Goal: Task Accomplishment & Management: Manage account settings

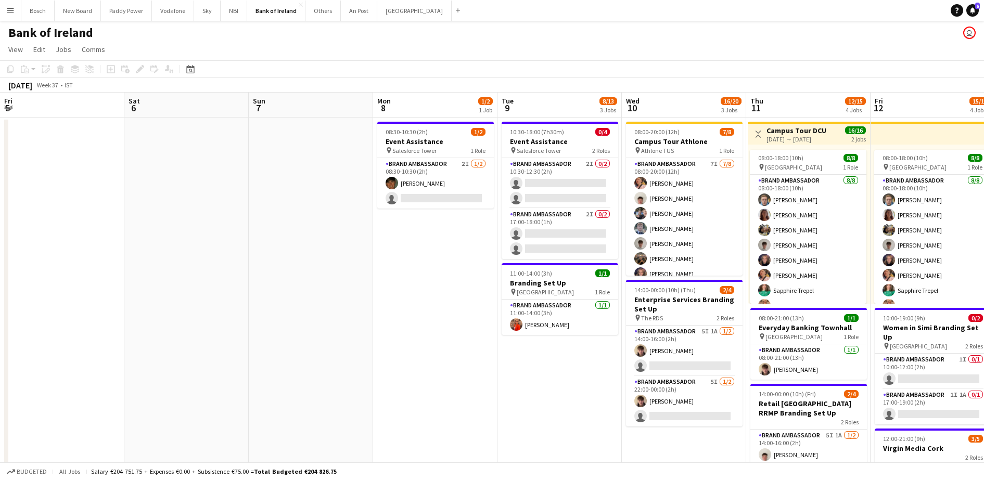
scroll to position [12, 0]
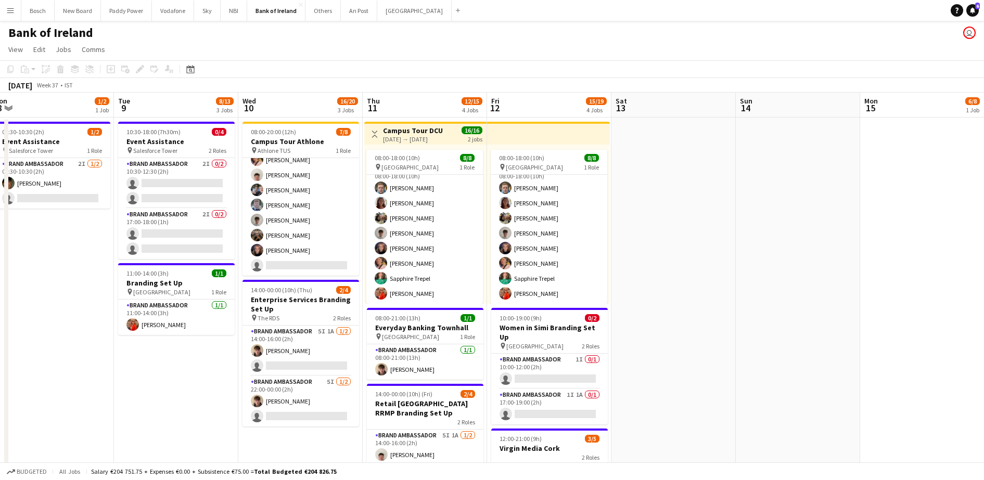
click at [9, 9] on app-icon "Menu" at bounding box center [10, 10] width 8 height 8
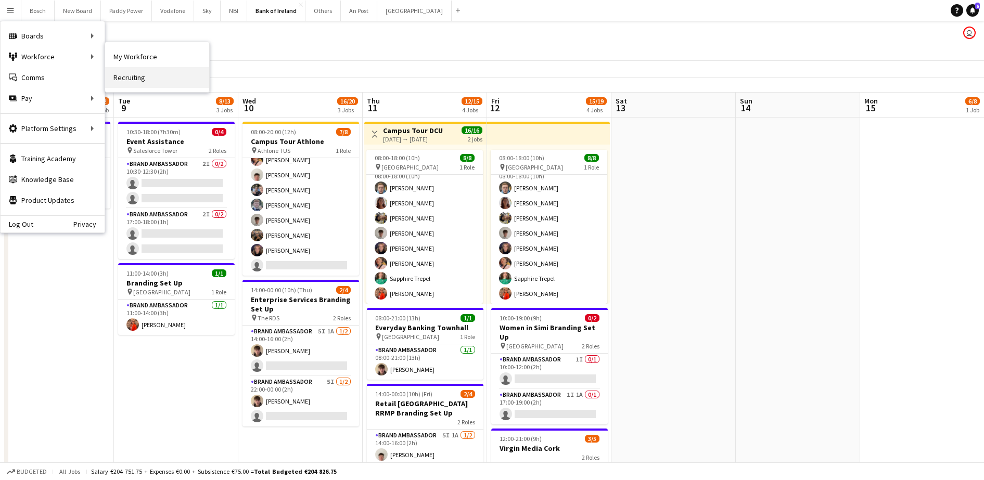
click at [135, 82] on link "Recruiting" at bounding box center [157, 77] width 104 height 21
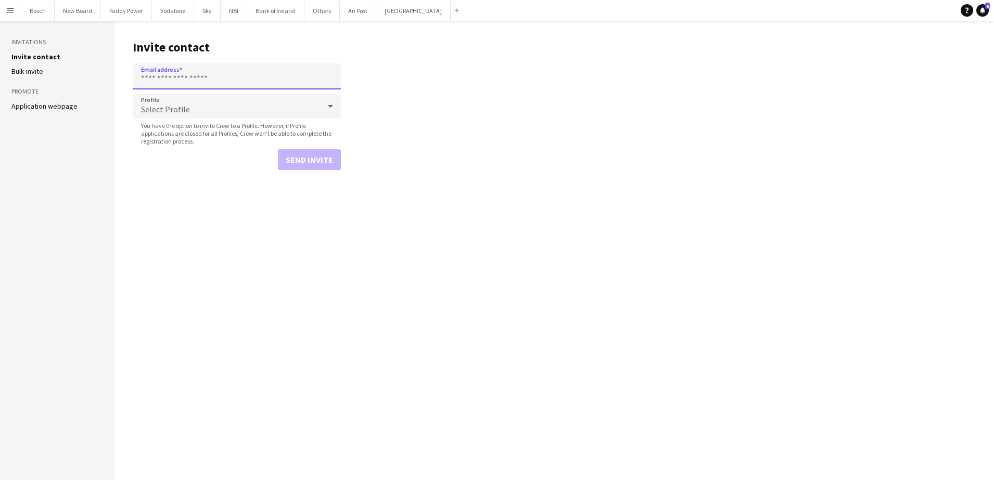
paste input "**********"
type input "**********"
click at [331, 166] on button "Send invite" at bounding box center [309, 159] width 63 height 21
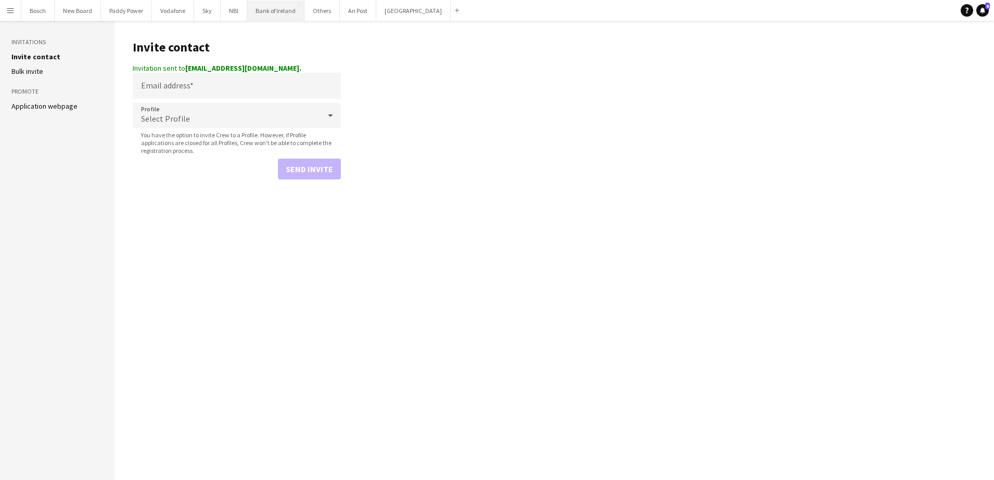
click at [253, 10] on button "Bank of Ireland Close" at bounding box center [275, 11] width 57 height 20
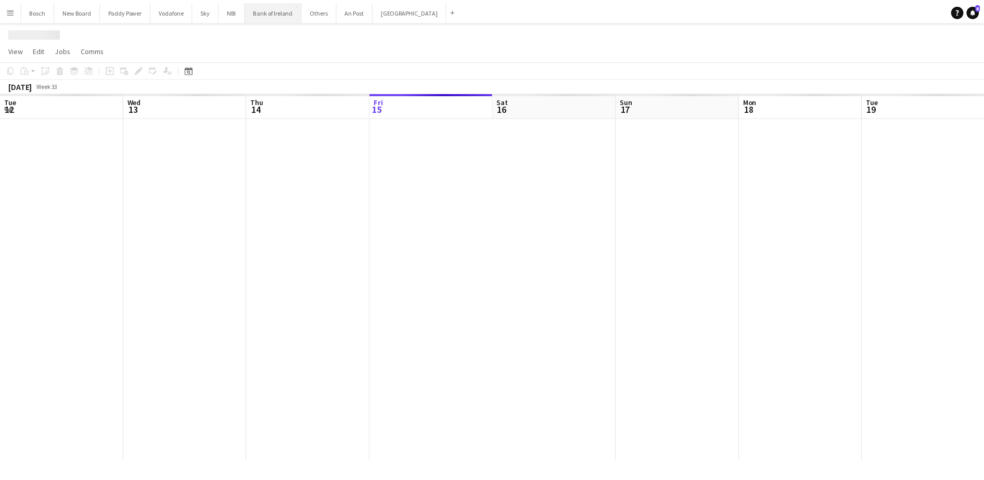
scroll to position [0, 249]
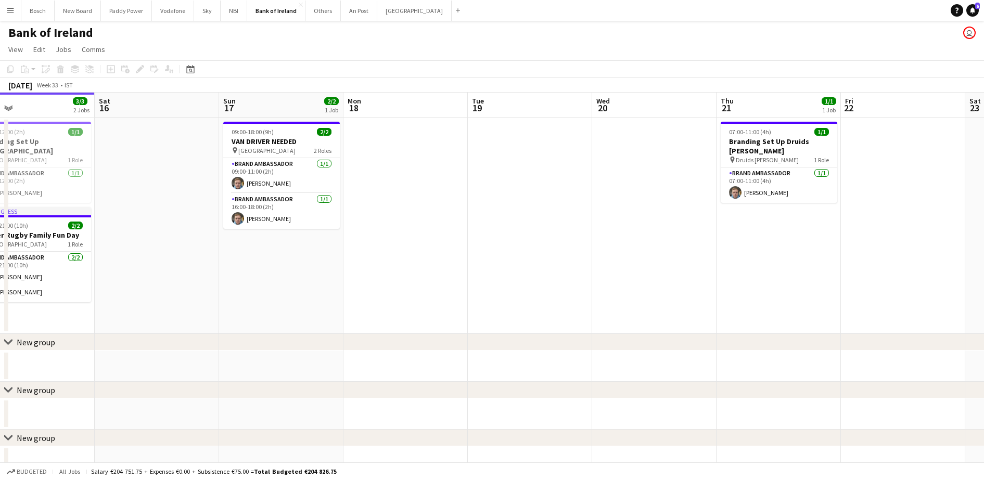
drag, startPoint x: 731, startPoint y: 329, endPoint x: 523, endPoint y: 270, distance: 216.4
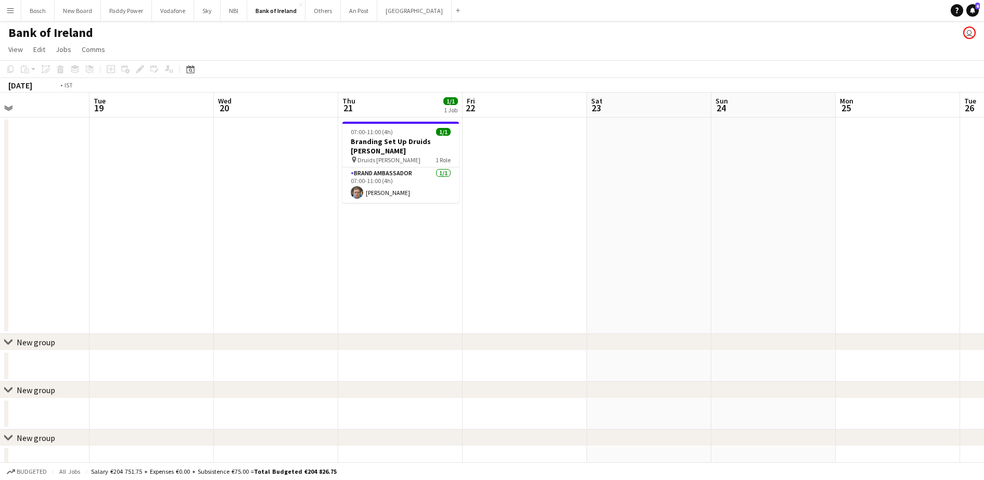
drag, startPoint x: 638, startPoint y: 259, endPoint x: 324, endPoint y: 270, distance: 314.5
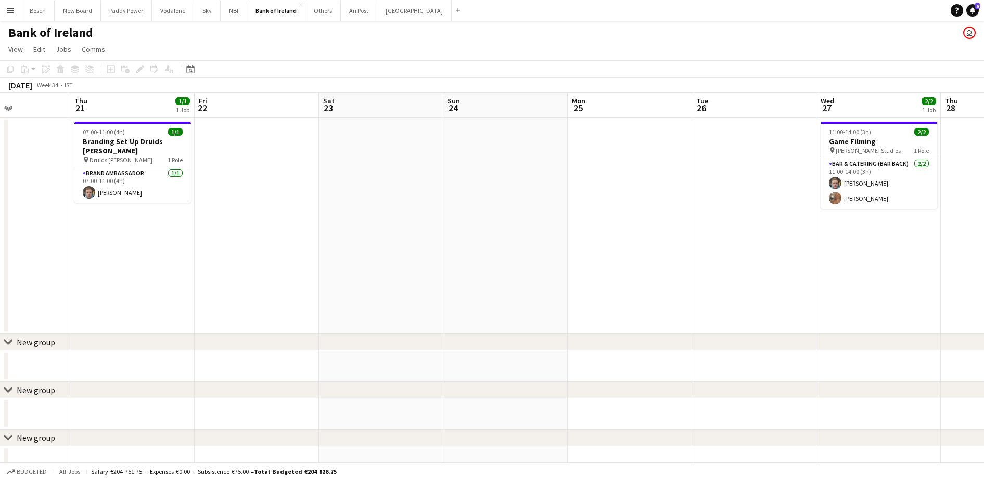
drag, startPoint x: 670, startPoint y: 299, endPoint x: 519, endPoint y: 347, distance: 158.3
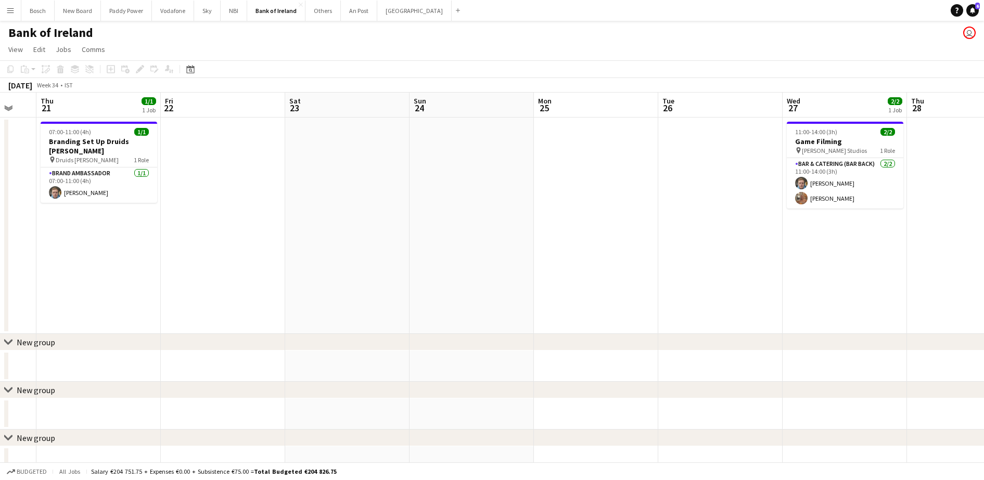
drag, startPoint x: 833, startPoint y: 289, endPoint x: 200, endPoint y: 234, distance: 635.7
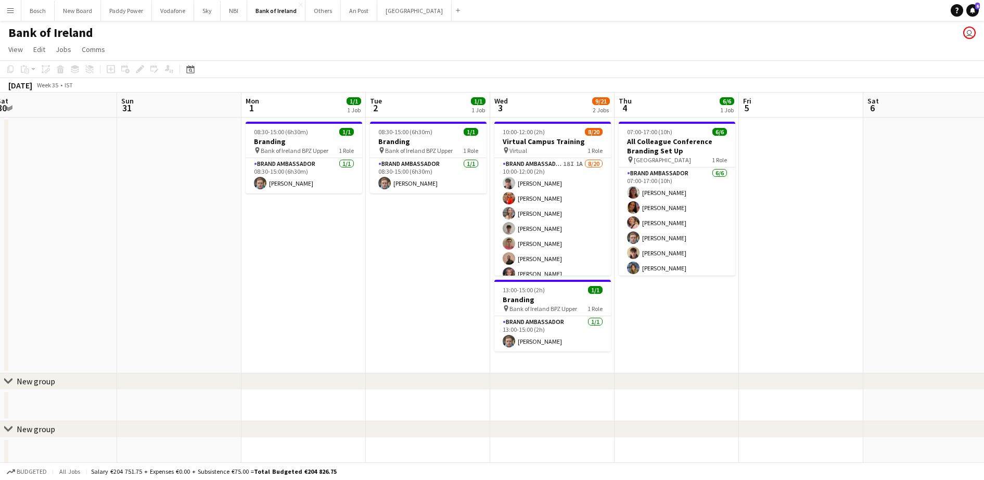
scroll to position [0, 382]
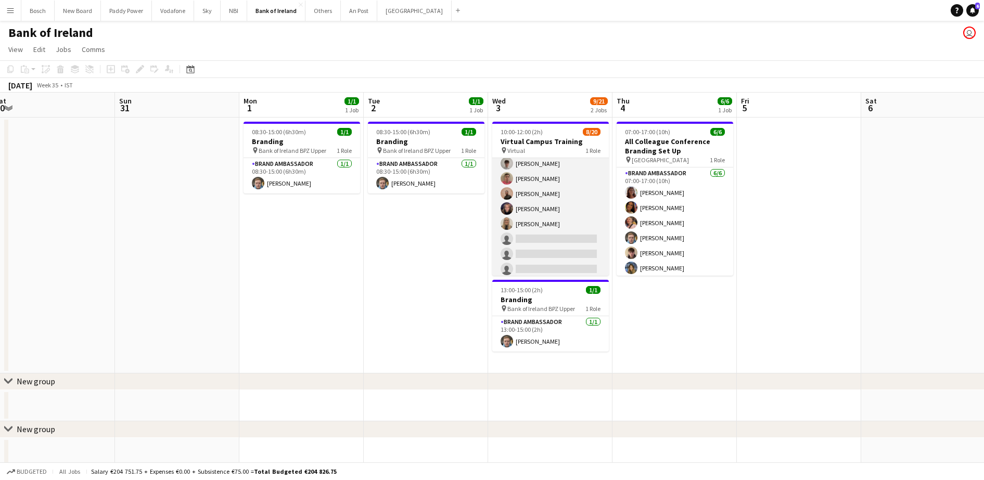
click at [552, 220] on app-card-role "Brand Ambassador 18I 1A [DATE] 10:00-12:00 (2h) [PERSON_NAME] [PERSON_NAME] [PE…" at bounding box center [550, 254] width 117 height 322
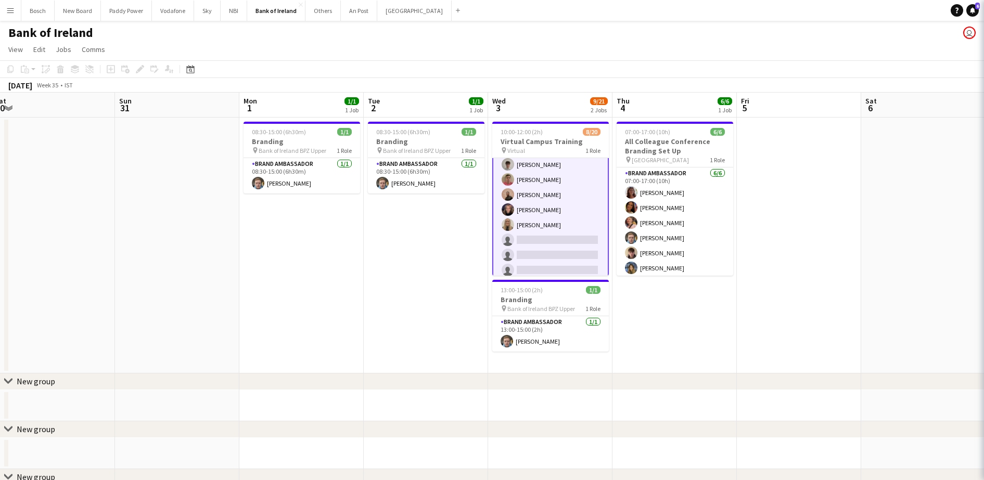
scroll to position [66, 0]
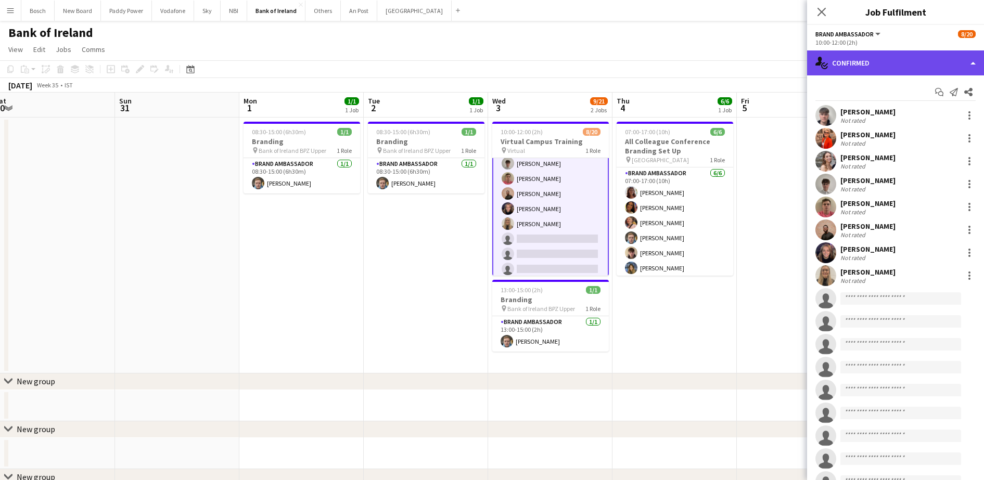
click at [895, 60] on div "single-neutral-actions-check-2 Confirmed" at bounding box center [895, 62] width 177 height 25
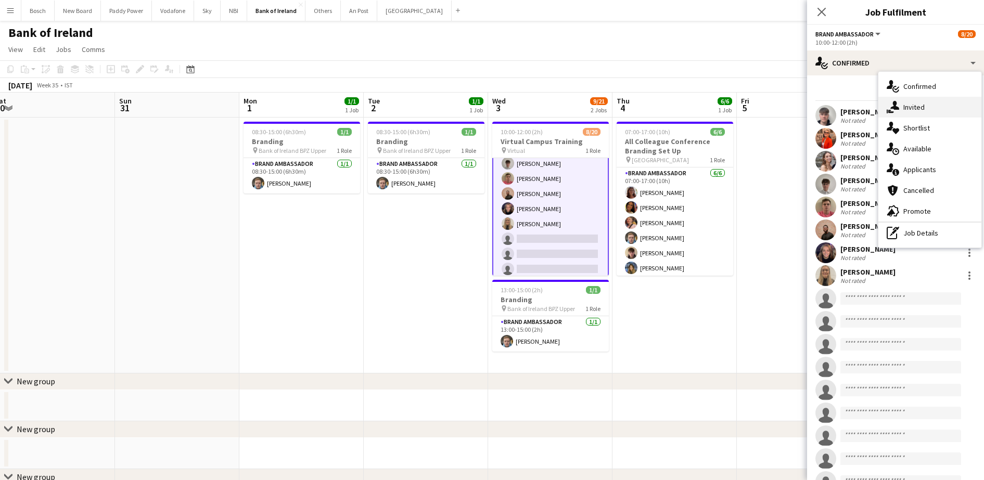
click at [917, 100] on div "single-neutral-actions-share-1 Invited" at bounding box center [929, 107] width 103 height 21
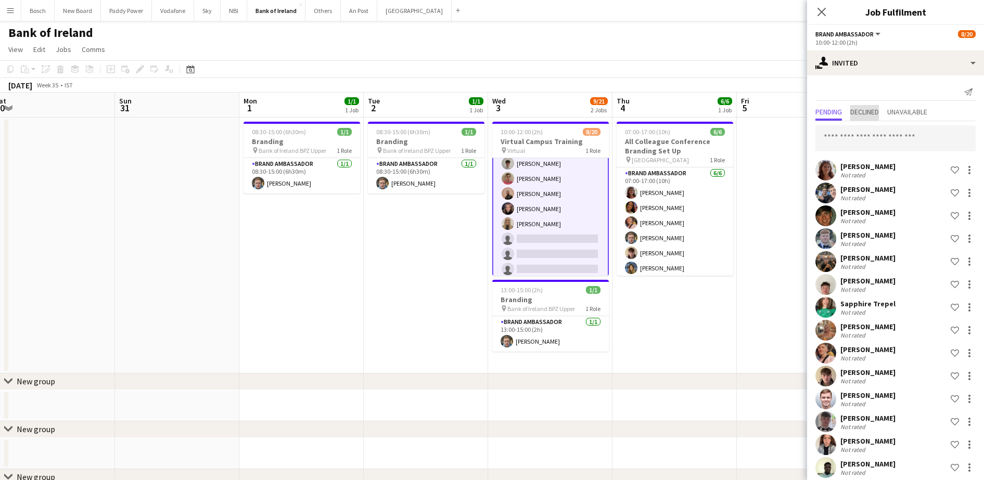
click at [871, 113] on span "Declined" at bounding box center [864, 111] width 29 height 7
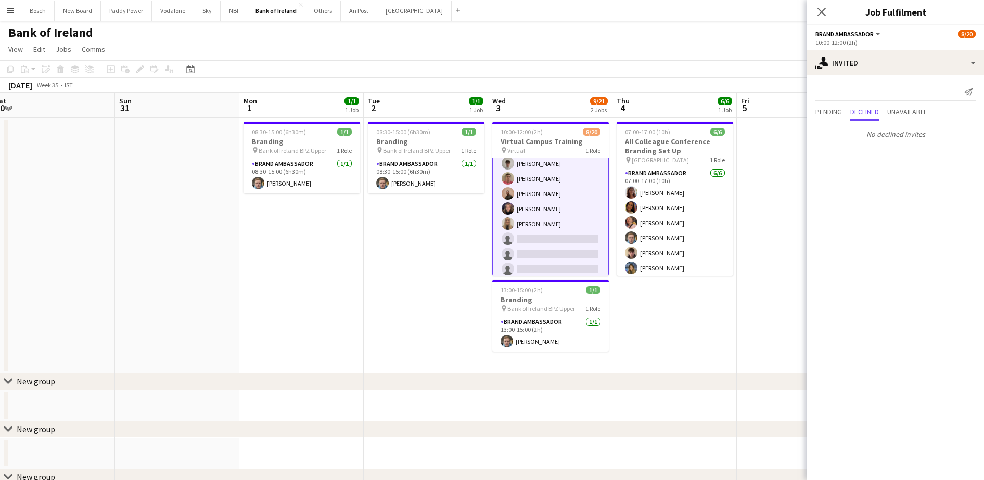
click at [797, 106] on app-board-header-date "Fri 5" at bounding box center [799, 105] width 124 height 25
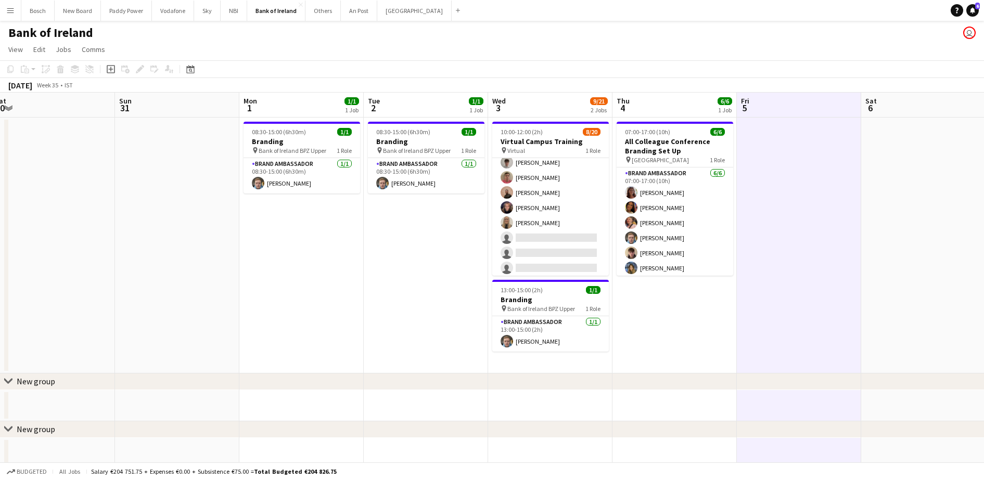
scroll to position [65, 0]
click at [826, 56] on app-page-menu "View Day view expanded Day view collapsed Month view Date picker Jump to [DATE]…" at bounding box center [492, 51] width 984 height 20
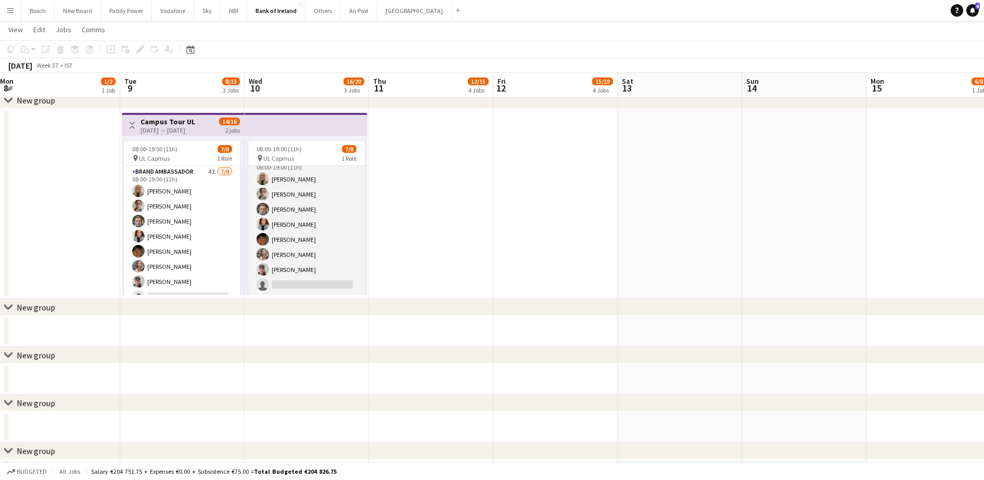
scroll to position [0, 0]
click at [320, 227] on app-card-role "Brand Ambassador 4I [DATE] 08:00-19:00 (11h) [PERSON_NAME] [PERSON_NAME] [PERSO…" at bounding box center [306, 236] width 117 height 141
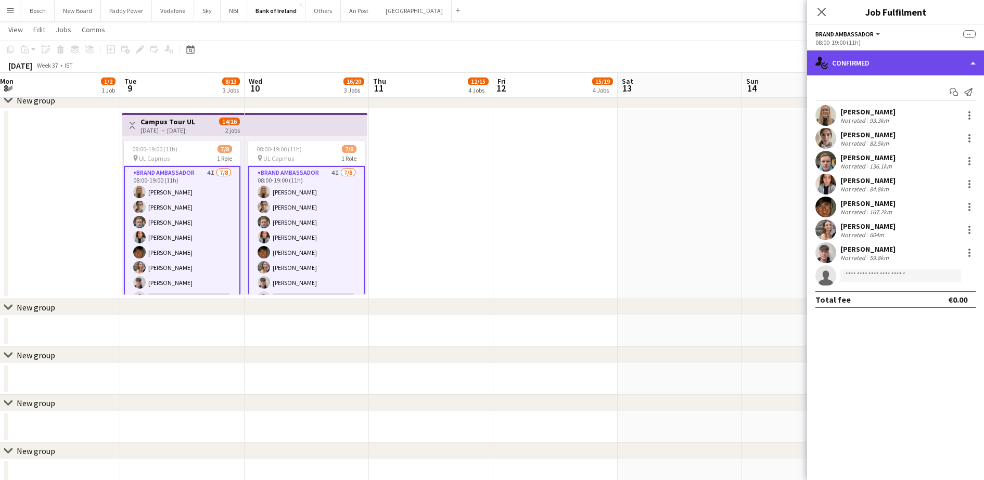
click at [862, 62] on div "single-neutral-actions-check-2 Confirmed" at bounding box center [895, 62] width 177 height 25
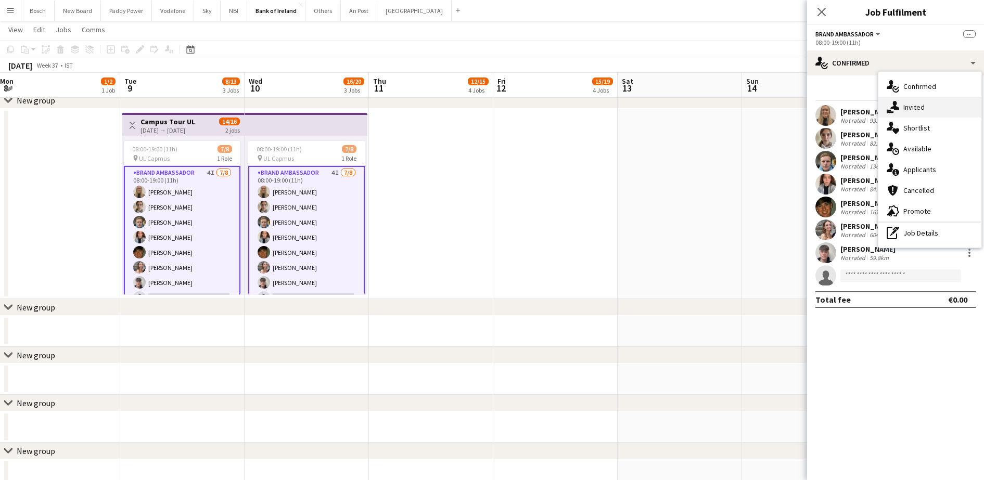
click at [943, 117] on div "single-neutral-actions-share-1 Invited" at bounding box center [929, 107] width 103 height 21
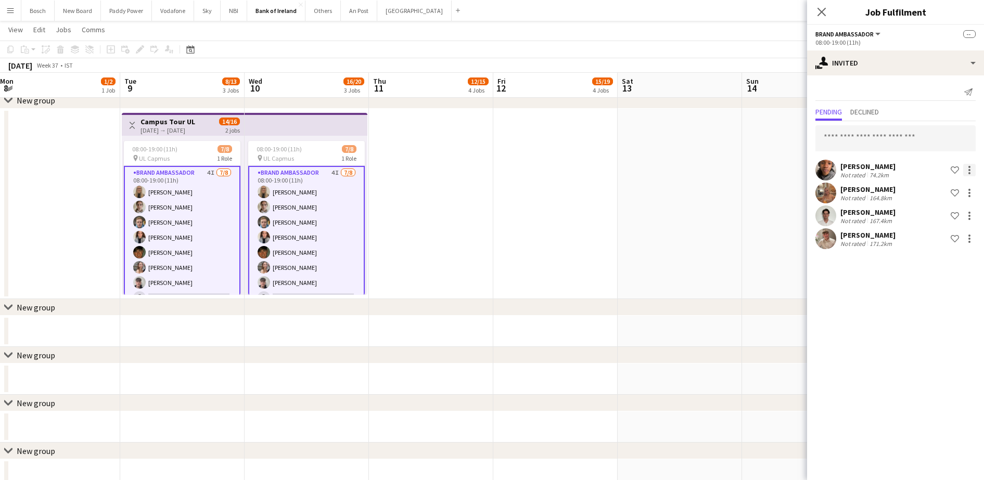
click at [966, 172] on div at bounding box center [969, 170] width 12 height 12
click at [936, 215] on span "Send notification" at bounding box center [936, 214] width 61 height 9
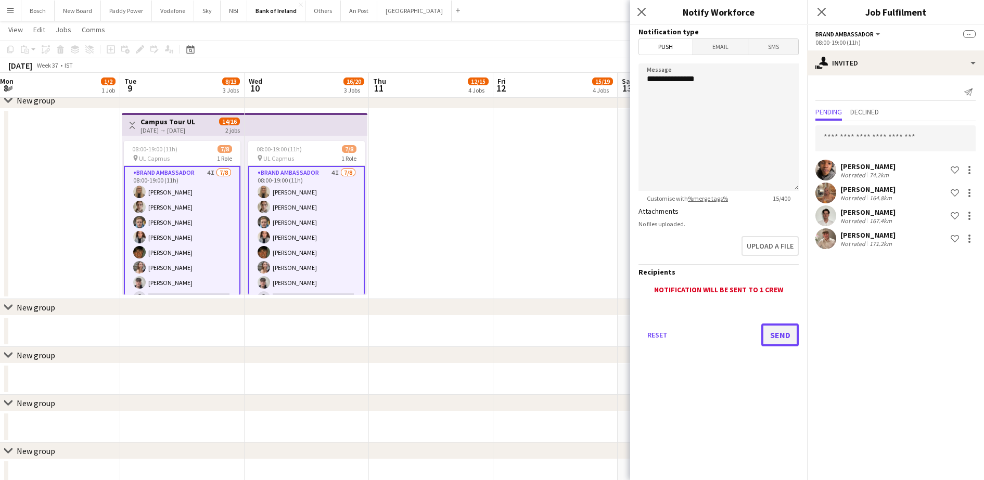
click at [778, 338] on button "Send" at bounding box center [779, 335] width 37 height 23
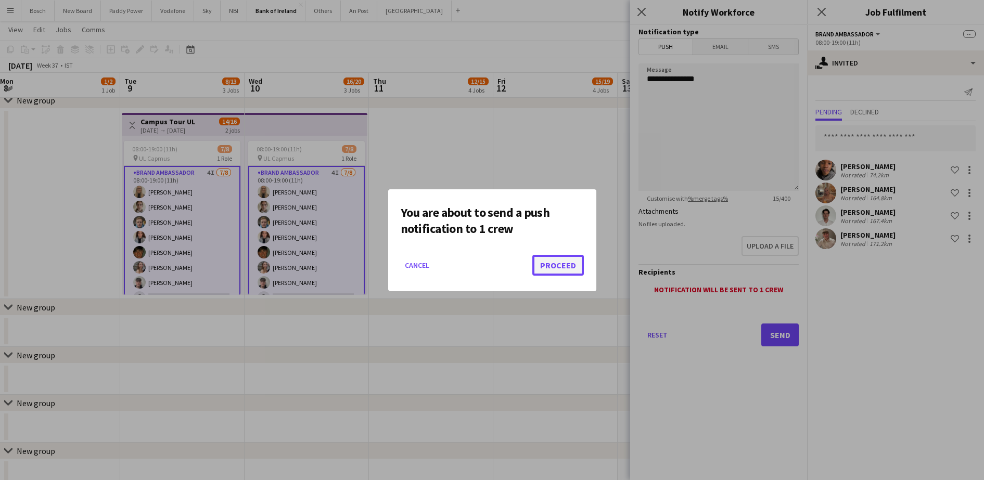
click at [568, 269] on button "Proceed" at bounding box center [558, 265] width 52 height 21
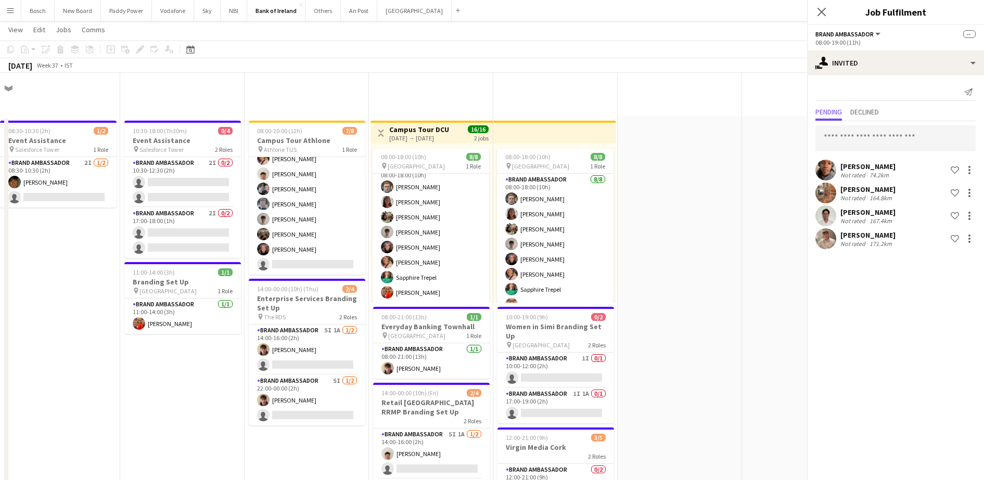
scroll to position [976, 0]
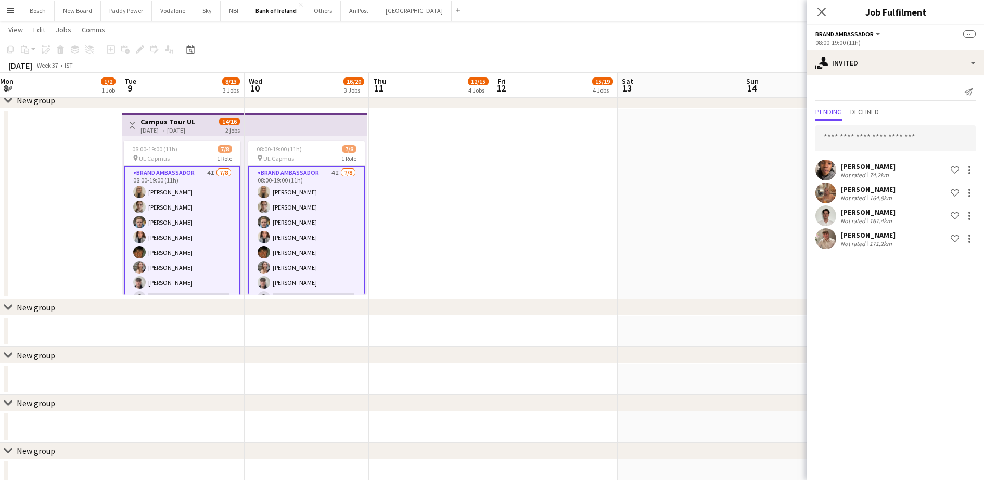
click at [510, 247] on app-date-cell at bounding box center [555, 204] width 124 height 190
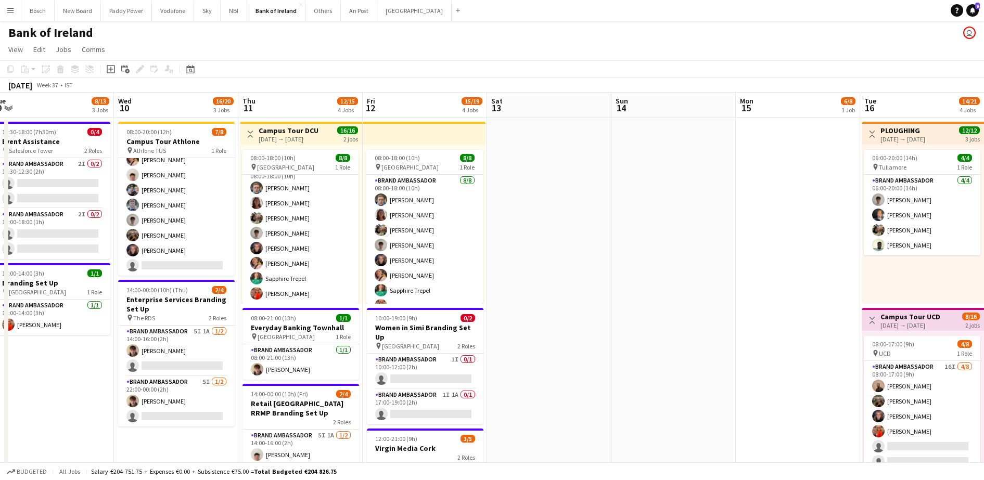
scroll to position [0, 416]
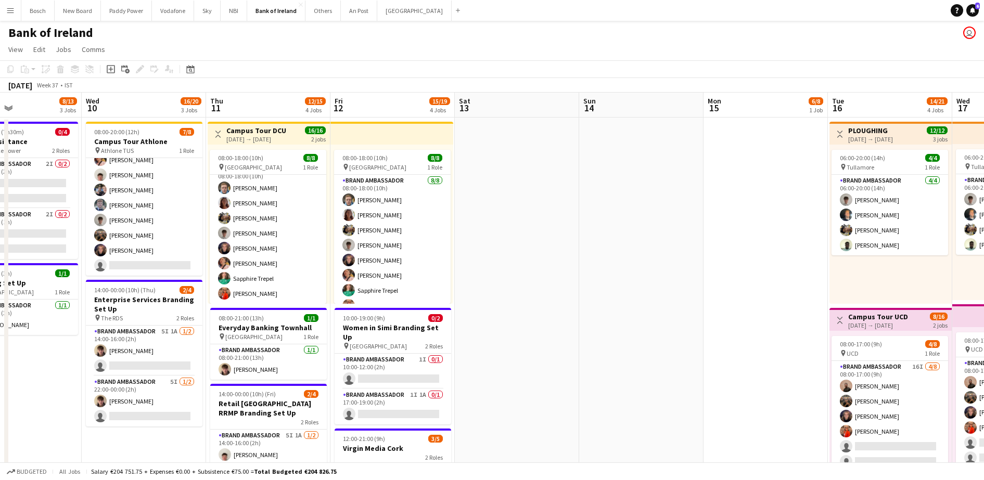
drag, startPoint x: 205, startPoint y: 371, endPoint x: 42, endPoint y: 325, distance: 169.3
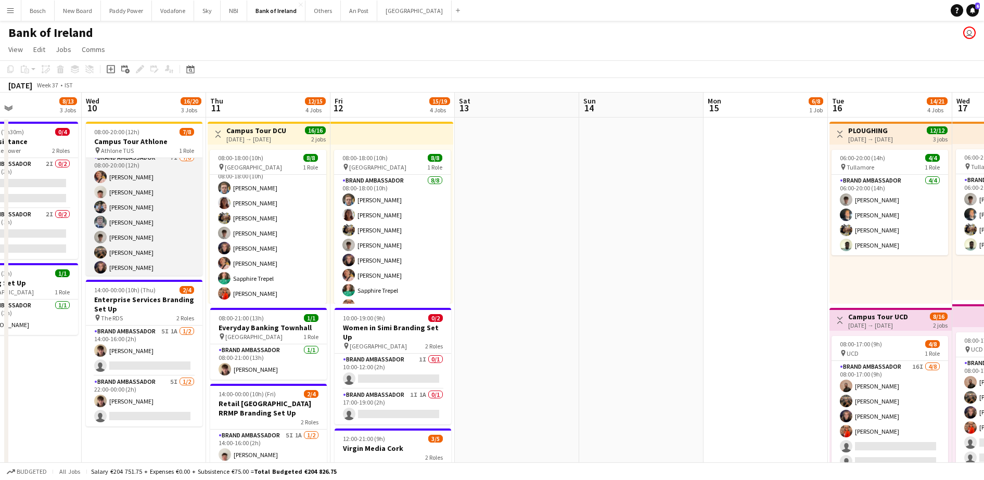
scroll to position [0, 0]
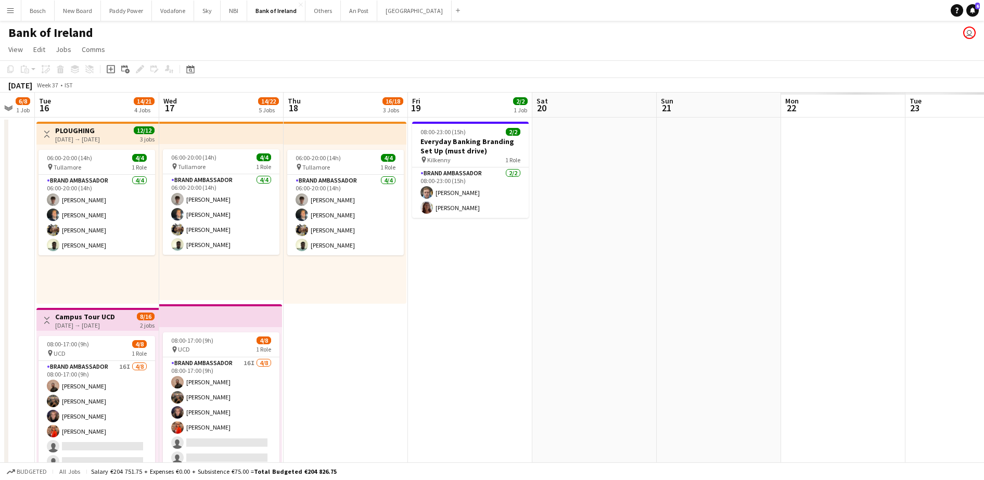
drag, startPoint x: 594, startPoint y: 238, endPoint x: -3, endPoint y: 173, distance: 599.8
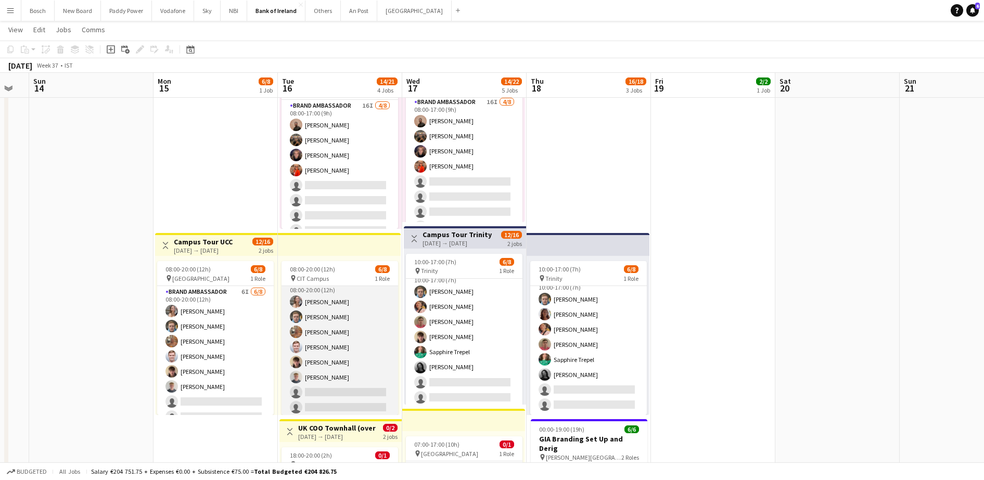
scroll to position [12, 0]
click at [336, 348] on app-card-role "Brand Ambassador 6I [DATE] 08:00-20:00 (12h) [PERSON_NAME] [PERSON_NAME] [PERSO…" at bounding box center [340, 344] width 117 height 141
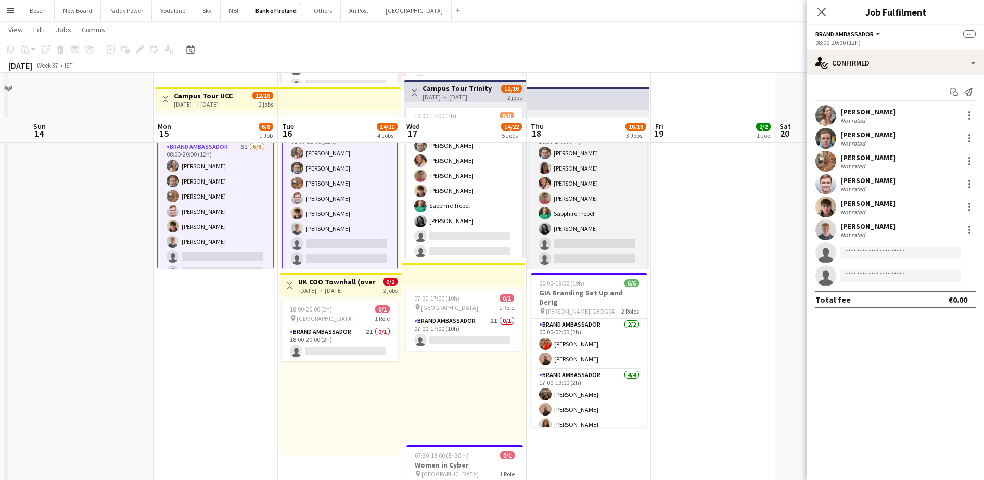
scroll to position [455, 0]
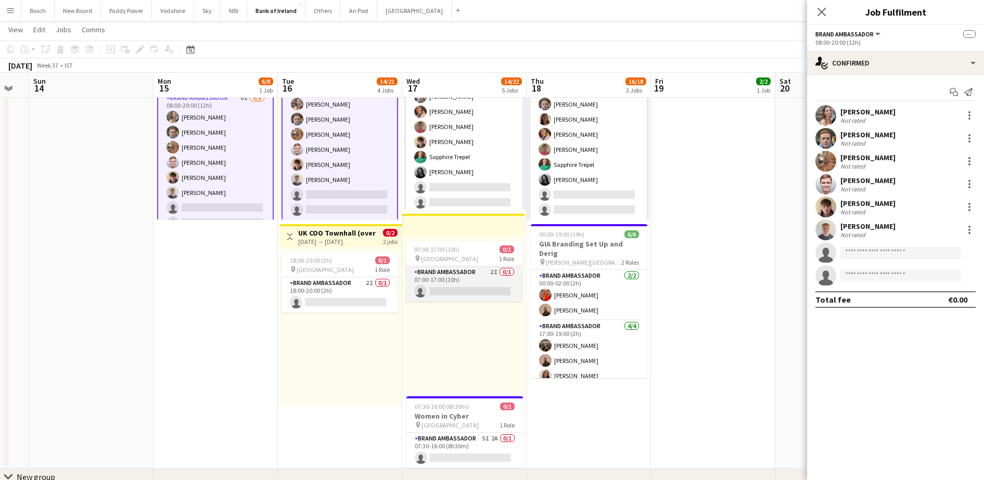
click at [479, 286] on app-card-role "Brand Ambassador 2I 0/1 07:00-17:00 (10h) single-neutral-actions" at bounding box center [464, 283] width 117 height 35
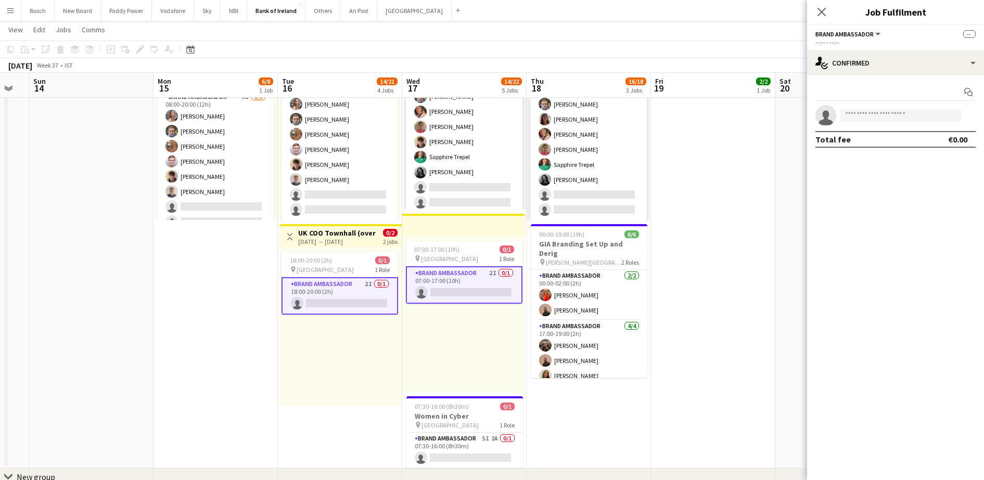
scroll to position [12, 0]
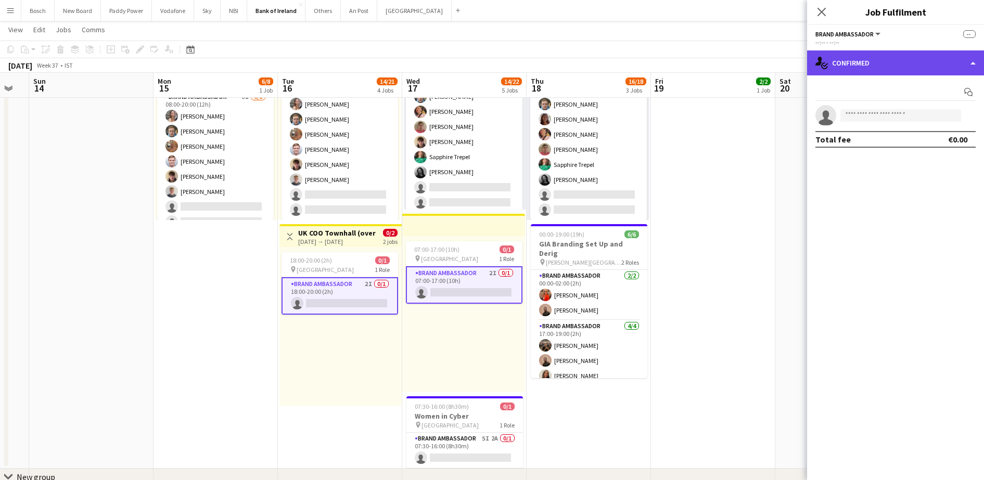
click at [937, 59] on div "single-neutral-actions-check-2 Confirmed" at bounding box center [895, 62] width 177 height 25
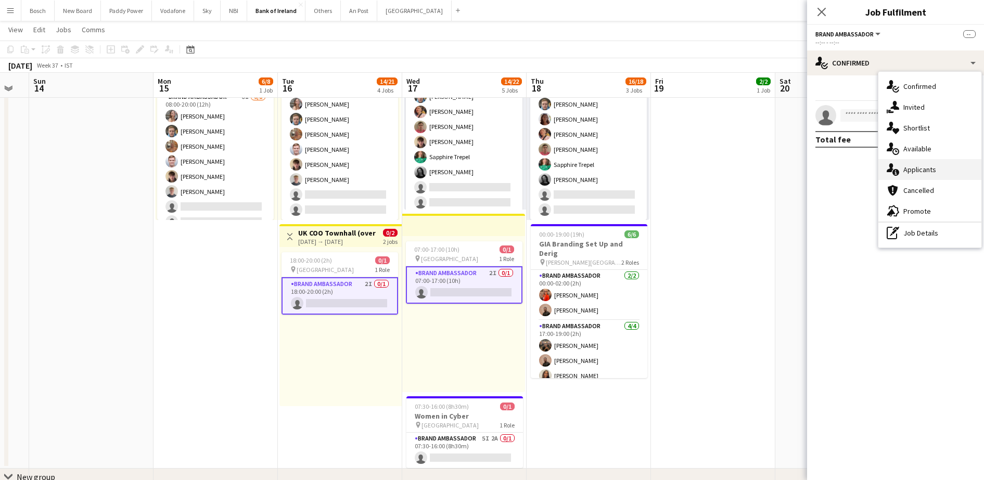
click at [930, 169] on div "single-neutral-actions-information Applicants" at bounding box center [929, 169] width 103 height 21
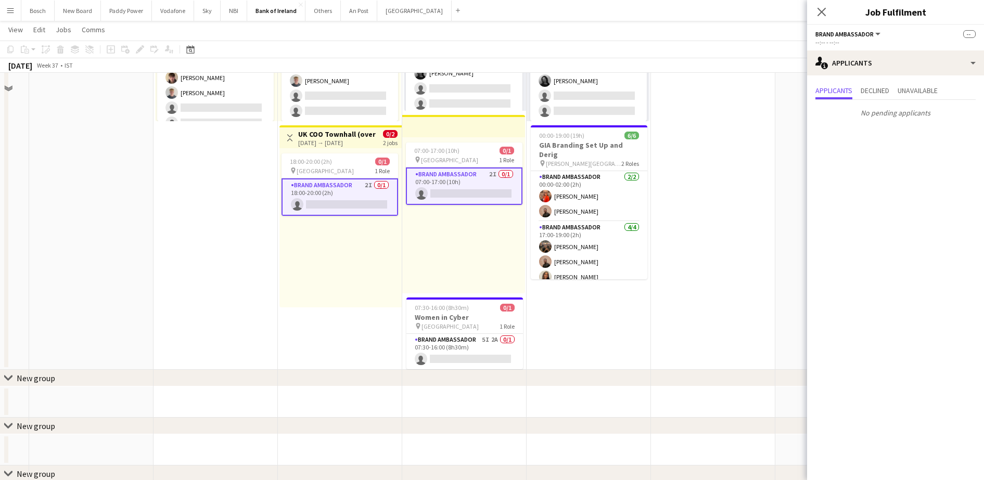
scroll to position [650, 0]
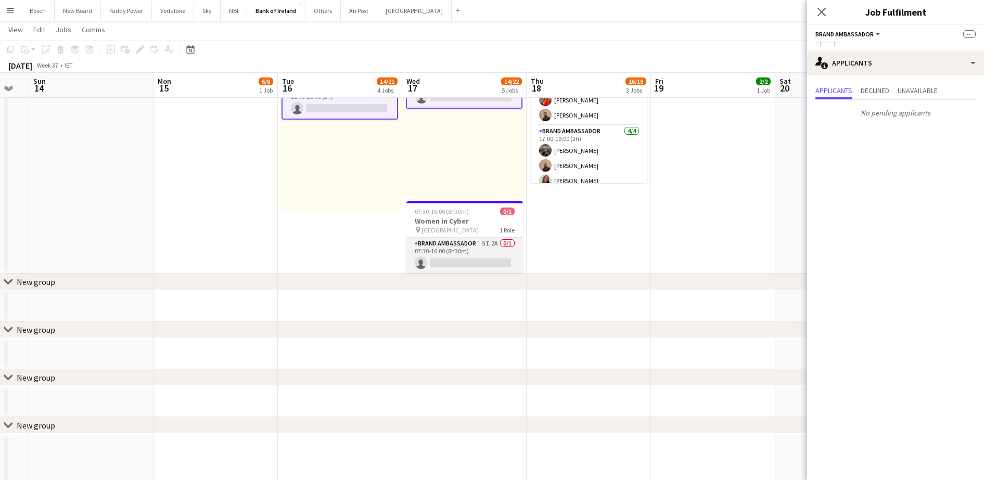
click at [436, 248] on app-card-role "Brand Ambassador 5I 2A 0/1 07:30-16:00 (8h30m) single-neutral-actions" at bounding box center [464, 255] width 117 height 35
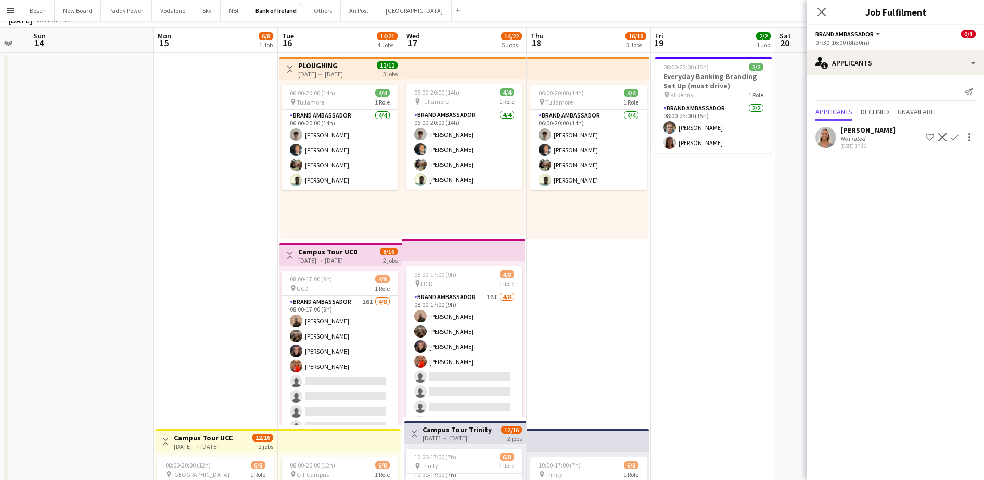
scroll to position [0, 0]
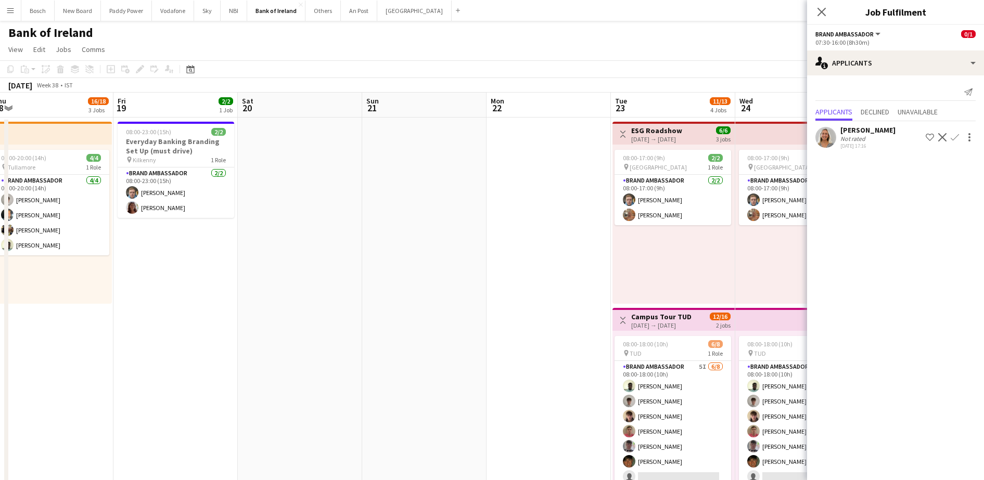
drag, startPoint x: 705, startPoint y: 290, endPoint x: 108, endPoint y: 285, distance: 596.9
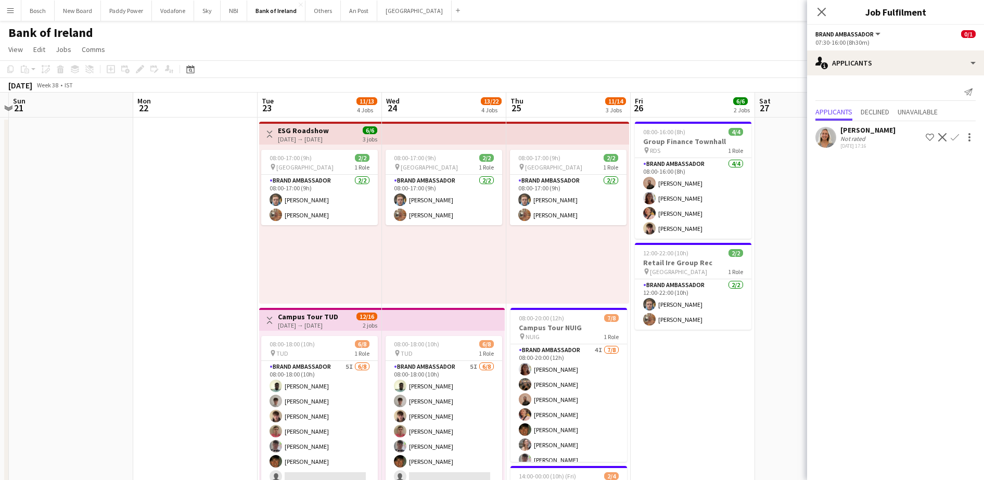
drag, startPoint x: 480, startPoint y: 287, endPoint x: 139, endPoint y: 280, distance: 340.9
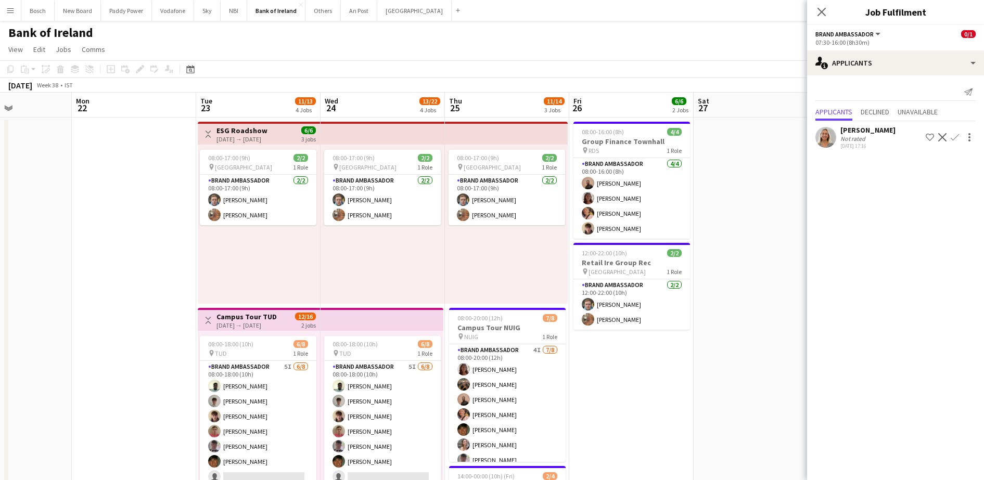
scroll to position [390, 0]
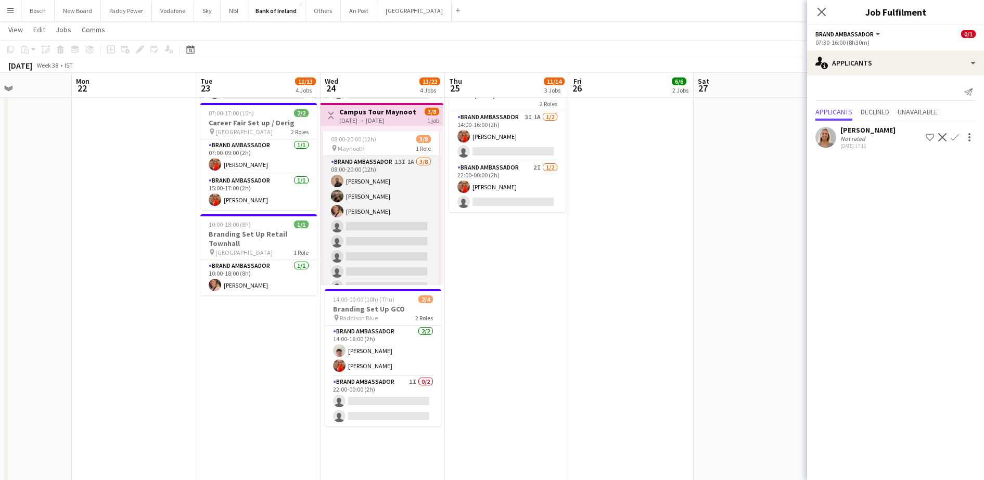
click at [346, 239] on app-card-role "Brand Ambassador 13I 1A [DATE] 08:00-20:00 (12h) [PERSON_NAME] [PERSON_NAME] [P…" at bounding box center [381, 226] width 117 height 141
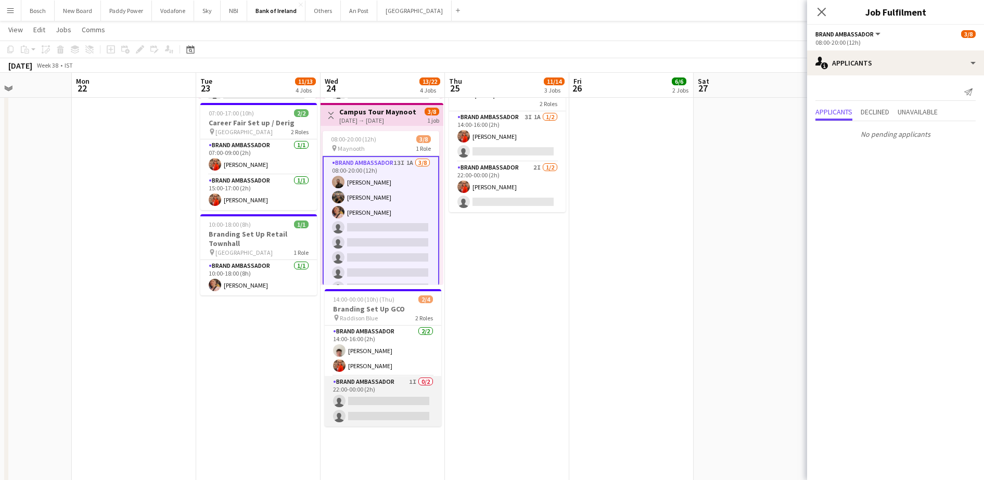
click at [365, 382] on app-card-role "Brand Ambassador 1I 0/2 22:00-00:00 (2h) single-neutral-actions single-neutral-…" at bounding box center [383, 401] width 117 height 50
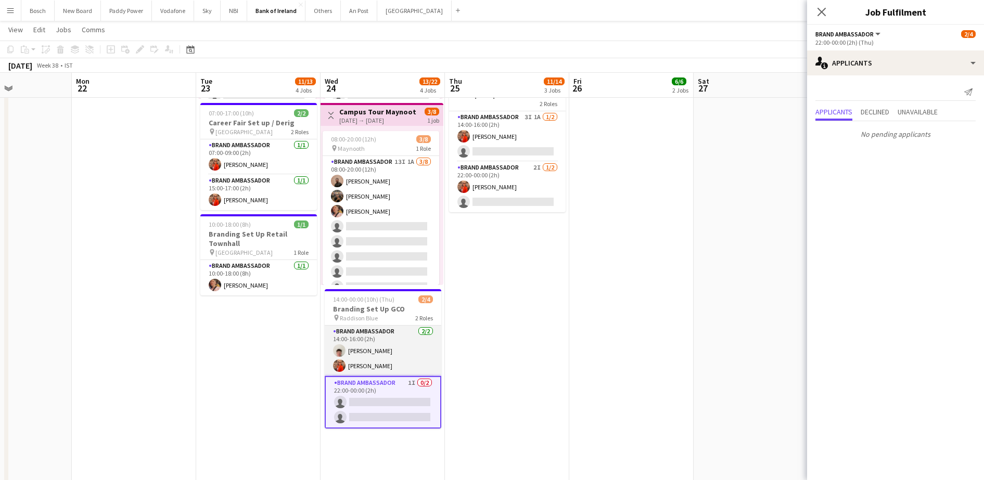
click at [375, 351] on app-card-role "Brand Ambassador [DATE] 14:00-16:00 (2h) [PERSON_NAME] [PERSON_NAME]" at bounding box center [383, 351] width 117 height 50
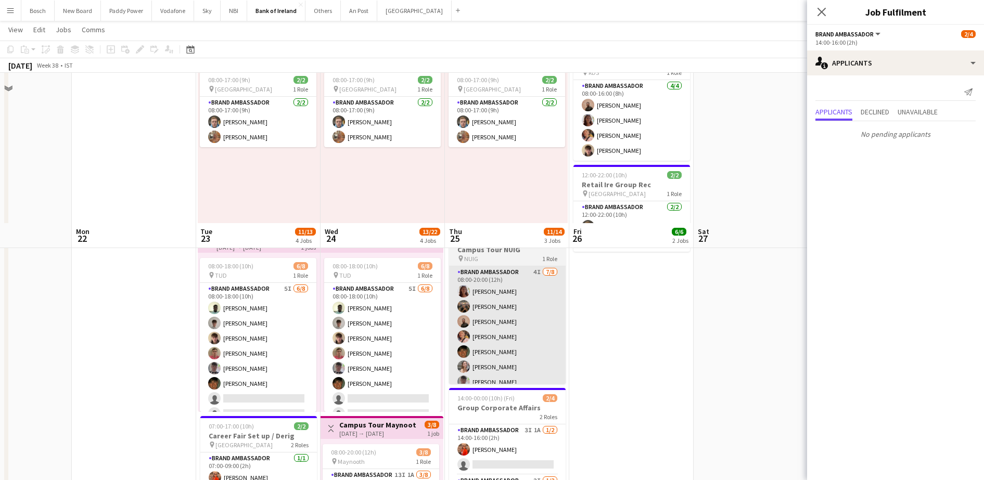
scroll to position [65, 0]
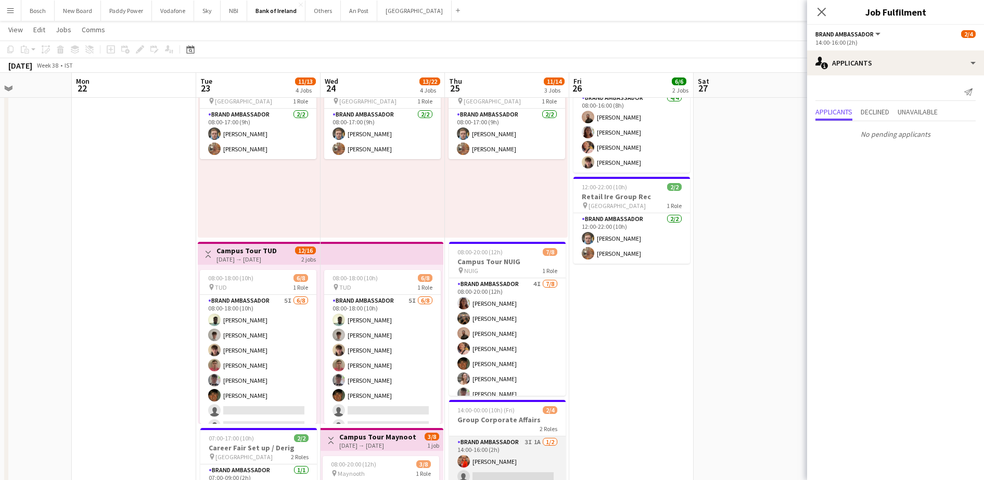
click at [502, 455] on app-card-role "Brand Ambassador 3I 1A [DATE] 14:00-16:00 (2h) [PERSON_NAME] single-neutral-act…" at bounding box center [507, 462] width 117 height 50
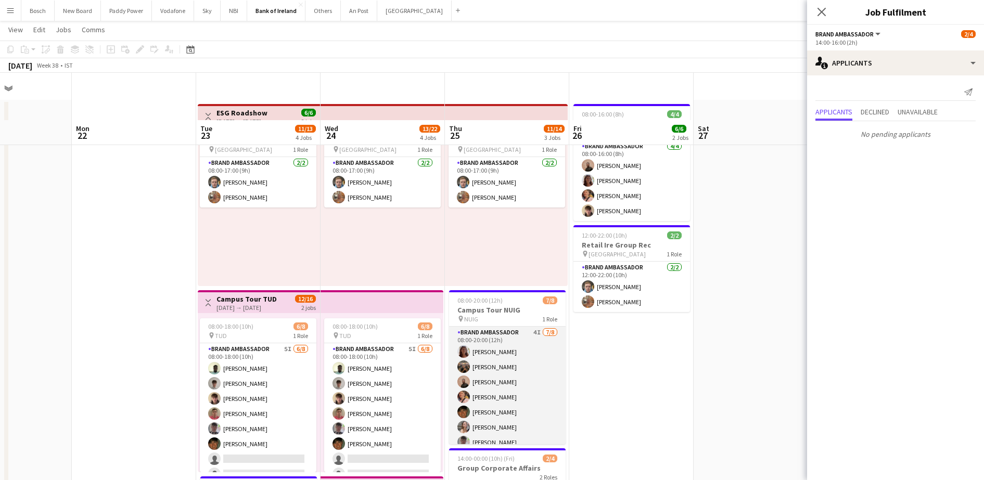
scroll to position [0, 0]
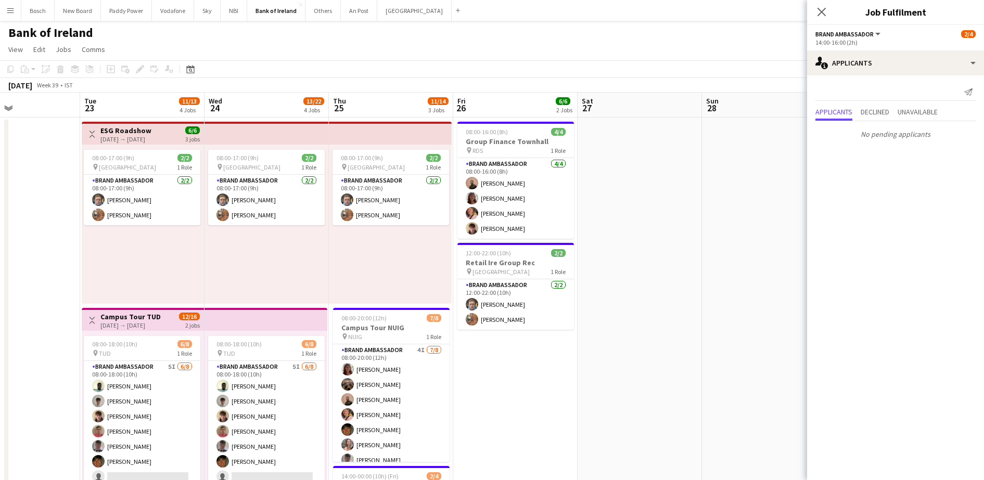
drag, startPoint x: 725, startPoint y: 251, endPoint x: 264, endPoint y: 246, distance: 461.1
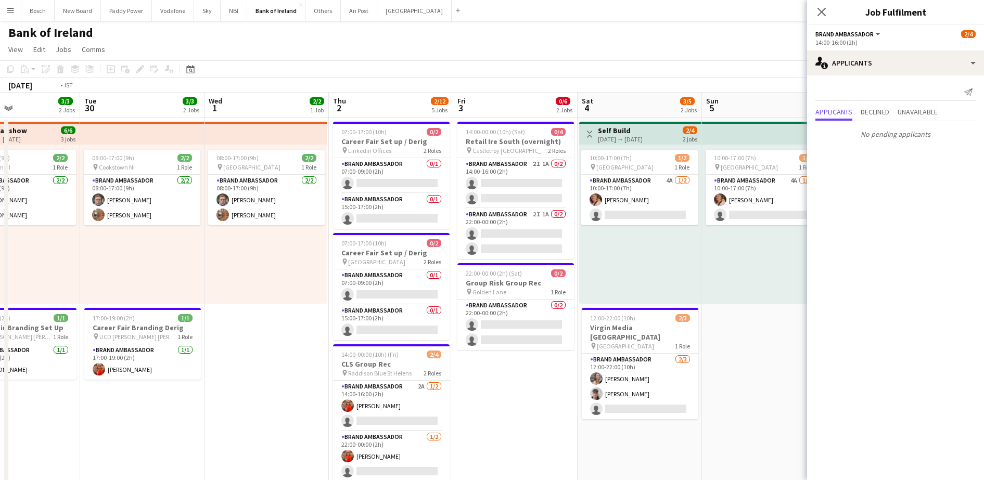
scroll to position [0, 338]
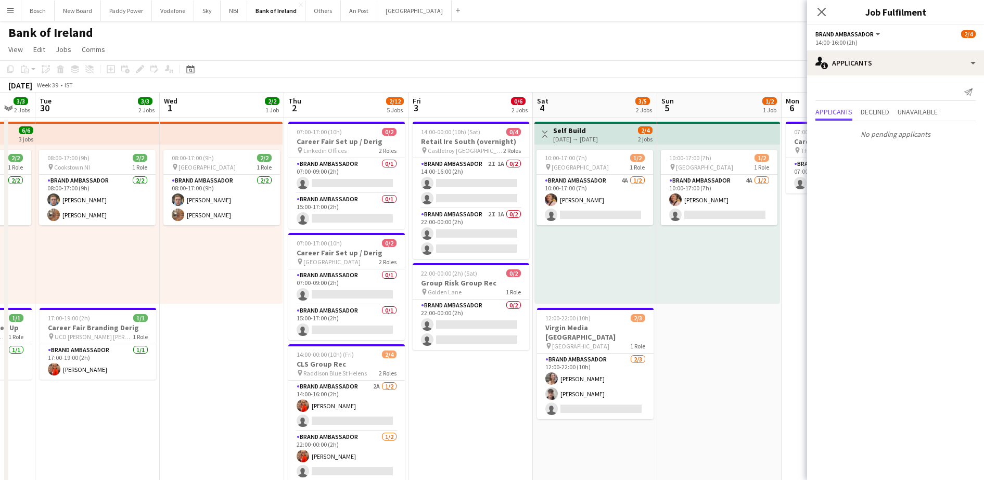
drag, startPoint x: 676, startPoint y: 277, endPoint x: 152, endPoint y: 273, distance: 524.0
click at [336, 180] on app-card-role "Brand Ambassador 0/1 07:00-09:00 (2h) single-neutral-actions" at bounding box center [346, 175] width 117 height 35
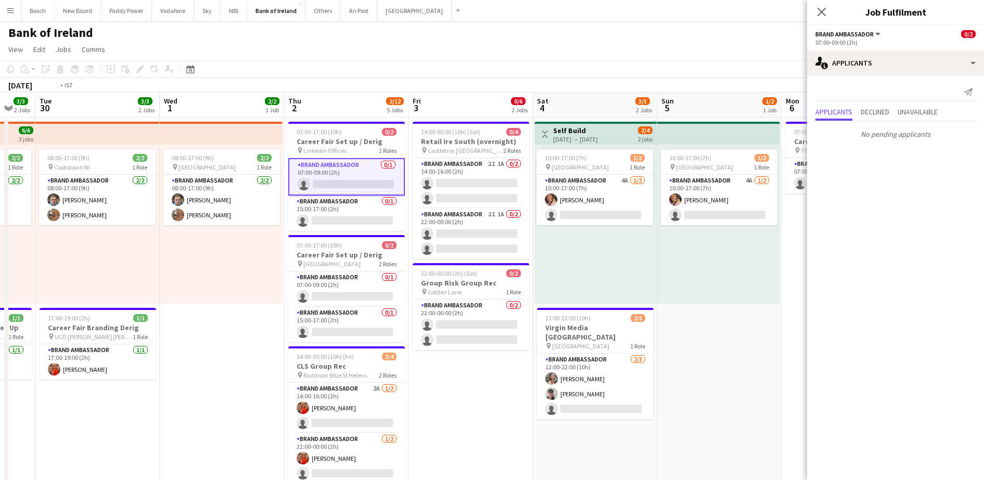
drag, startPoint x: 295, startPoint y: 237, endPoint x: 737, endPoint y: 245, distance: 442.4
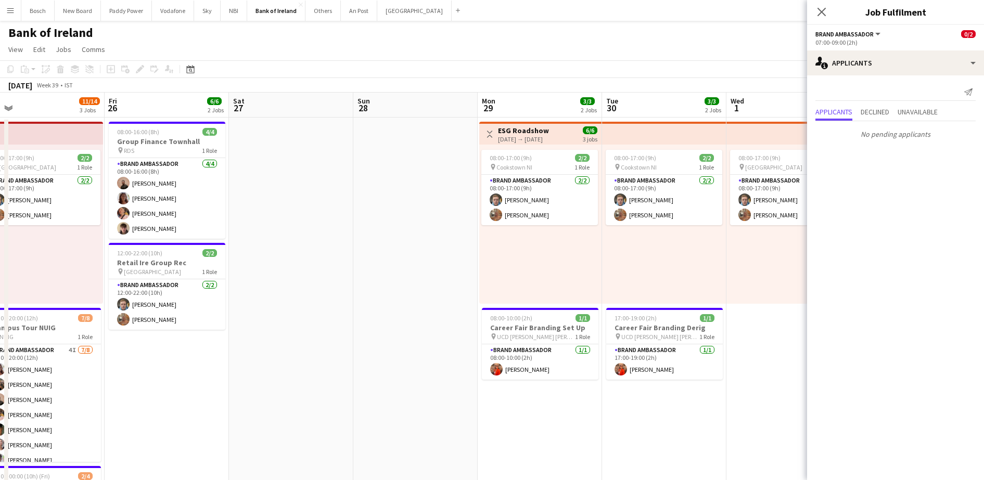
drag, startPoint x: 555, startPoint y: 259, endPoint x: 568, endPoint y: 257, distance: 13.1
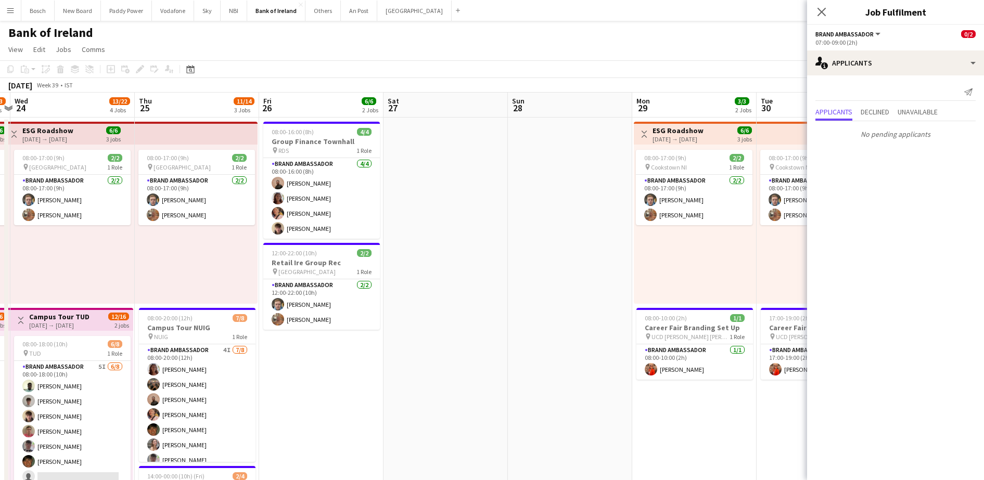
drag, startPoint x: 512, startPoint y: 271, endPoint x: 573, endPoint y: 276, distance: 61.6
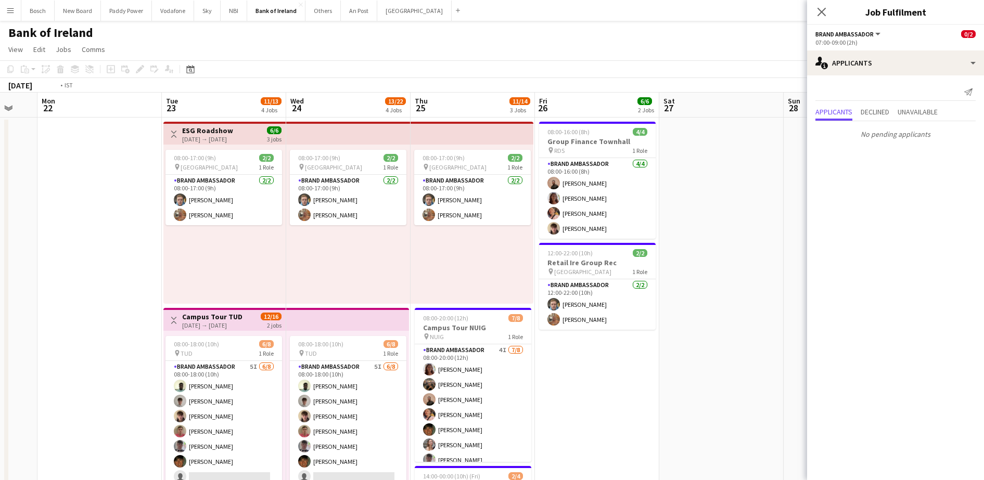
drag, startPoint x: 558, startPoint y: 279, endPoint x: 510, endPoint y: 274, distance: 48.2
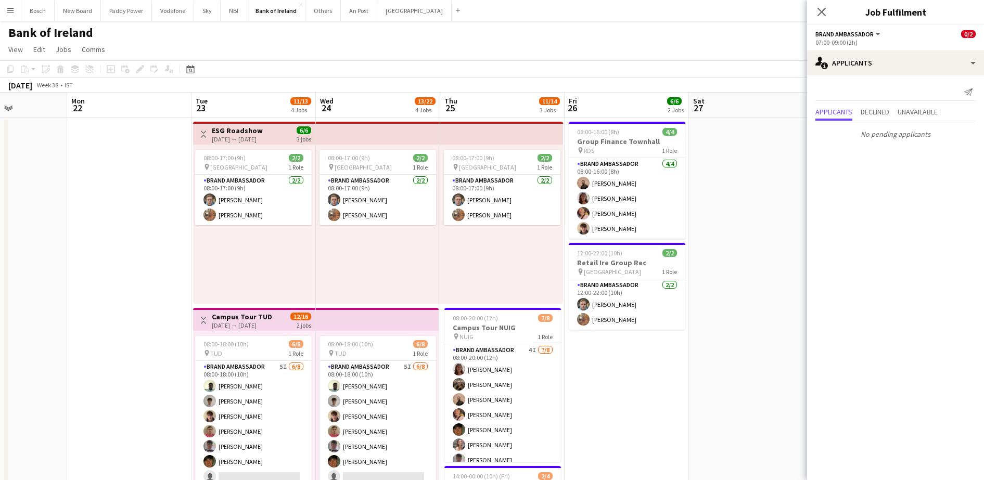
drag, startPoint x: 387, startPoint y: 272, endPoint x: 598, endPoint y: 279, distance: 211.9
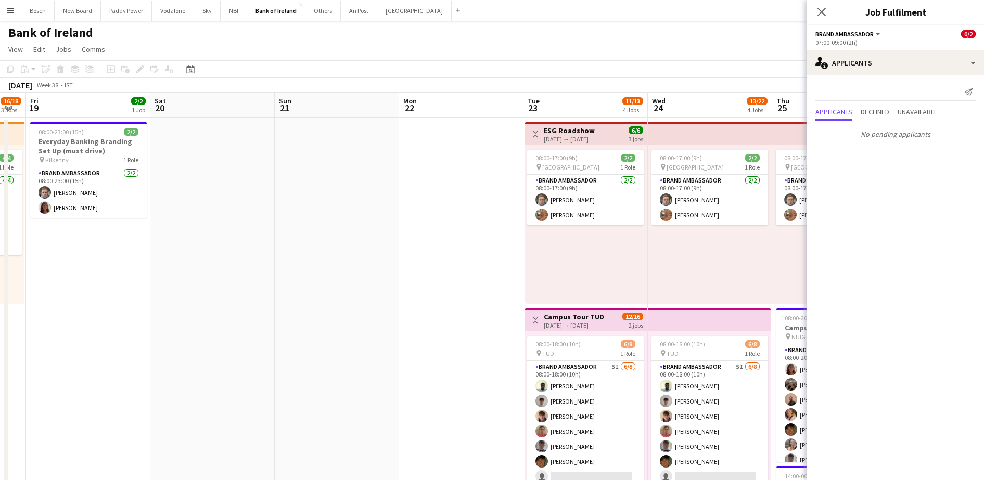
drag, startPoint x: 548, startPoint y: 286, endPoint x: 846, endPoint y: 290, distance: 298.2
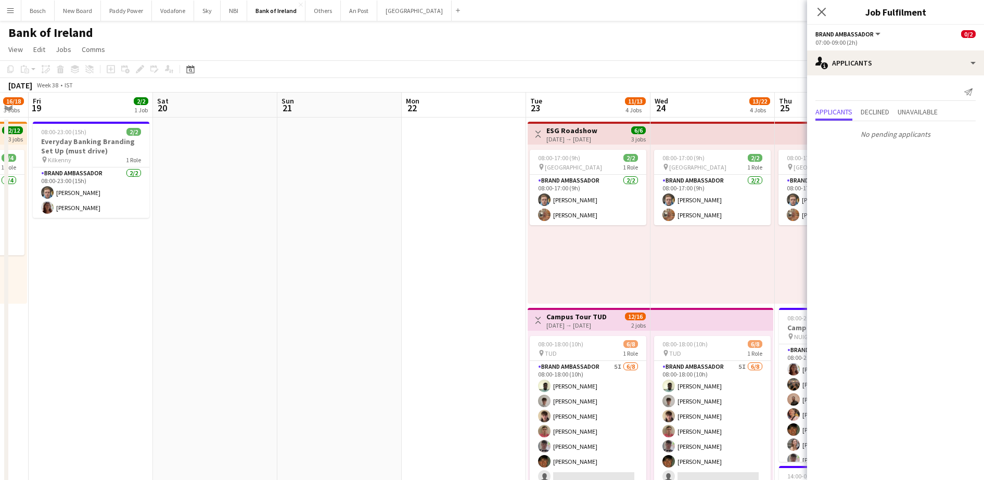
drag, startPoint x: 431, startPoint y: 258, endPoint x: 793, endPoint y: 271, distance: 361.9
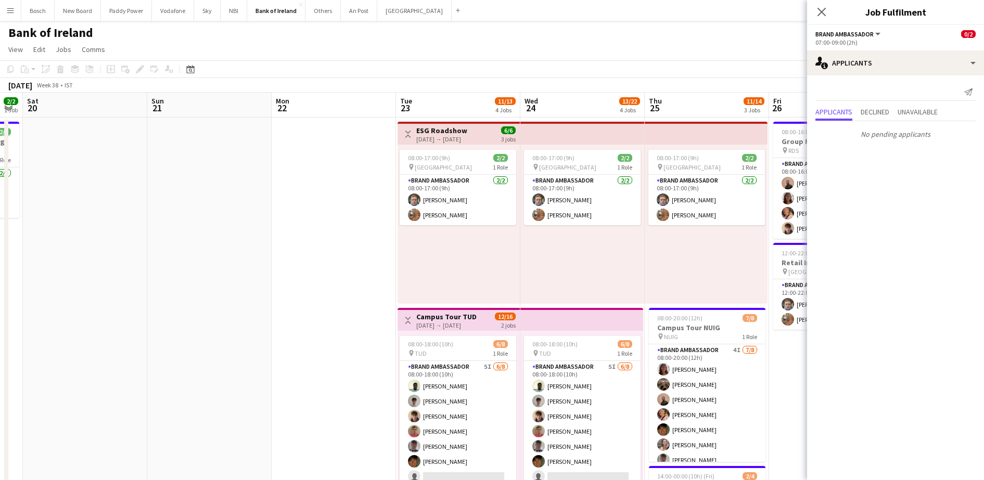
scroll to position [0, 367]
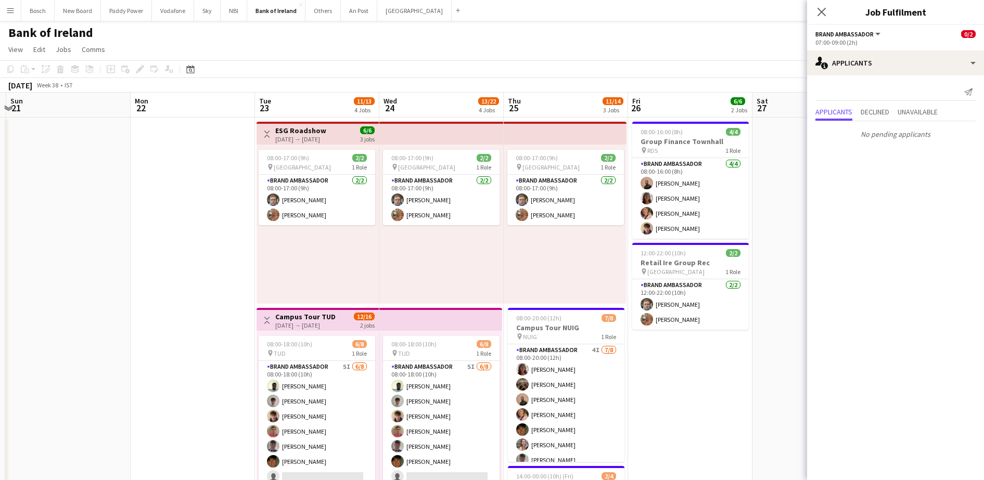
drag, startPoint x: 608, startPoint y: 277, endPoint x: -3, endPoint y: 238, distance: 612.2
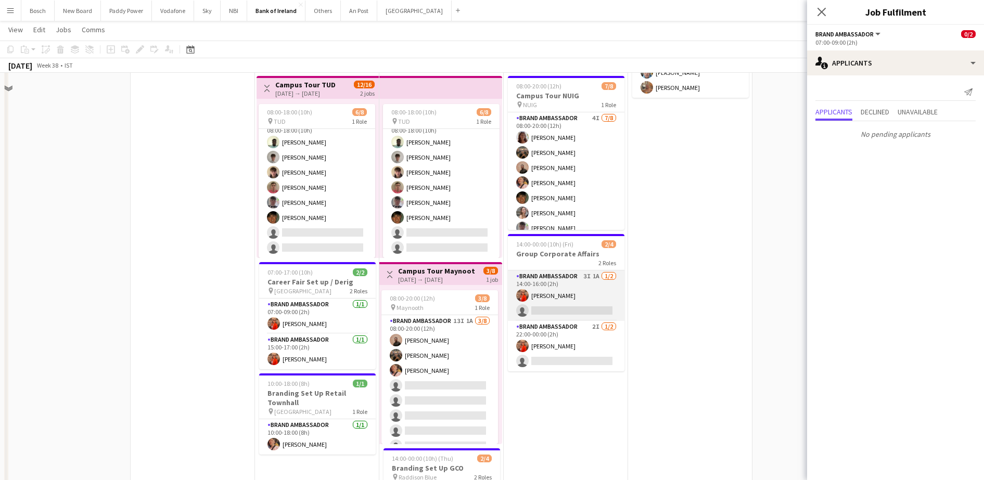
scroll to position [260, 0]
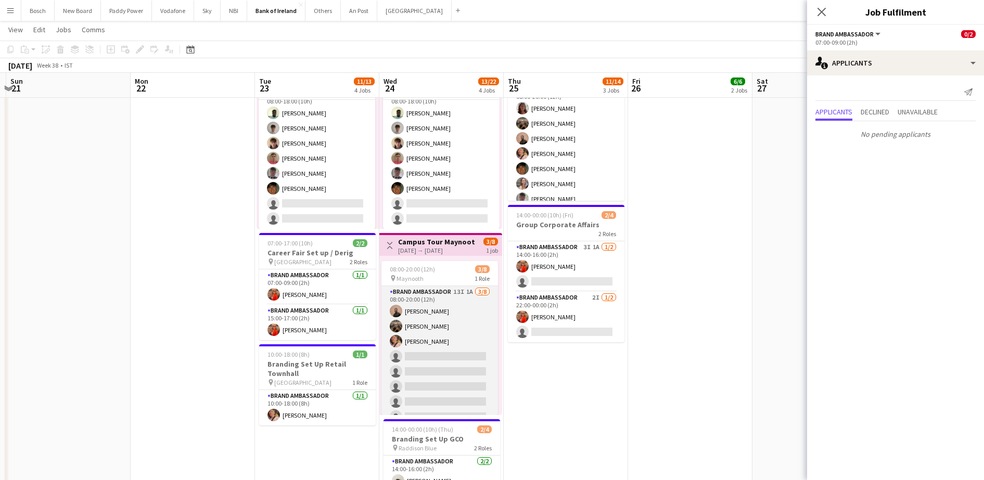
click at [433, 357] on app-card-role "Brand Ambassador 13I 1A [DATE] 08:00-20:00 (12h) [PERSON_NAME] [PERSON_NAME] [P…" at bounding box center [439, 356] width 117 height 141
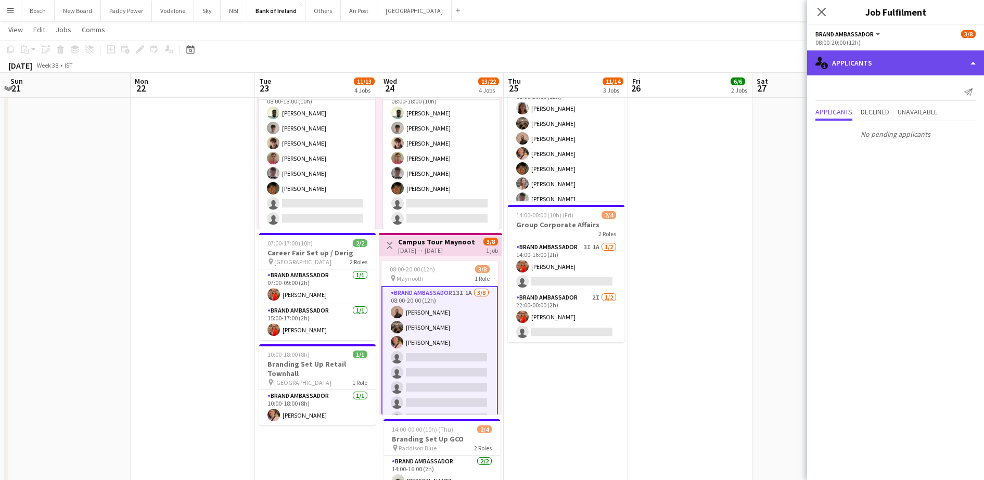
click at [873, 70] on div "single-neutral-actions-information Applicants" at bounding box center [895, 62] width 177 height 25
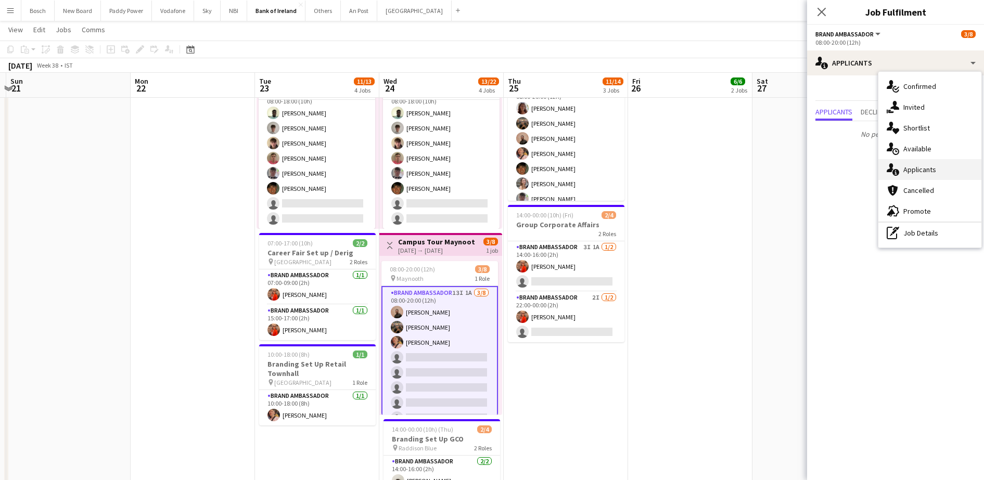
click at [922, 169] on div "single-neutral-actions-information Applicants" at bounding box center [929, 169] width 103 height 21
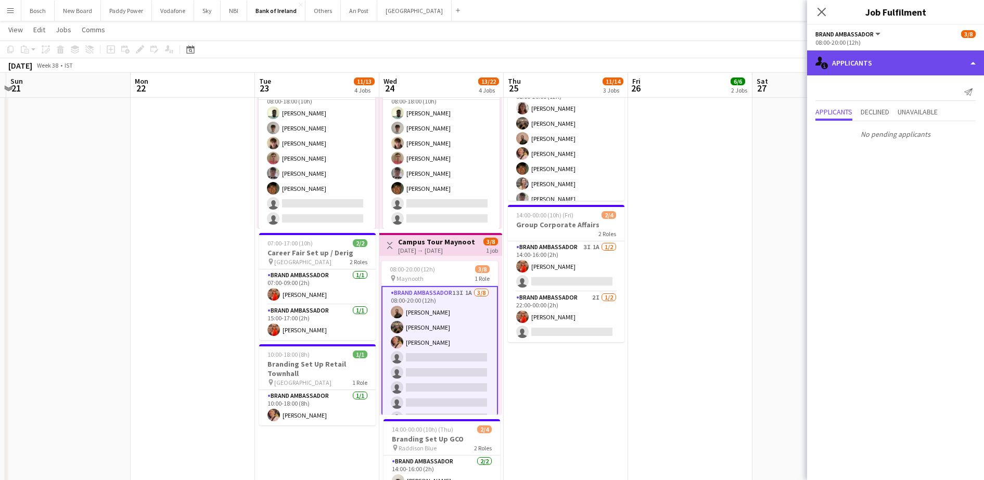
click at [874, 68] on div "single-neutral-actions-information Applicants" at bounding box center [895, 62] width 177 height 25
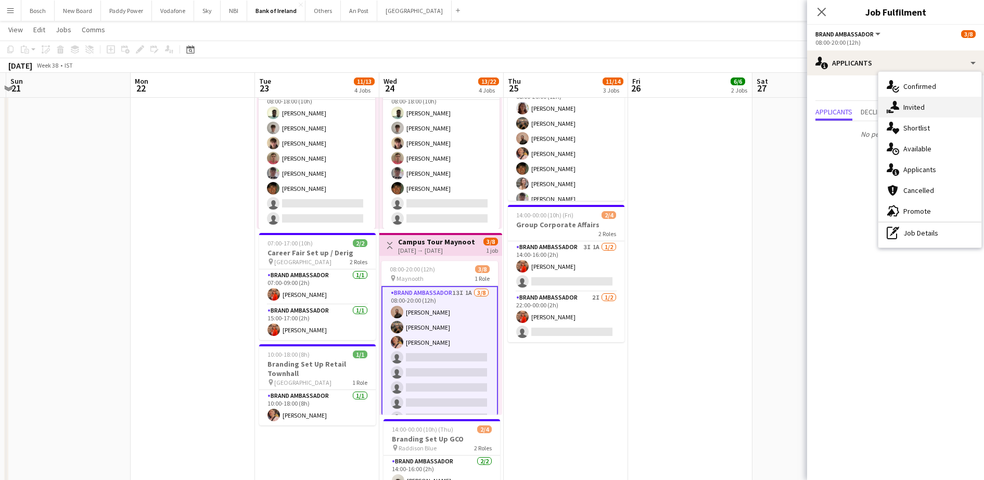
click at [914, 100] on div "single-neutral-actions-share-1 Invited" at bounding box center [929, 107] width 103 height 21
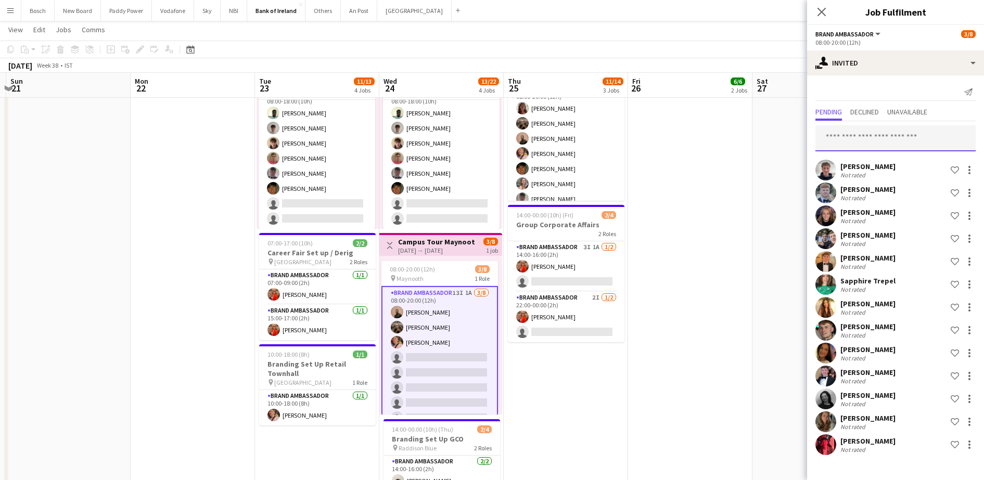
click at [896, 129] on input "text" at bounding box center [895, 138] width 160 height 26
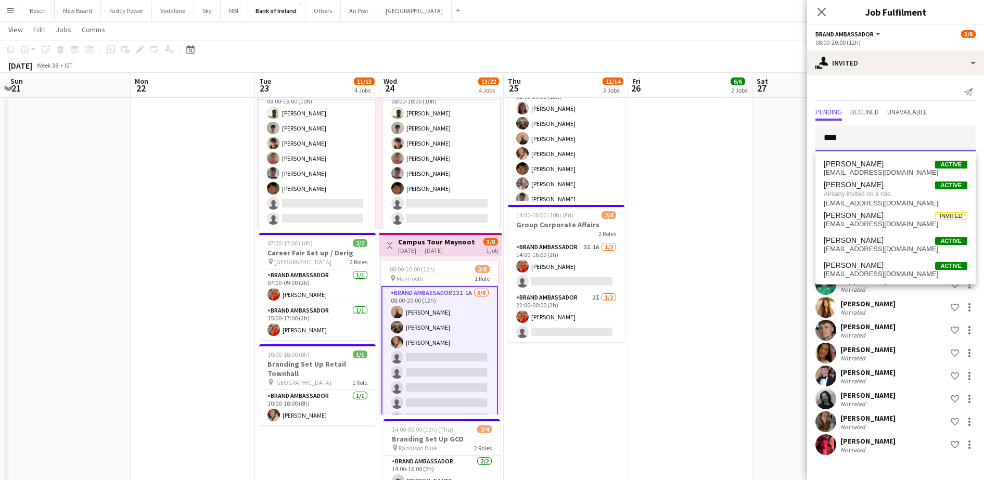
type input "****"
click at [901, 313] on div "[PERSON_NAME] Not rated Shortlist crew" at bounding box center [895, 307] width 177 height 21
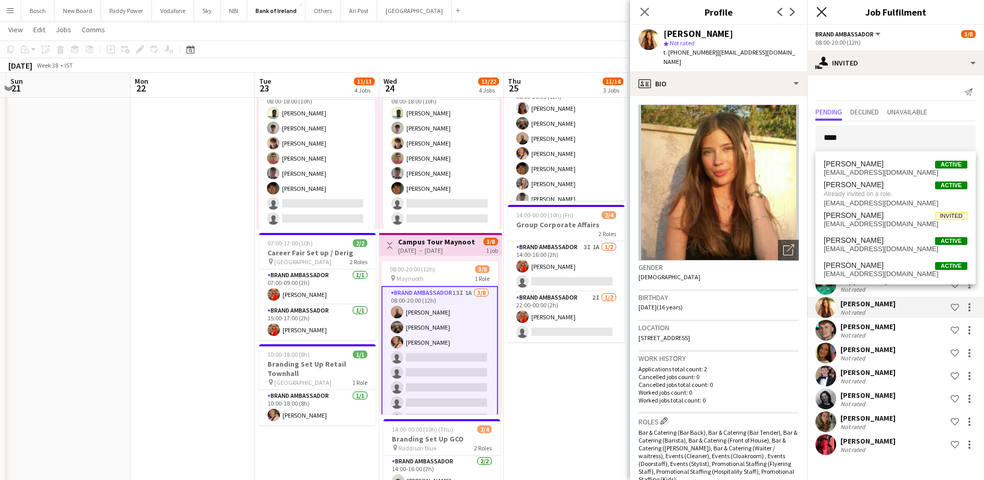
click at [820, 10] on icon "Close pop-in" at bounding box center [821, 12] width 10 height 10
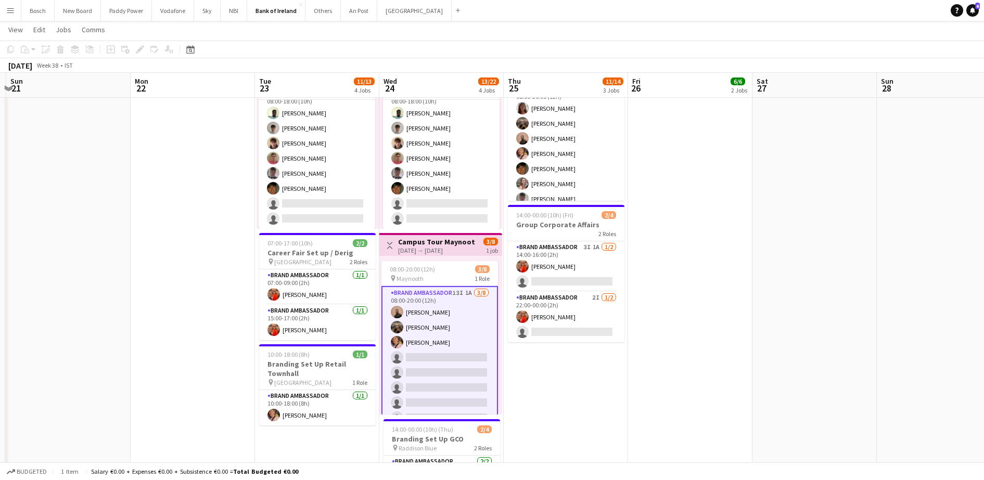
click at [418, 405] on app-card-role "Brand Ambassador 13I 1A [DATE] 08:00-20:00 (12h) [PERSON_NAME] [PERSON_NAME] [P…" at bounding box center [439, 357] width 117 height 143
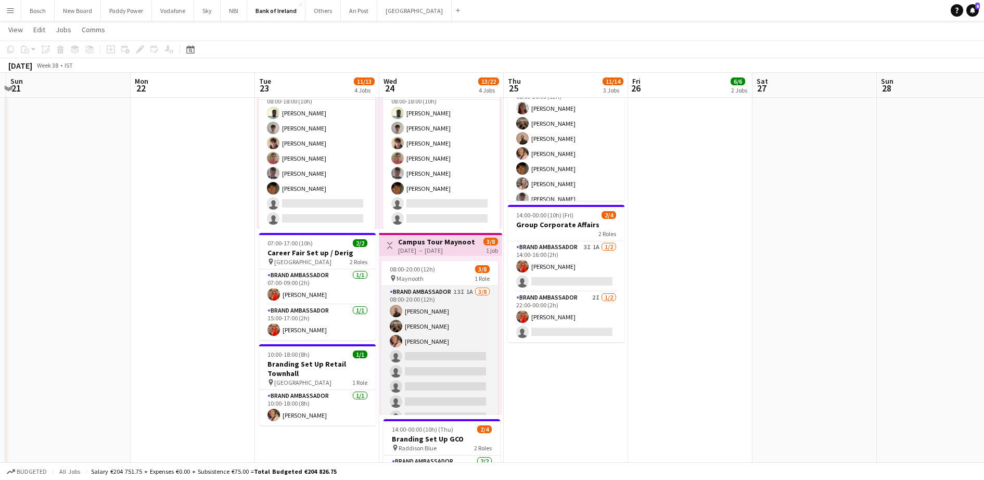
click at [439, 359] on app-card-role "Brand Ambassador 13I 1A [DATE] 08:00-20:00 (12h) [PERSON_NAME] [PERSON_NAME] [P…" at bounding box center [439, 356] width 117 height 141
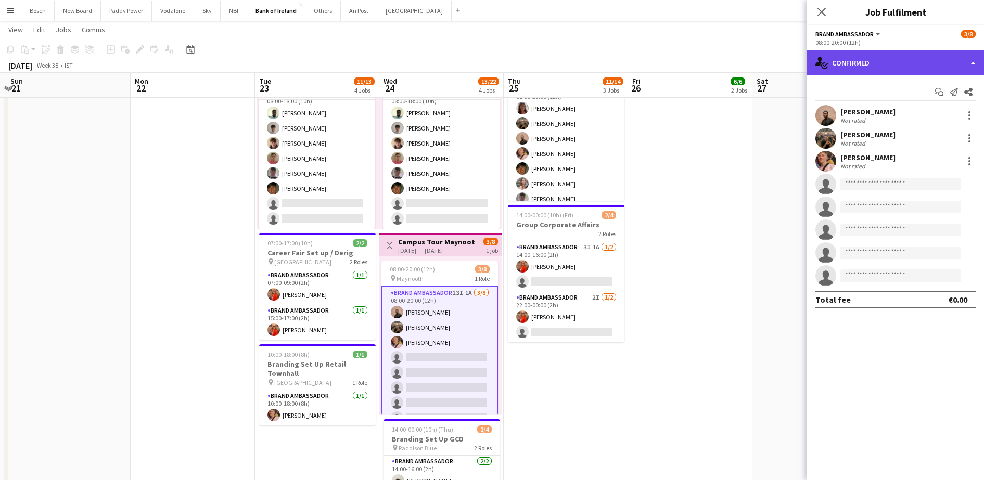
click at [897, 59] on div "single-neutral-actions-check-2 Confirmed" at bounding box center [895, 62] width 177 height 25
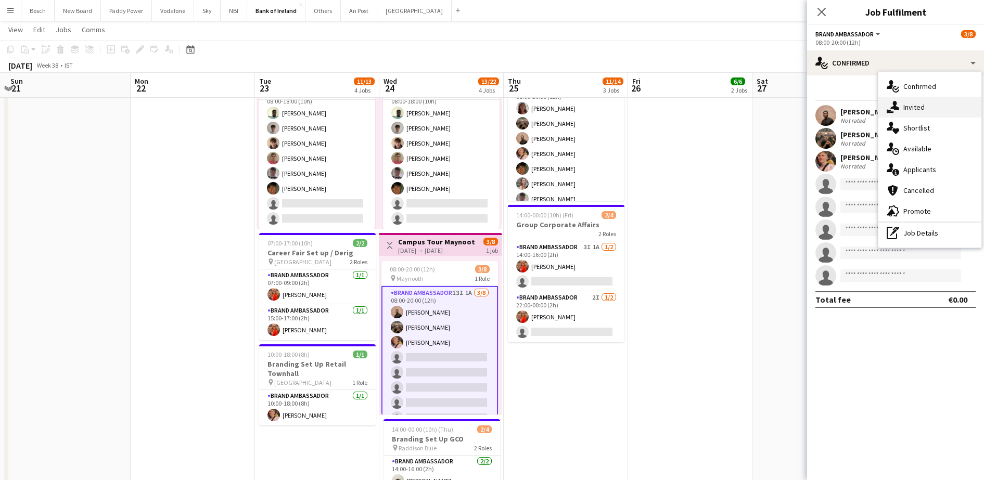
click at [920, 112] on div "single-neutral-actions-share-1 Invited" at bounding box center [929, 107] width 103 height 21
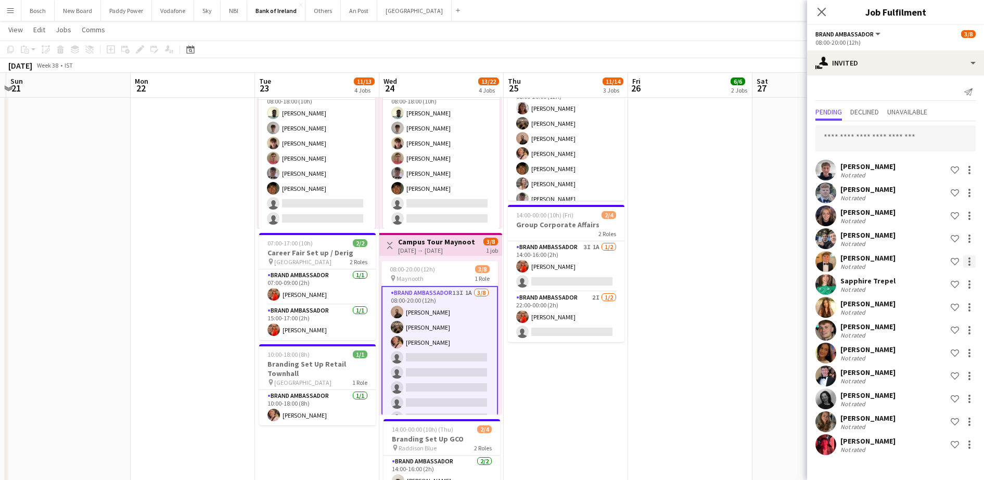
click at [968, 261] on div at bounding box center [969, 262] width 2 height 2
click at [939, 307] on span "Send notification" at bounding box center [936, 305] width 61 height 9
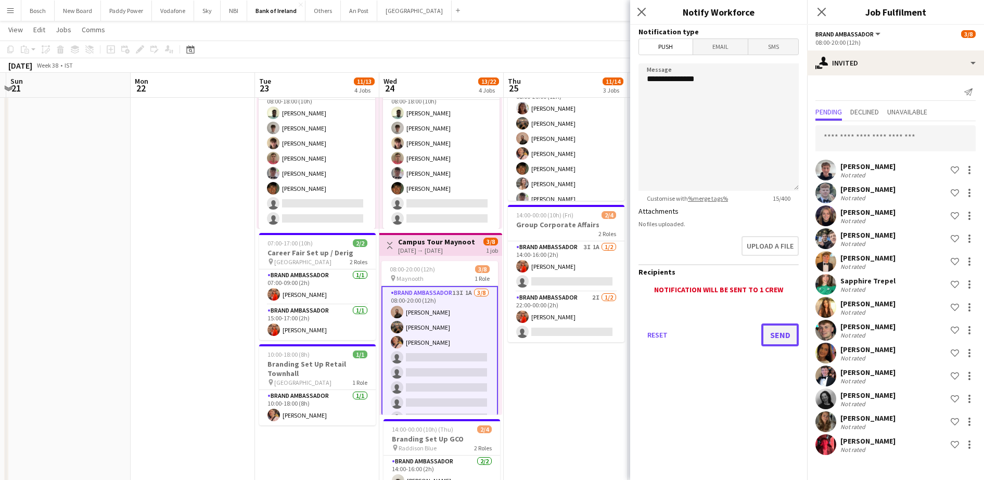
click at [789, 328] on button "Send" at bounding box center [779, 335] width 37 height 23
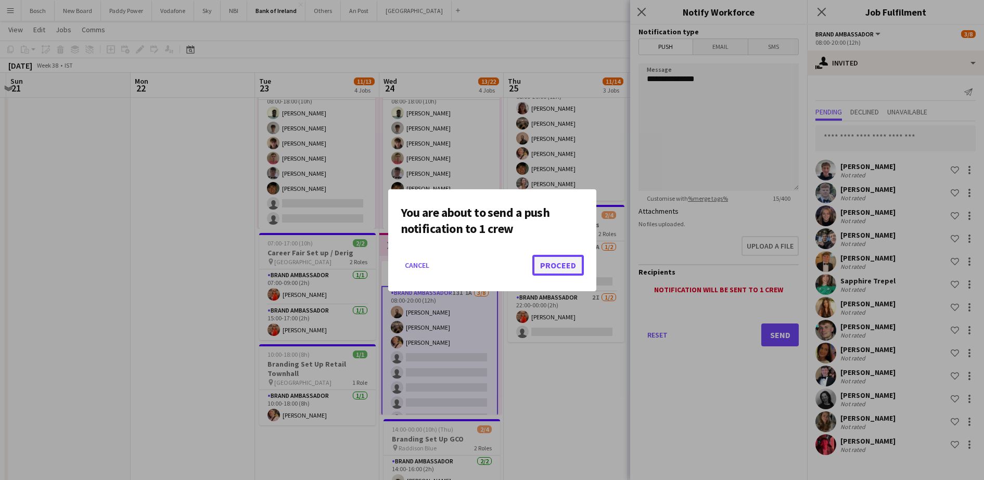
click at [548, 265] on button "Proceed" at bounding box center [558, 265] width 52 height 21
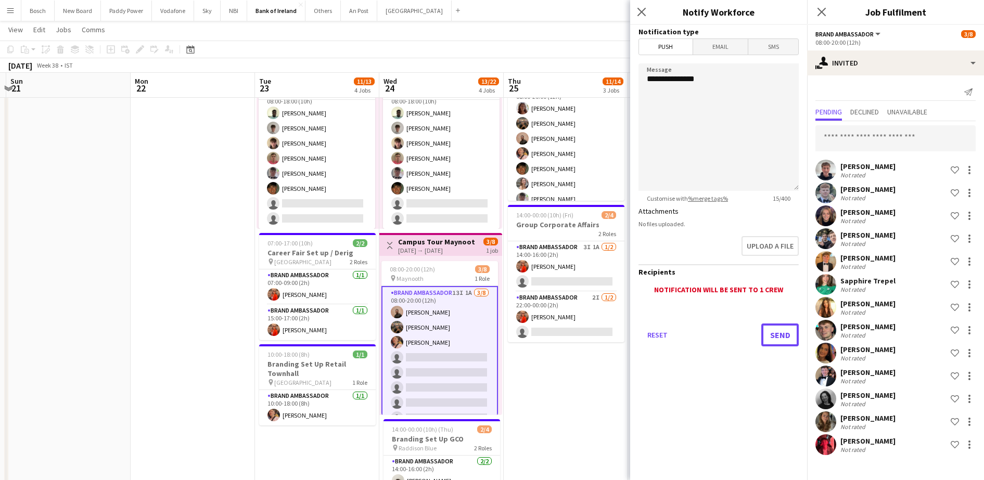
scroll to position [260, 0]
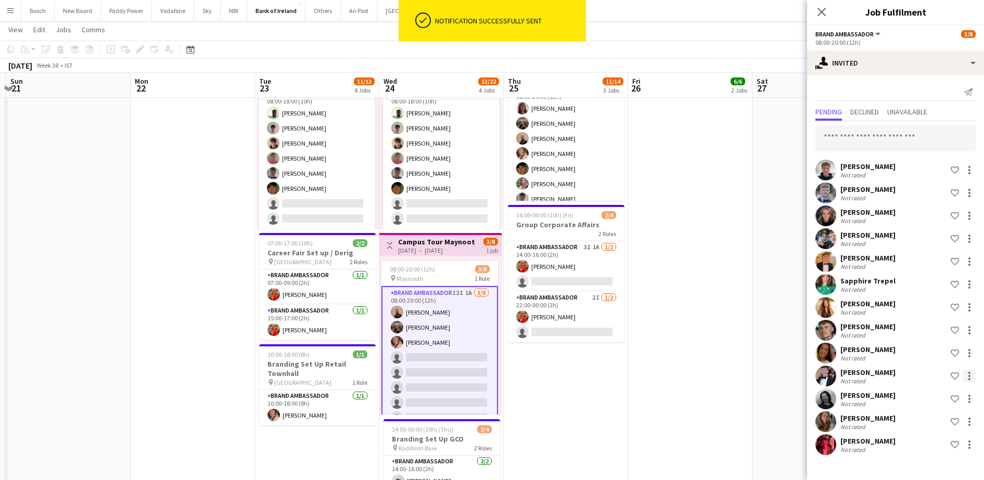
click at [967, 377] on div at bounding box center [969, 376] width 12 height 12
click at [944, 300] on button "Send notification" at bounding box center [937, 307] width 78 height 25
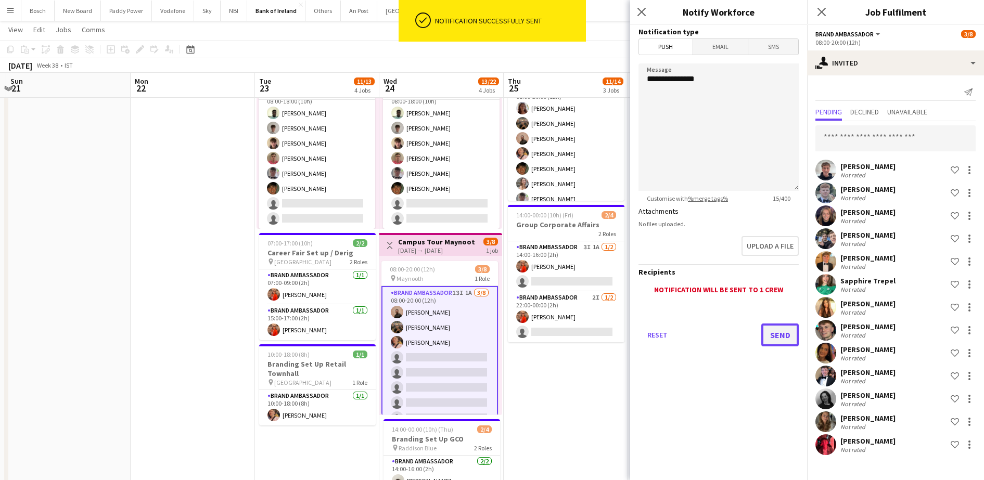
click at [772, 330] on button "Send" at bounding box center [779, 335] width 37 height 23
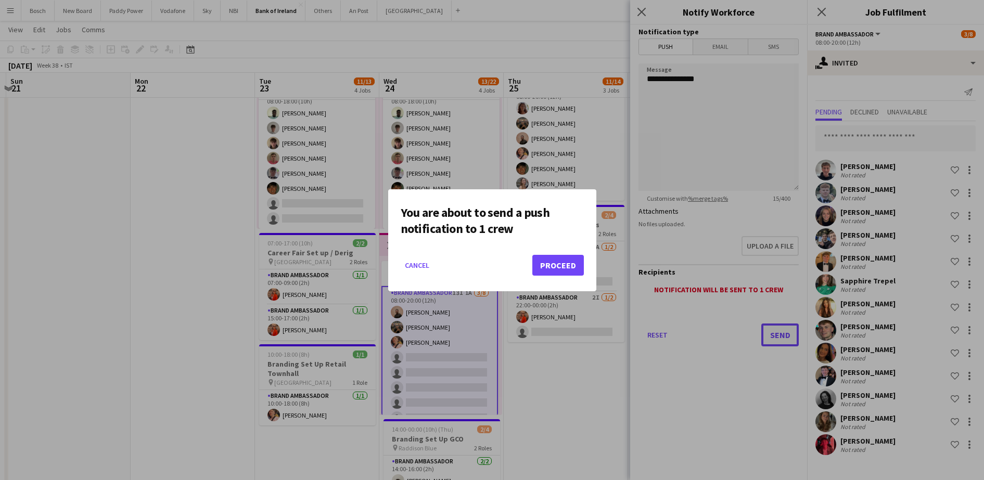
scroll to position [0, 0]
click at [536, 265] on button "Proceed" at bounding box center [558, 265] width 52 height 21
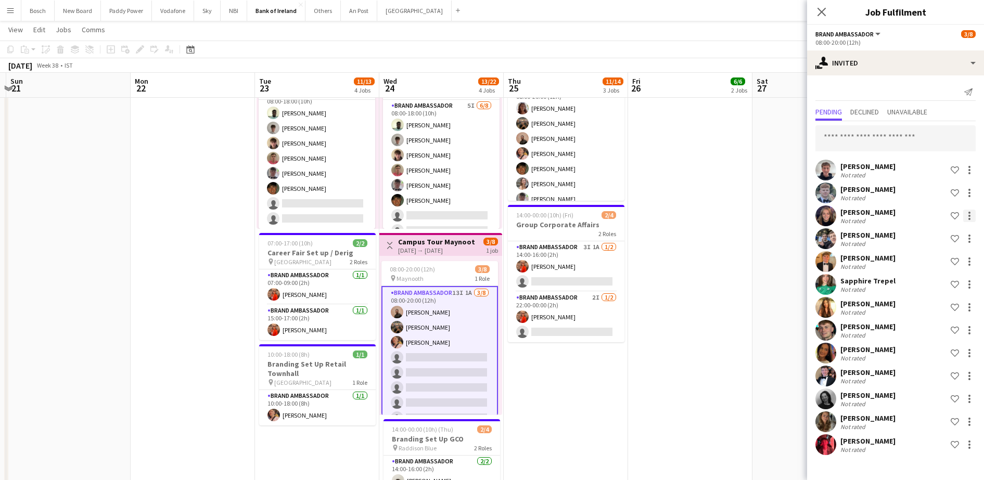
click at [972, 213] on div at bounding box center [969, 216] width 12 height 12
click at [938, 256] on span "Send notification" at bounding box center [936, 260] width 61 height 9
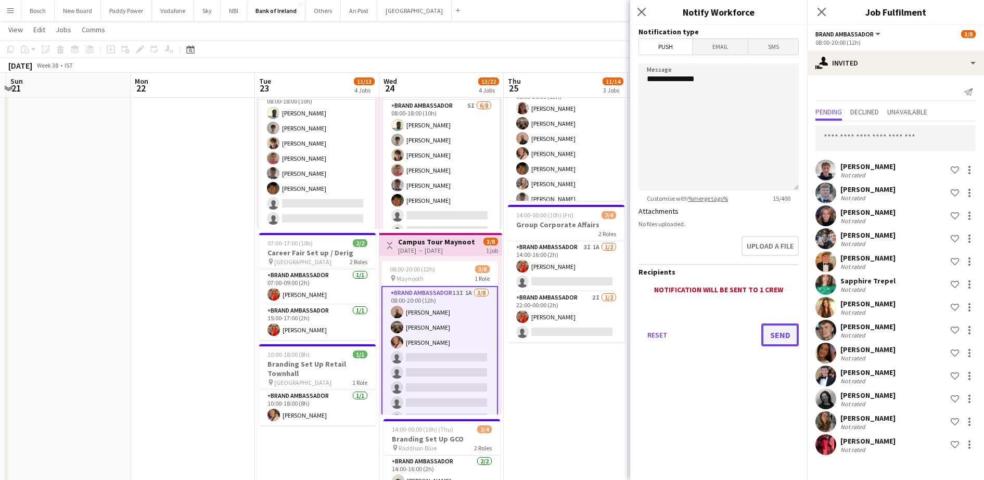
click at [781, 330] on button "Send" at bounding box center [779, 335] width 37 height 23
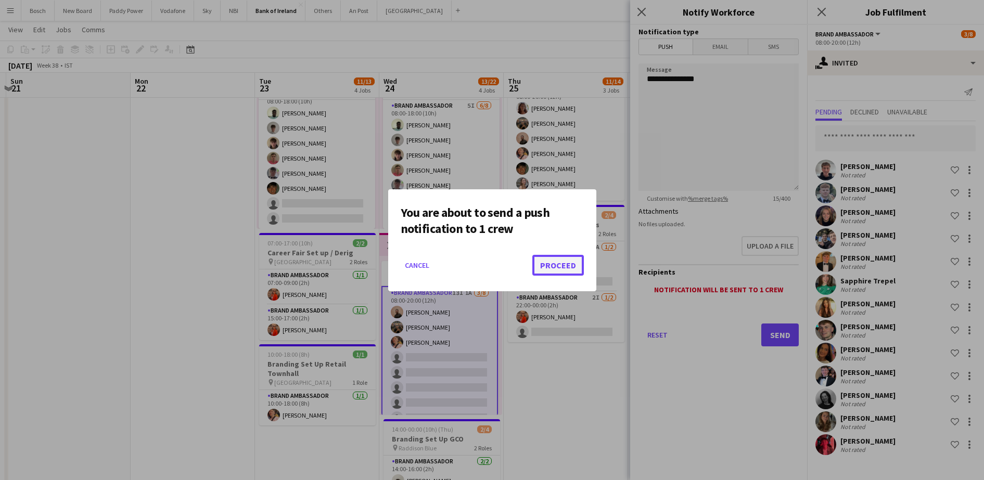
click at [550, 263] on button "Proceed" at bounding box center [558, 265] width 52 height 21
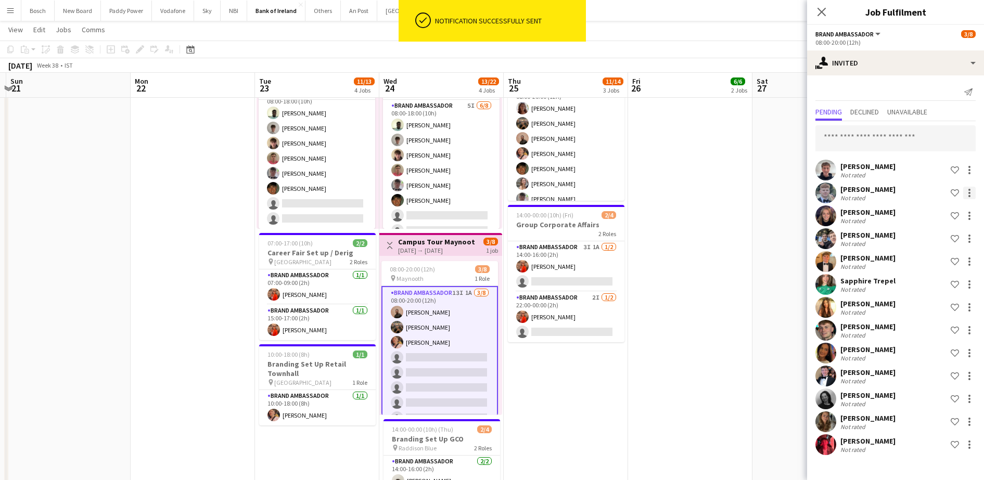
click at [973, 189] on div at bounding box center [969, 193] width 12 height 12
click at [926, 238] on span "Send notification" at bounding box center [936, 237] width 61 height 9
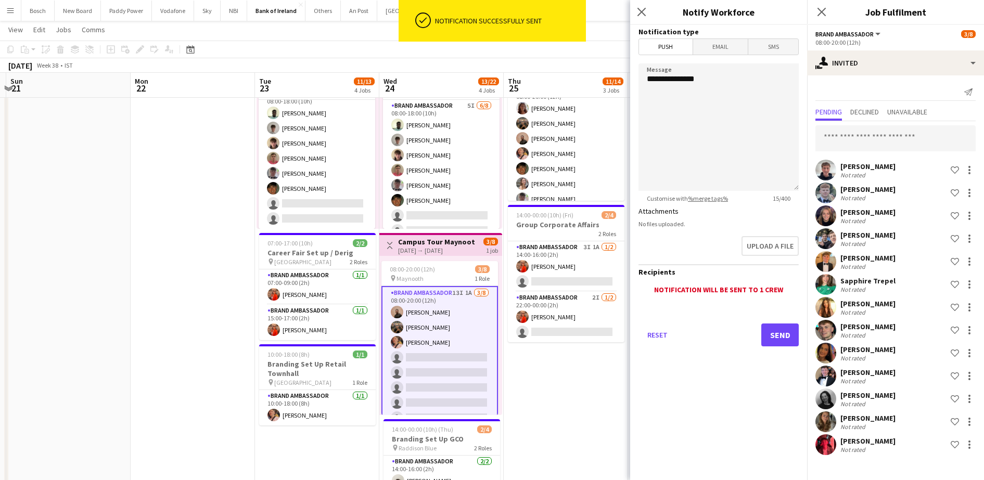
click at [767, 321] on div "Reset Send" at bounding box center [719, 339] width 160 height 73
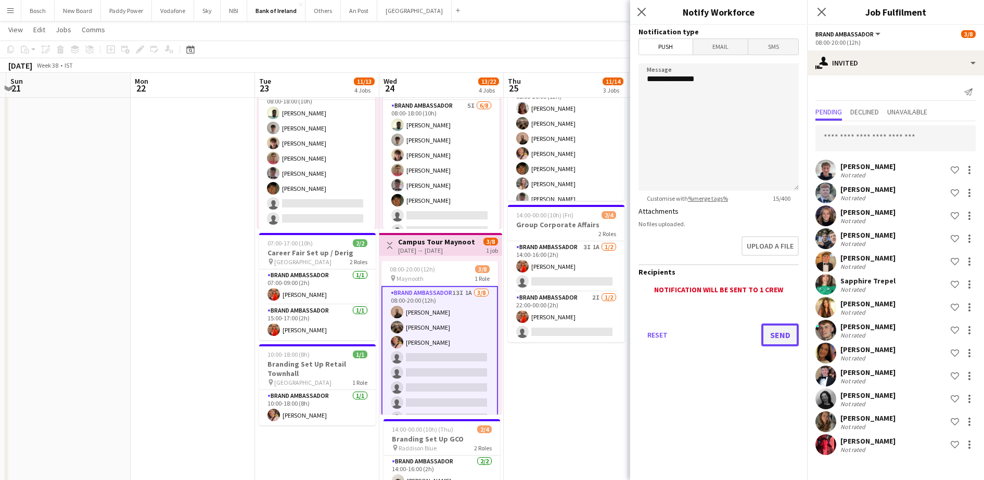
click at [771, 329] on button "Send" at bounding box center [779, 335] width 37 height 23
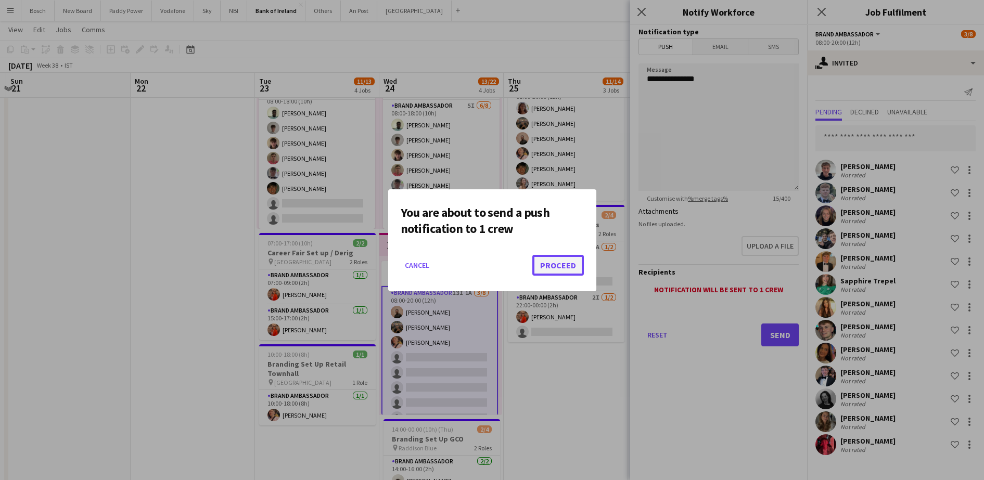
click at [581, 269] on button "Proceed" at bounding box center [558, 265] width 52 height 21
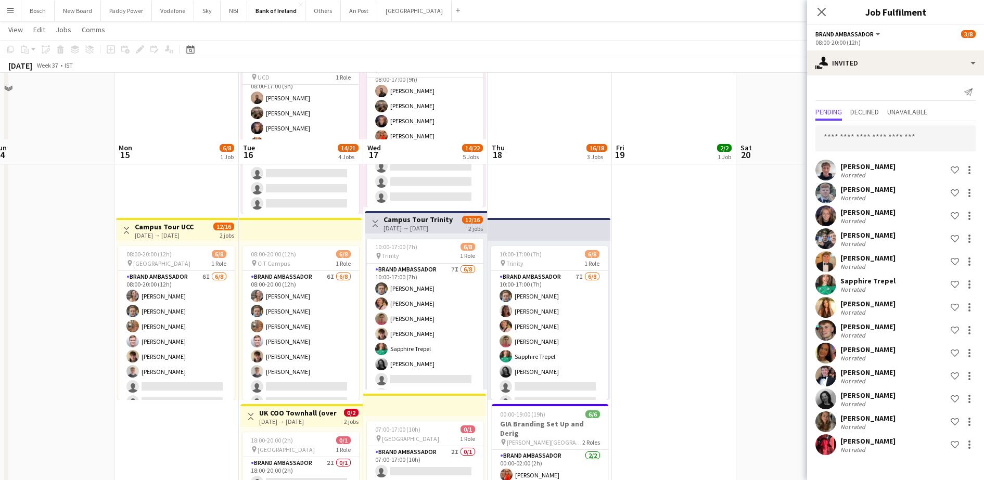
scroll to position [369, 0]
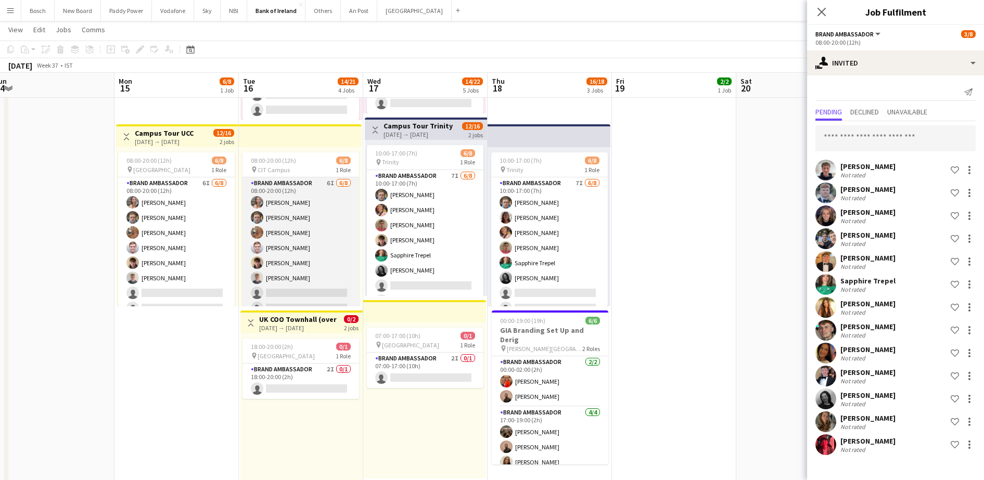
click at [272, 269] on app-card-role "Brand Ambassador 6I [DATE] 08:00-20:00 (12h) [PERSON_NAME] [PERSON_NAME] [PERSO…" at bounding box center [300, 247] width 117 height 141
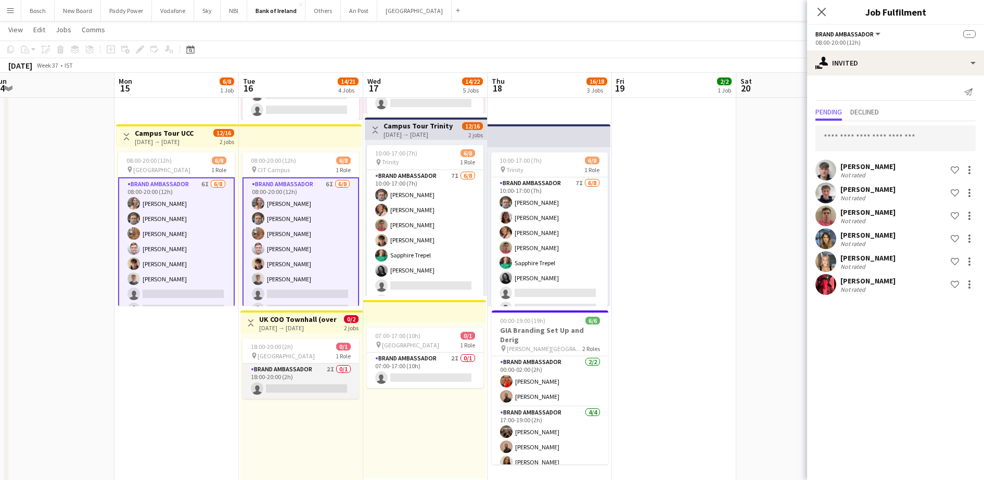
click at [279, 371] on app-card-role "Brand Ambassador 2I 0/1 18:00-20:00 (2h) single-neutral-actions" at bounding box center [300, 381] width 117 height 35
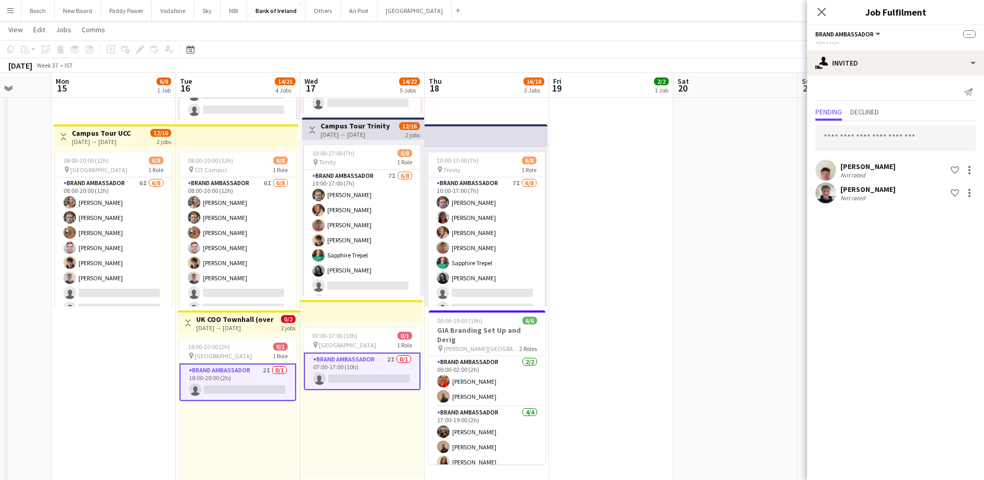
scroll to position [0, 323]
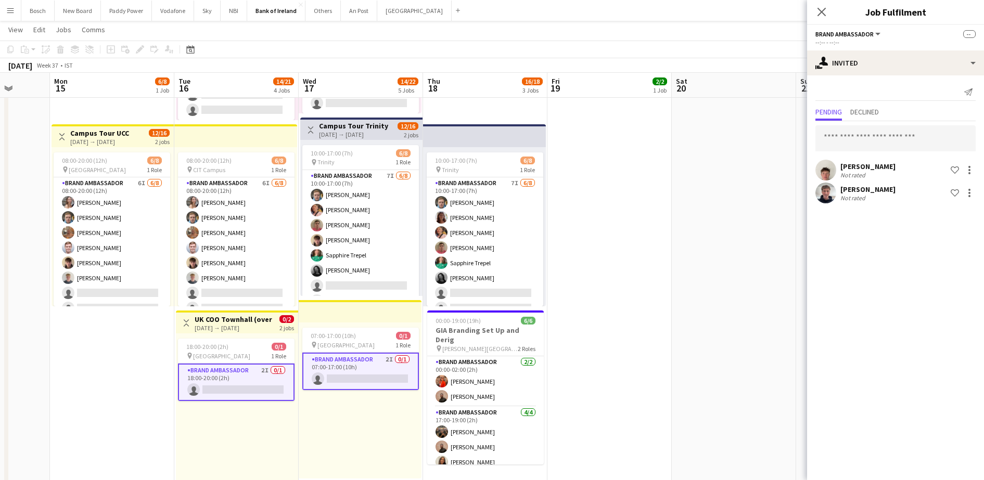
click at [888, 110] on div "Pending Declined" at bounding box center [895, 113] width 160 height 16
click at [860, 118] on span "Declined" at bounding box center [864, 113] width 29 height 16
click at [837, 116] on span "Pending" at bounding box center [828, 111] width 27 height 7
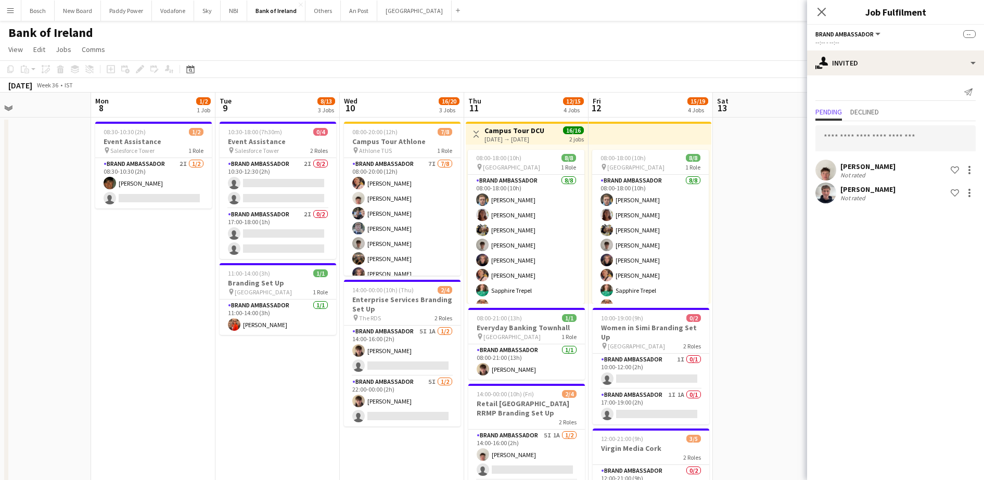
scroll to position [0, 266]
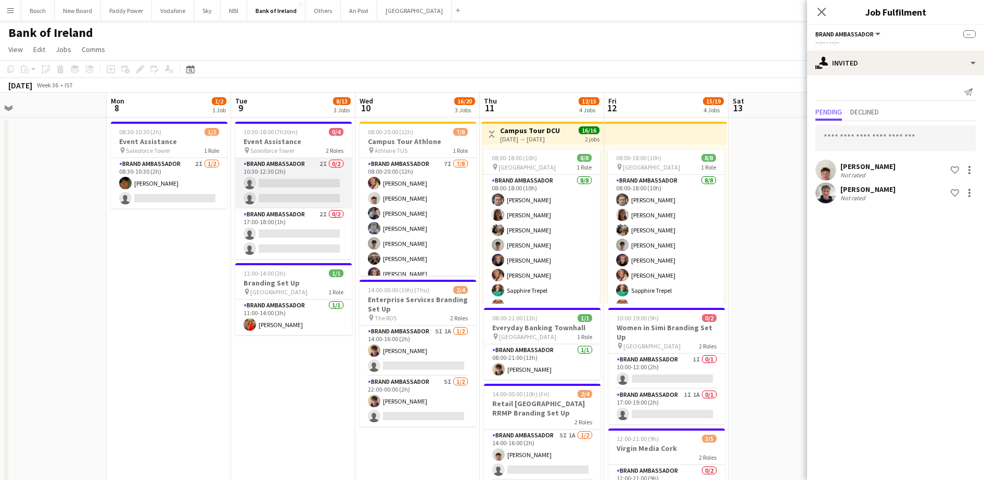
click at [267, 184] on app-card-role "Brand Ambassador 2I 0/2 10:30-12:30 (2h) single-neutral-actions single-neutral-…" at bounding box center [293, 183] width 117 height 50
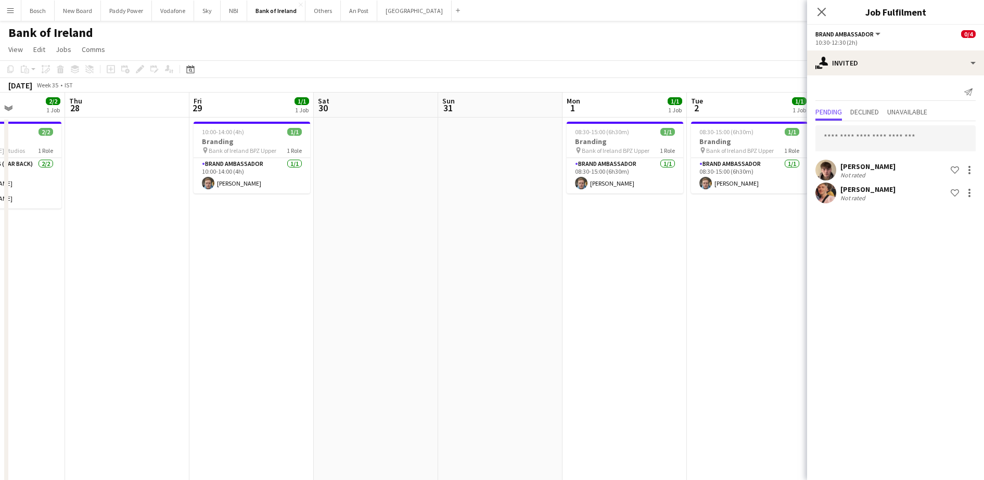
scroll to position [0, 309]
click at [668, 60] on app-toolbar "Copy Paste Paste Ctrl+V Paste with crew Ctrl+Shift+V Paste linked Job [GEOGRAPH…" at bounding box center [492, 69] width 984 height 18
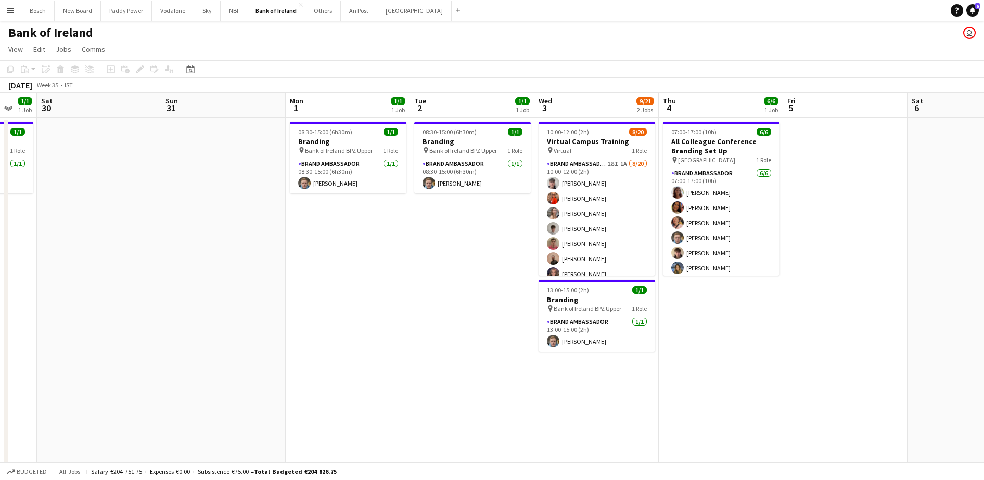
drag, startPoint x: 543, startPoint y: 273, endPoint x: 220, endPoint y: 282, distance: 323.3
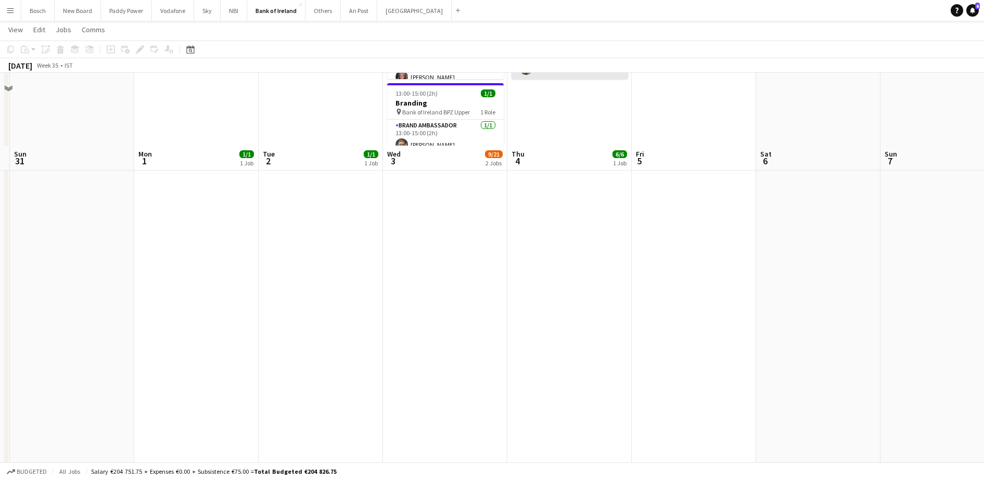
scroll to position [0, 0]
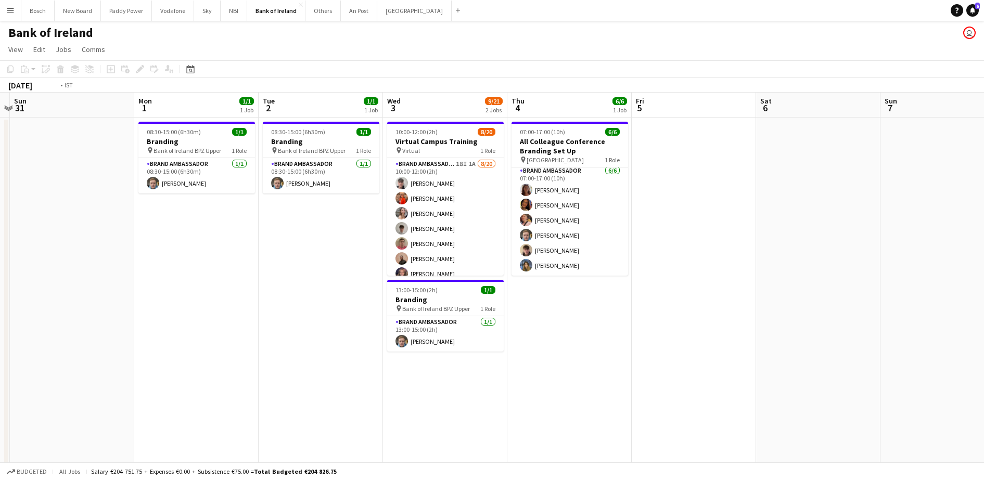
drag, startPoint x: 836, startPoint y: 272, endPoint x: 23, endPoint y: 246, distance: 813.8
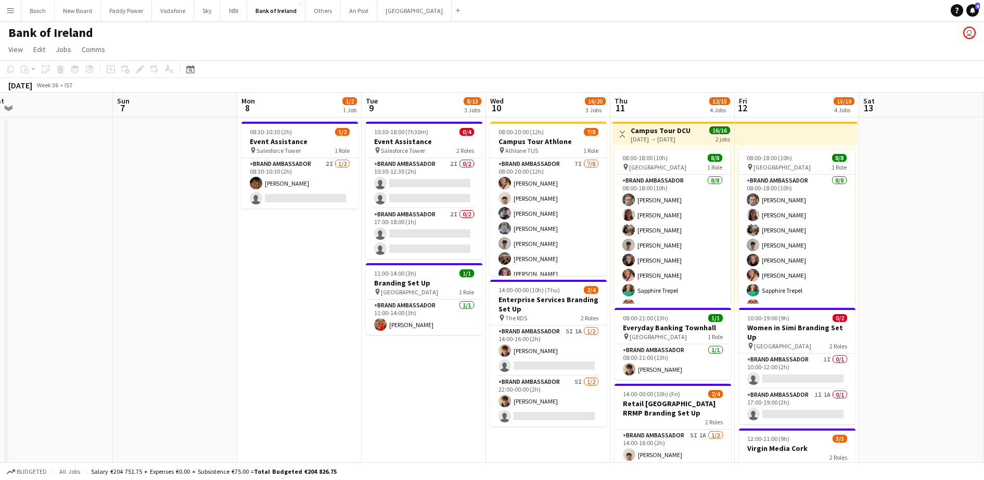
drag, startPoint x: 283, startPoint y: 292, endPoint x: 269, endPoint y: 291, distance: 13.6
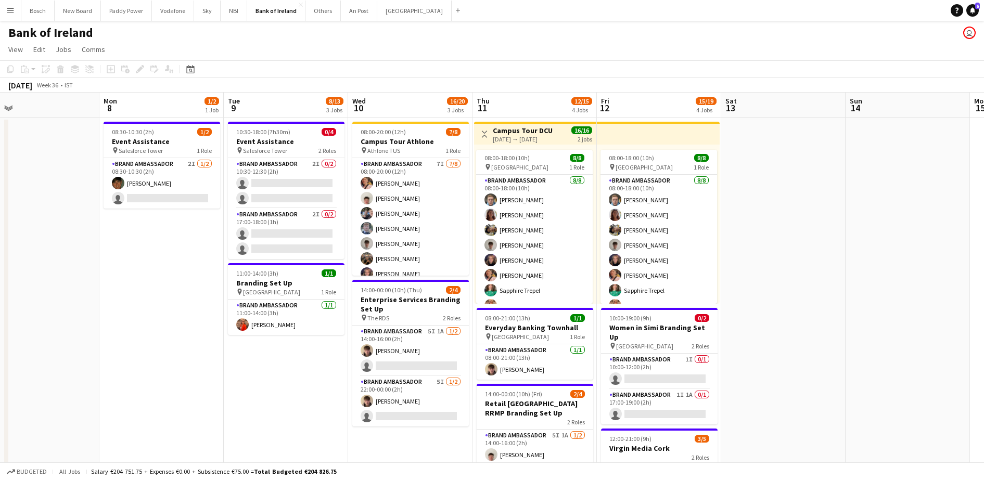
drag, startPoint x: 401, startPoint y: 378, endPoint x: 239, endPoint y: 366, distance: 162.3
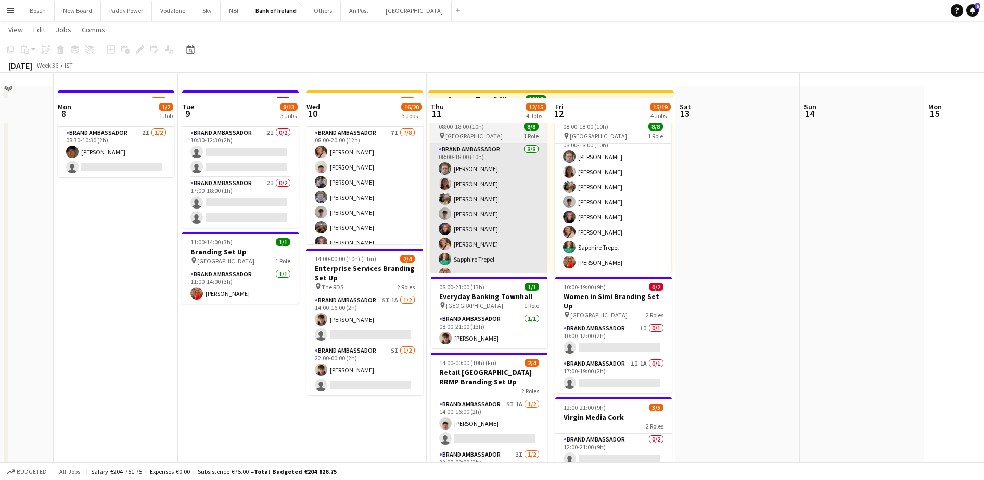
scroll to position [0, 0]
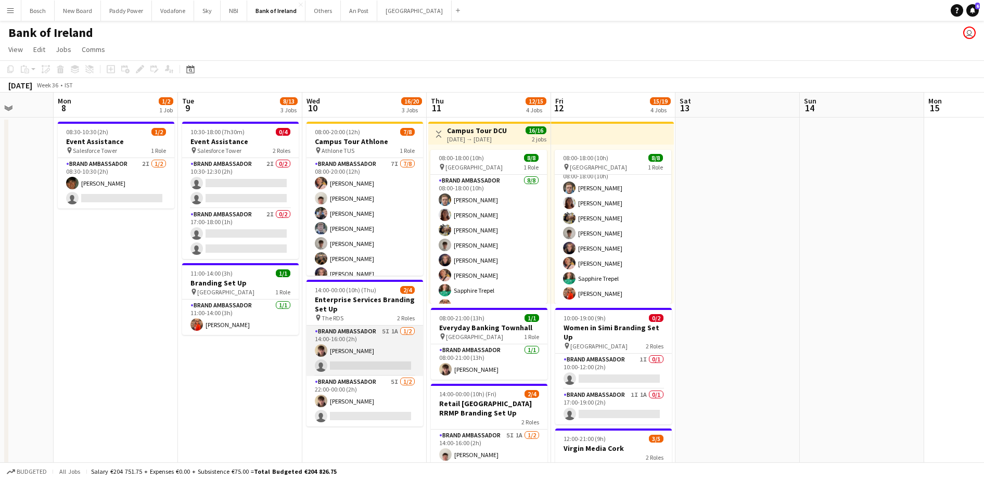
click at [381, 338] on app-card-role "Brand Ambassador 5I 1A [DATE] 14:00-16:00 (2h) [PERSON_NAME] single-neutral-act…" at bounding box center [365, 351] width 117 height 50
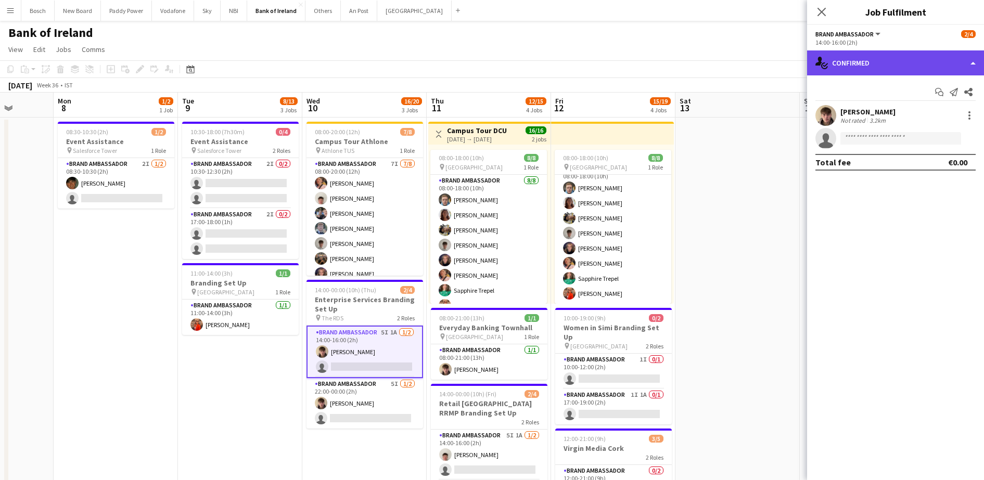
click at [889, 59] on div "single-neutral-actions-check-2 Confirmed" at bounding box center [895, 62] width 177 height 25
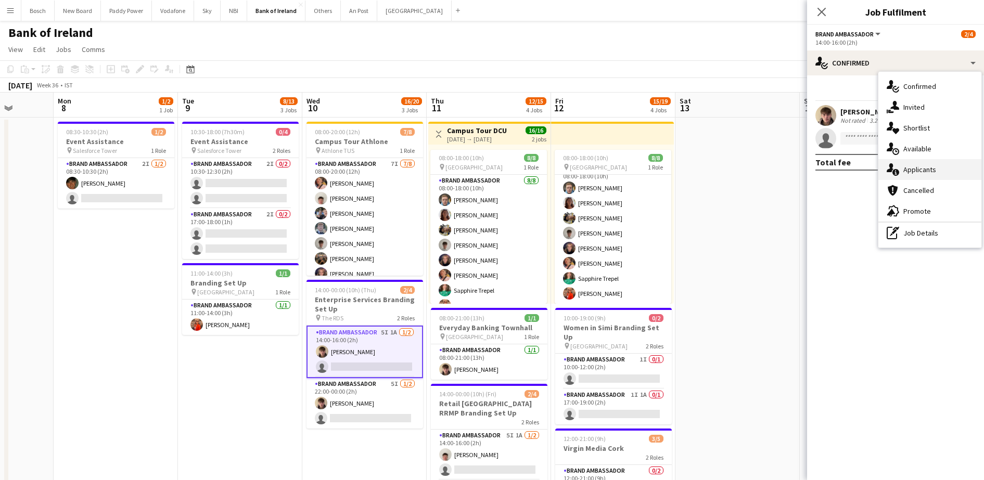
click at [904, 166] on div "single-neutral-actions-information Applicants" at bounding box center [929, 169] width 103 height 21
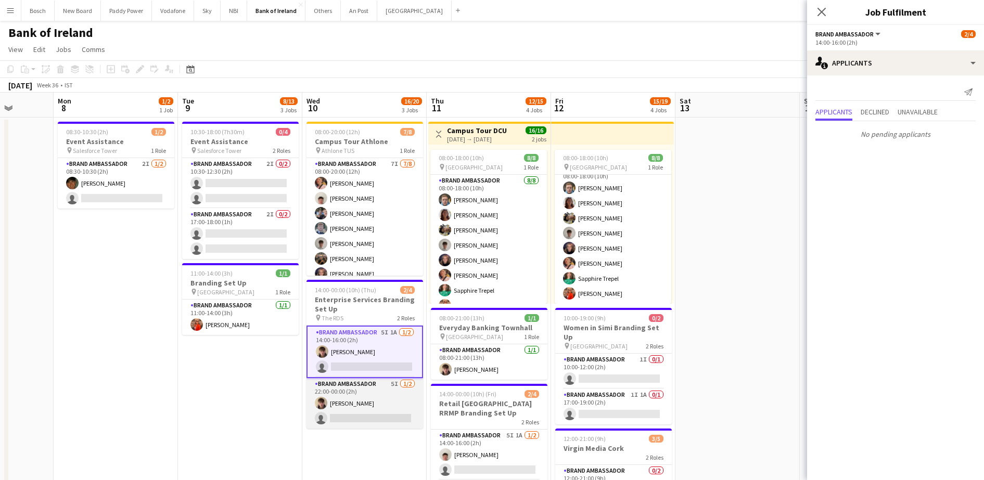
click at [377, 408] on app-card-role "Brand Ambassador 5I [DATE] 22:00-00:00 (2h) [PERSON_NAME] single-neutral-actions" at bounding box center [365, 403] width 117 height 50
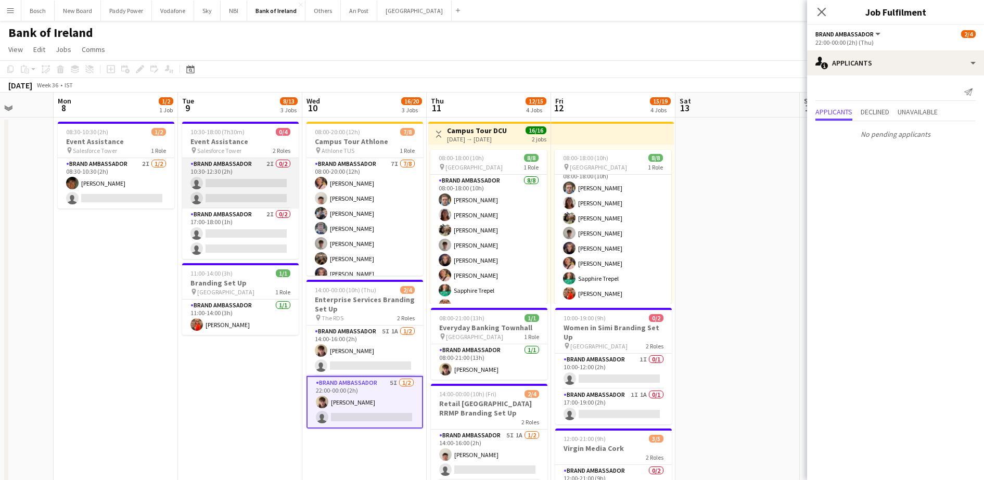
click at [228, 178] on app-card-role "Brand Ambassador 2I 0/2 10:30-12:30 (2h) single-neutral-actions single-neutral-…" at bounding box center [240, 183] width 117 height 50
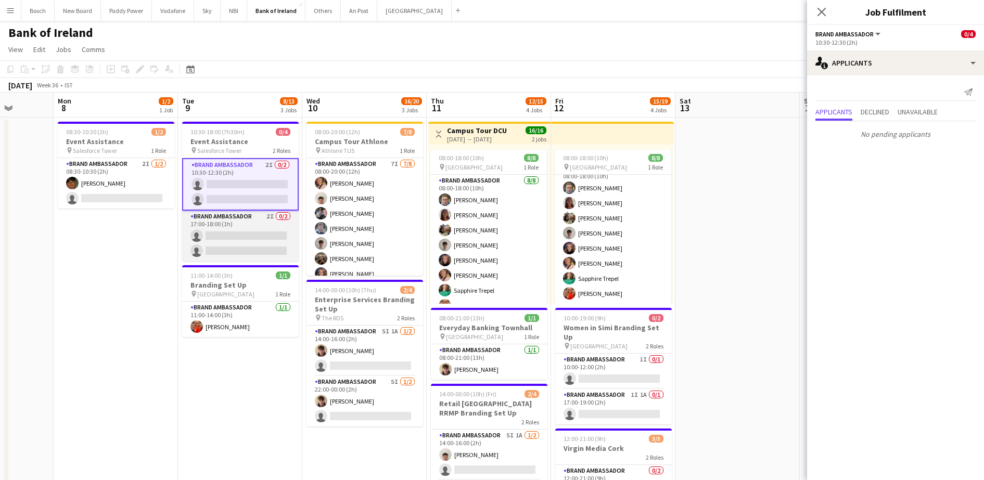
click at [238, 233] on app-card-role "Brand Ambassador 2I 0/2 17:00-18:00 (1h) single-neutral-actions single-neutral-…" at bounding box center [240, 236] width 117 height 50
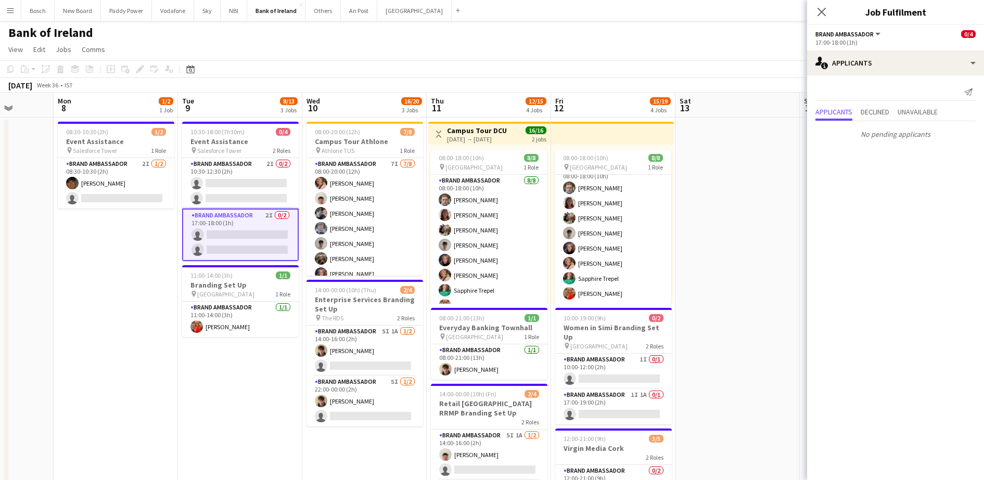
click at [633, 47] on app-page-menu "View Day view expanded Day view collapsed Month view Date picker Jump to [DATE]…" at bounding box center [492, 51] width 984 height 20
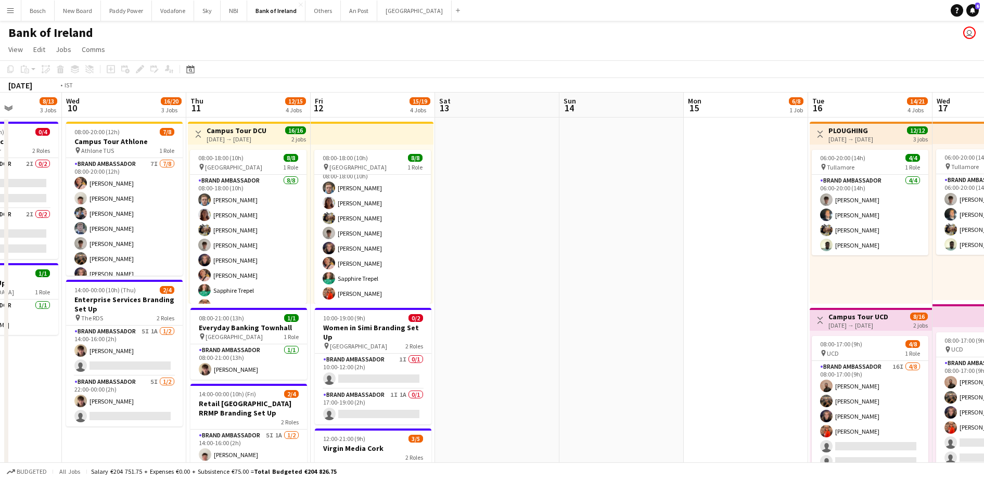
drag, startPoint x: 700, startPoint y: 205, endPoint x: 316, endPoint y: 156, distance: 387.1
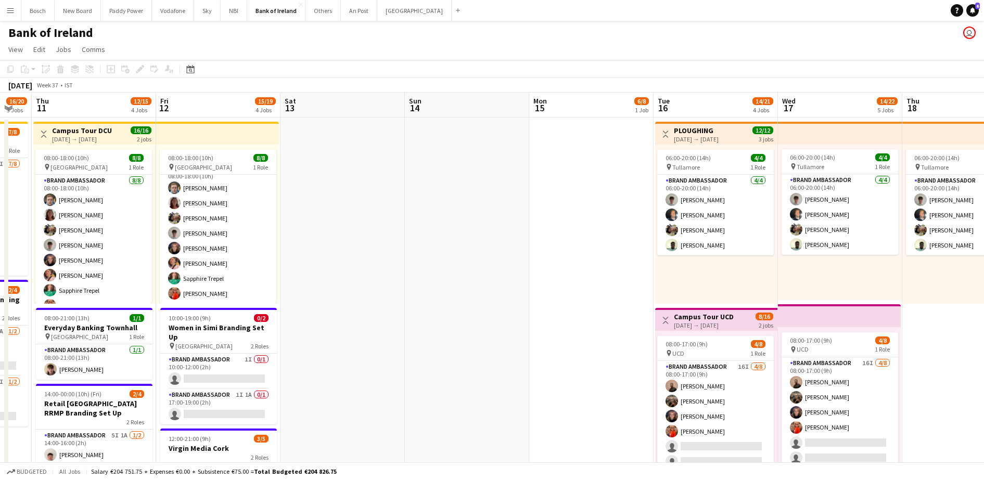
drag, startPoint x: 282, startPoint y: 203, endPoint x: 267, endPoint y: 198, distance: 15.3
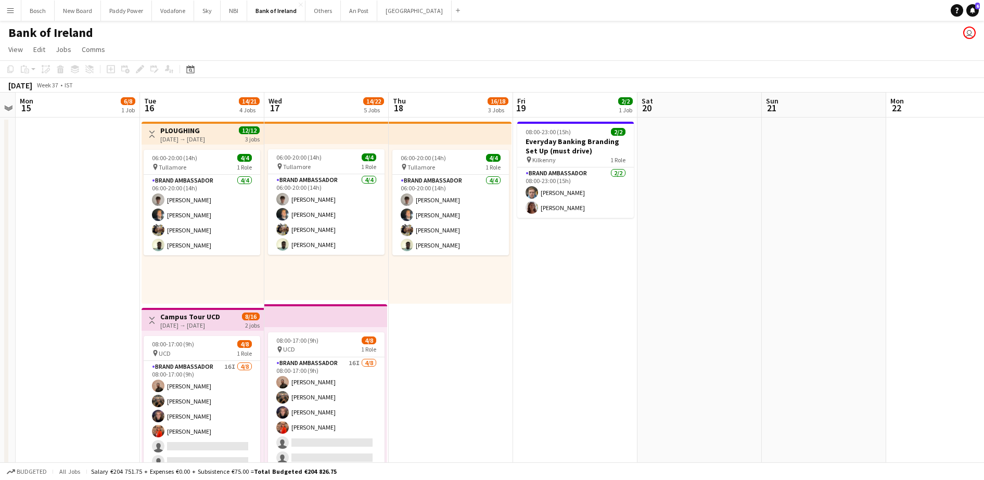
scroll to position [0, 355]
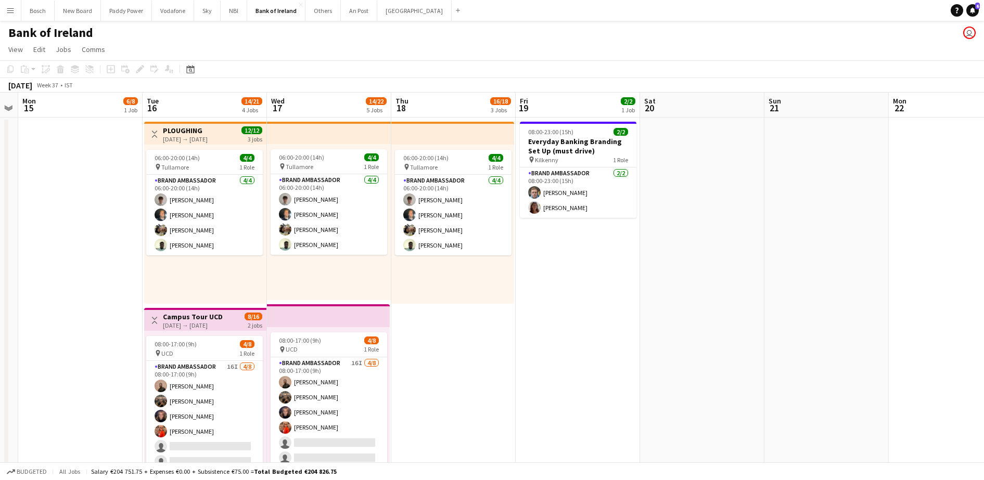
drag, startPoint x: 825, startPoint y: 292, endPoint x: 563, endPoint y: 244, distance: 266.2
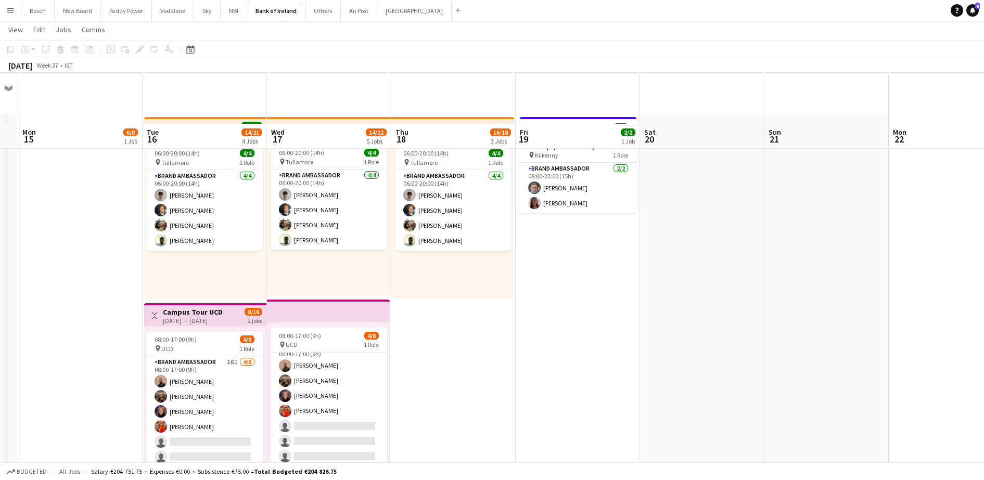
scroll to position [0, 0]
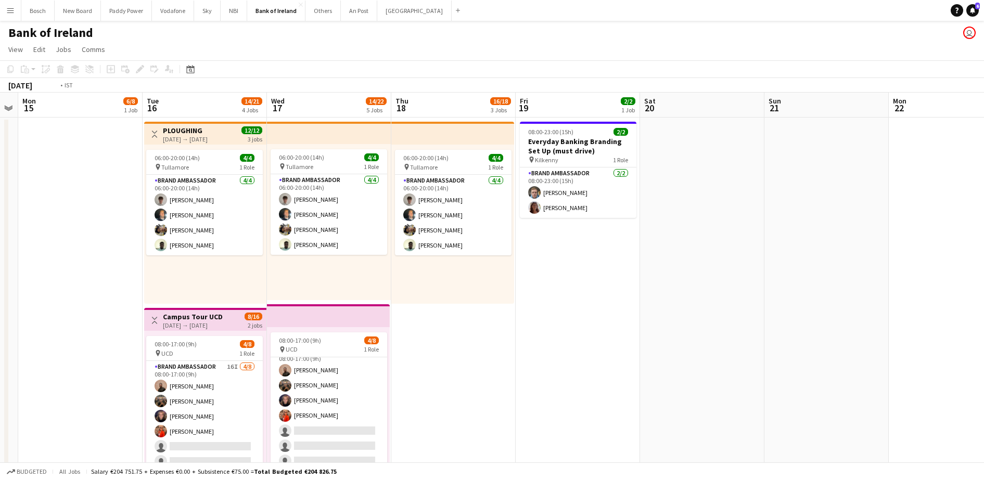
drag, startPoint x: 691, startPoint y: 260, endPoint x: 508, endPoint y: 273, distance: 183.1
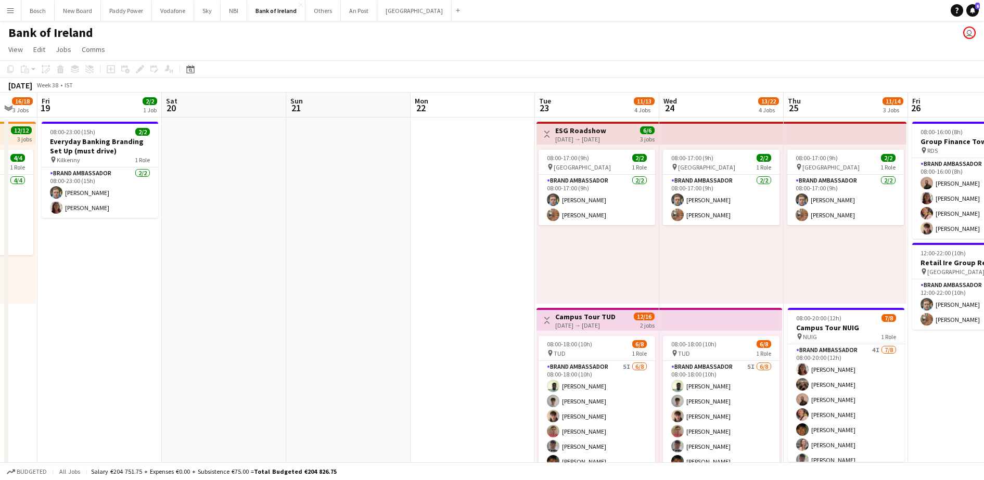
drag, startPoint x: 451, startPoint y: 287, endPoint x: 325, endPoint y: 308, distance: 127.6
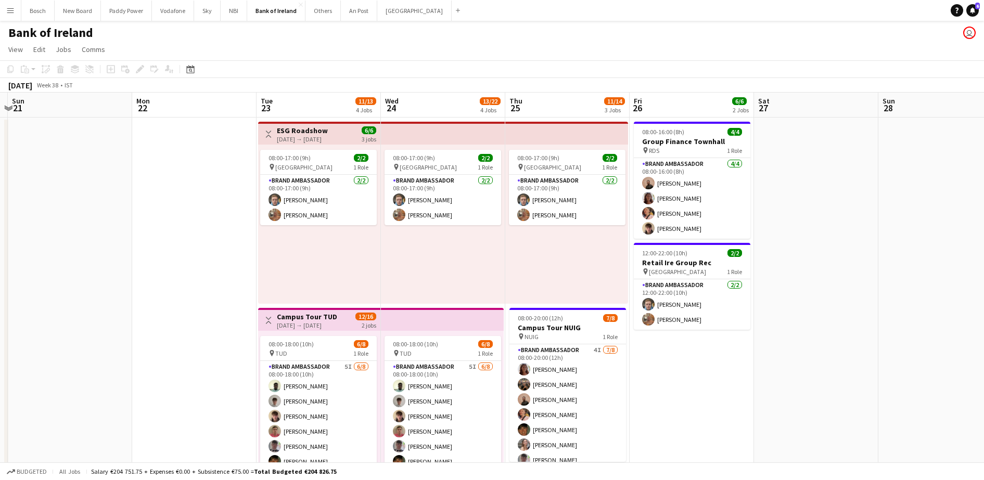
scroll to position [0, 311]
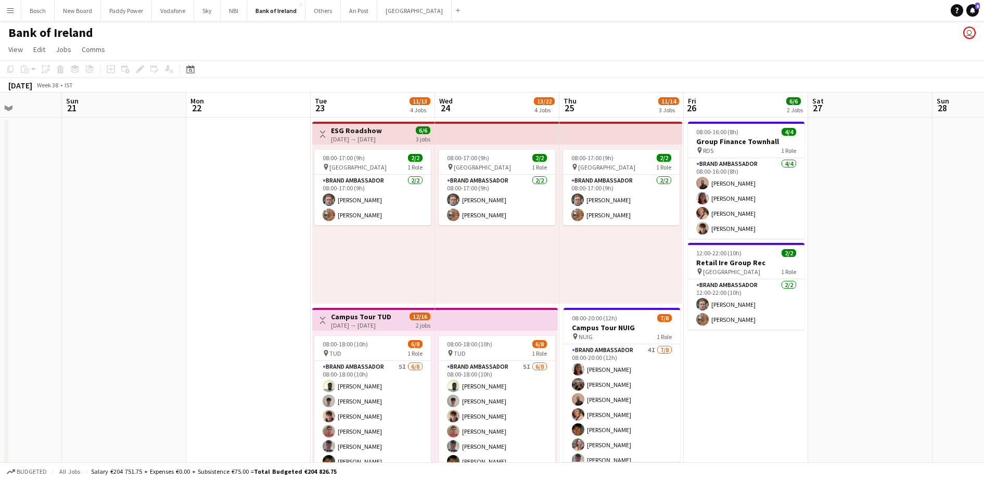
drag, startPoint x: 950, startPoint y: 371, endPoint x: 662, endPoint y: 355, distance: 288.7
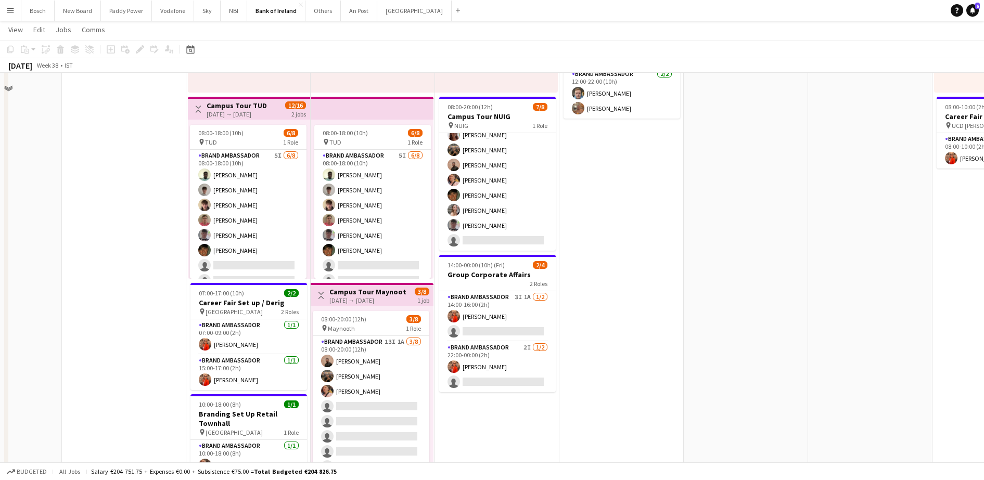
scroll to position [260, 0]
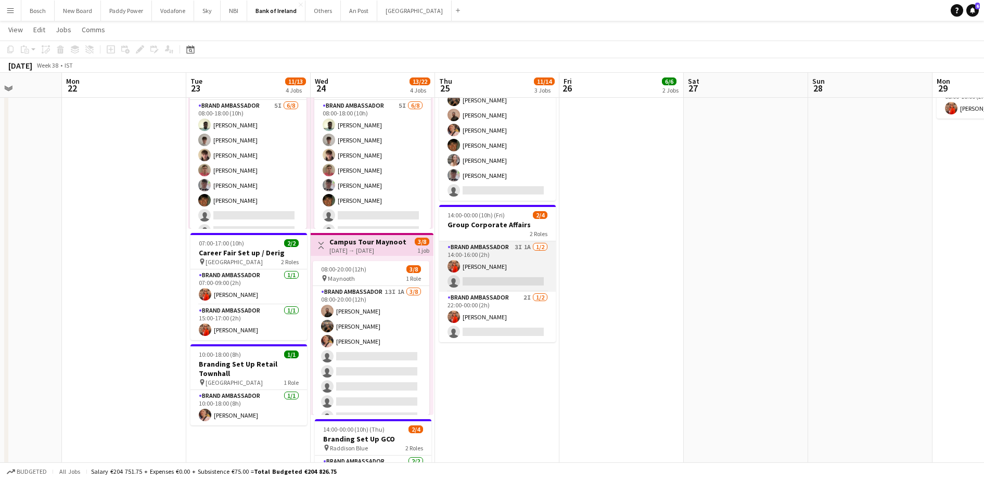
click at [497, 265] on app-card-role "Brand Ambassador 3I 1A [DATE] 14:00-16:00 (2h) [PERSON_NAME] single-neutral-act…" at bounding box center [497, 266] width 117 height 50
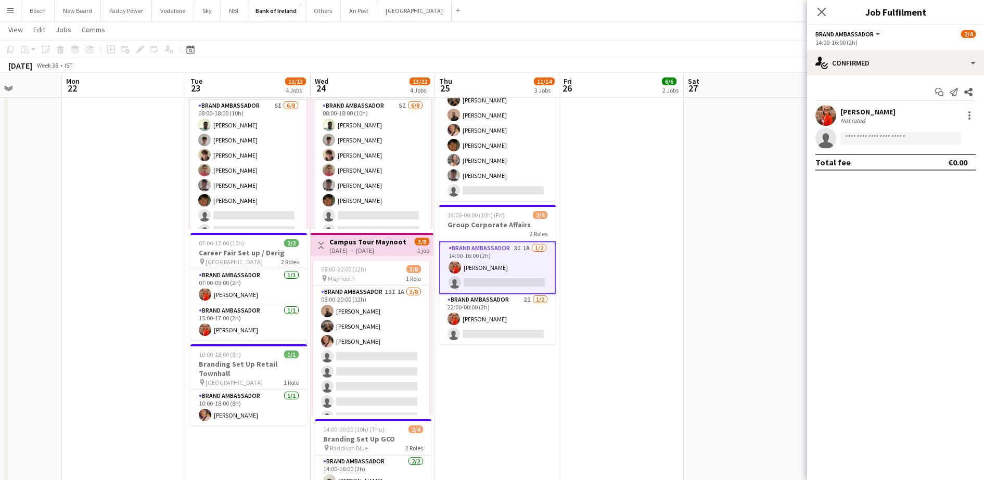
click at [820, 19] on div "Close pop-in" at bounding box center [821, 12] width 29 height 24
click at [821, 17] on icon "Close pop-in" at bounding box center [821, 12] width 10 height 10
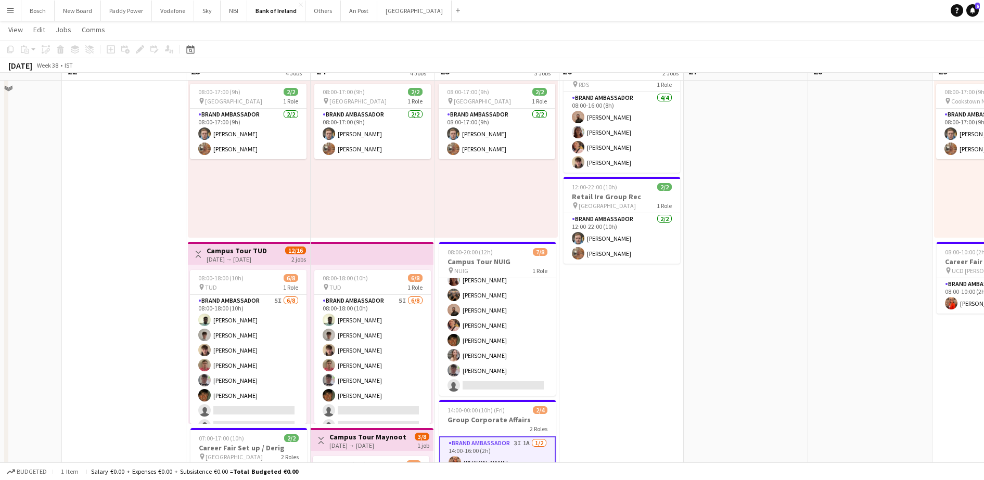
scroll to position [0, 0]
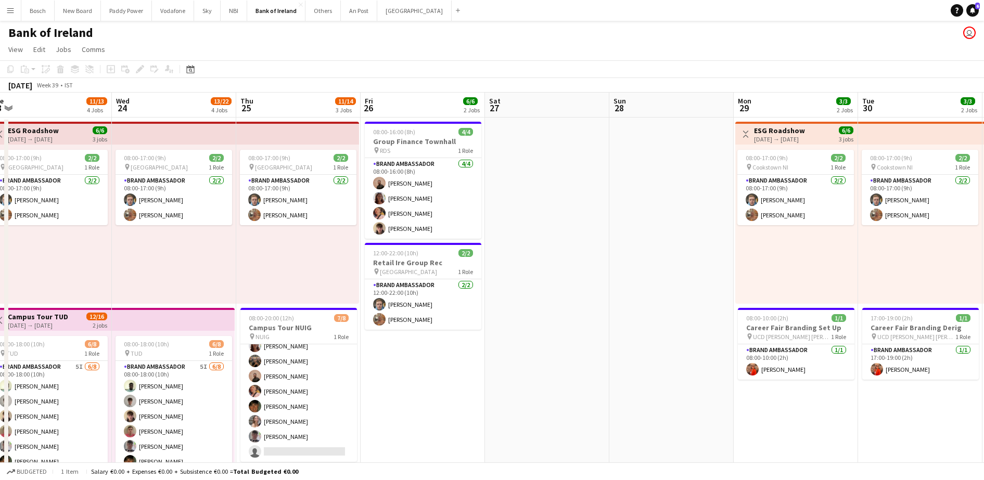
drag, startPoint x: 678, startPoint y: 304, endPoint x: 444, endPoint y: 299, distance: 234.2
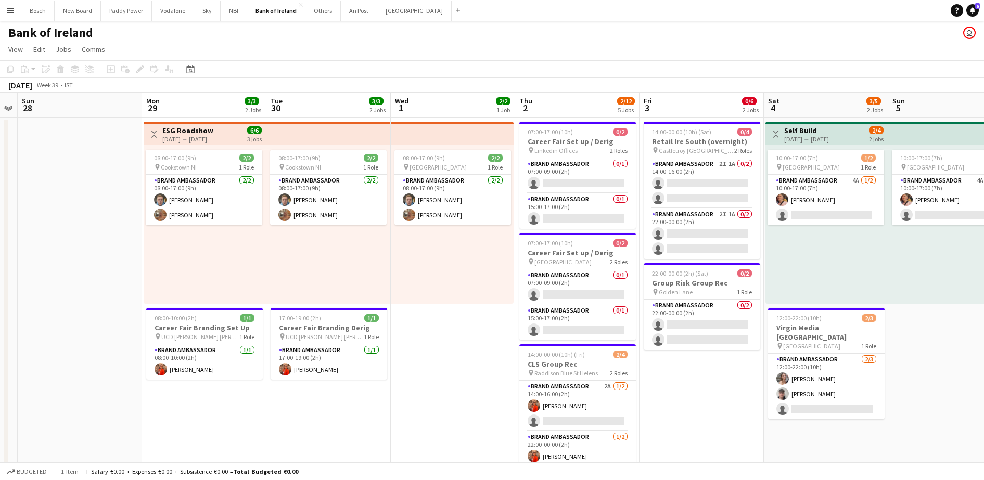
scroll to position [0, 355]
drag, startPoint x: 748, startPoint y: 409, endPoint x: 242, endPoint y: 407, distance: 505.8
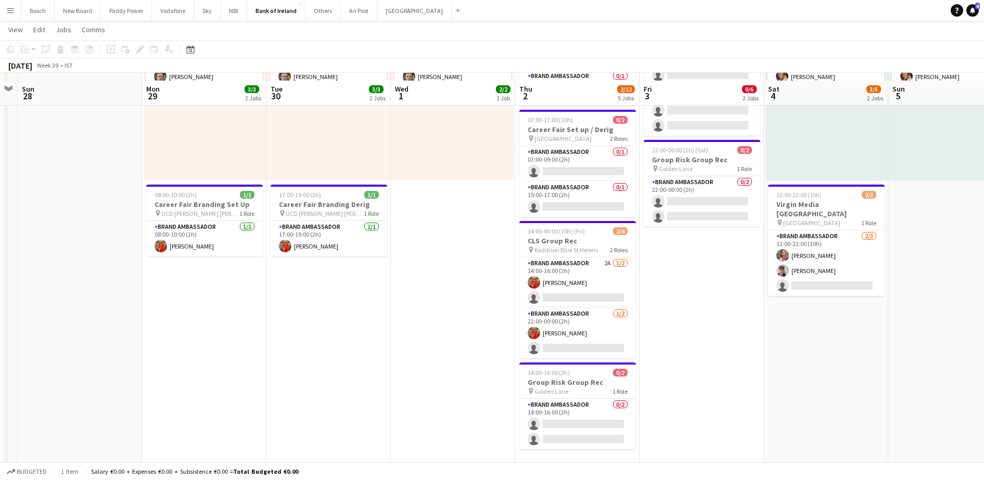
scroll to position [130, 0]
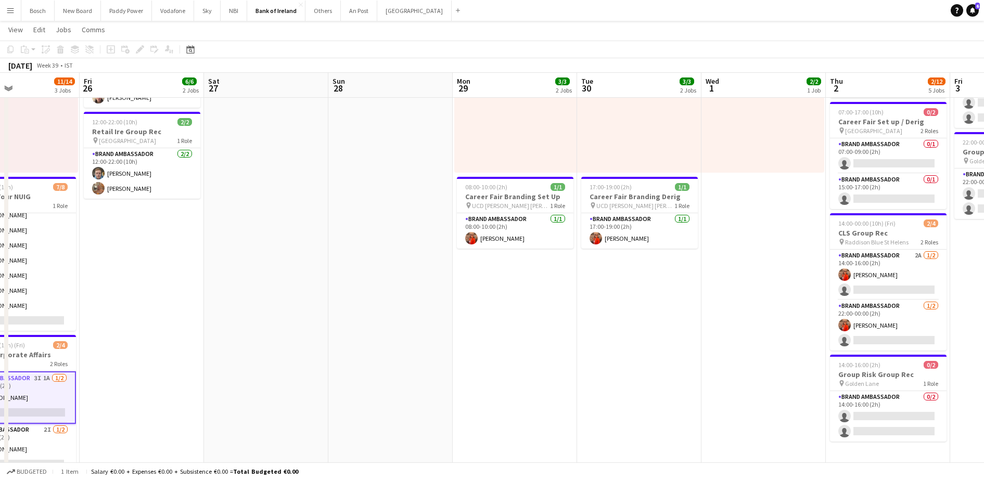
drag, startPoint x: 333, startPoint y: 362, endPoint x: 646, endPoint y: 350, distance: 313.0
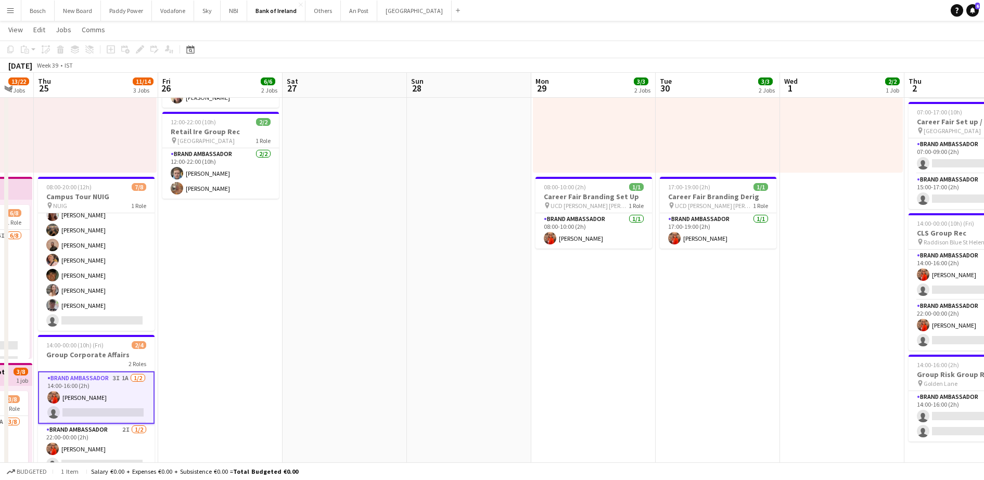
drag, startPoint x: 427, startPoint y: 350, endPoint x: 710, endPoint y: 353, distance: 283.1
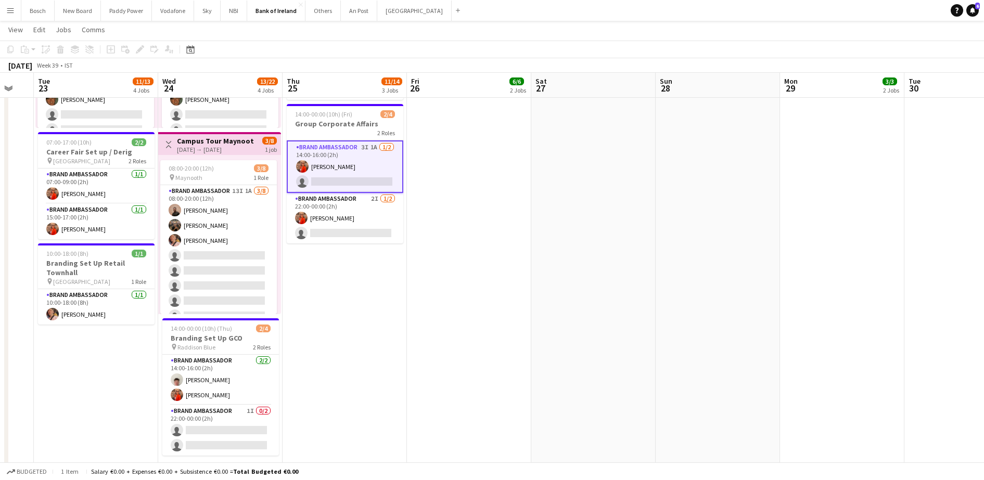
scroll to position [390, 0]
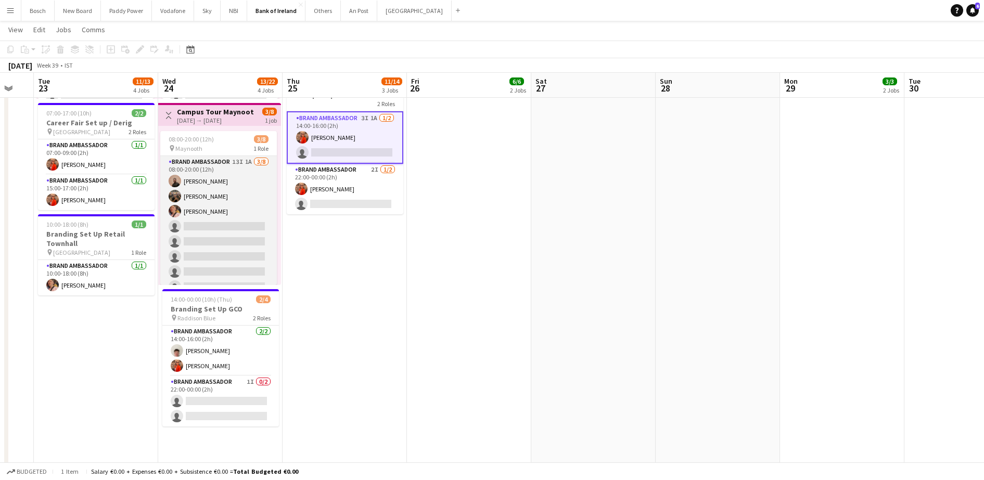
click at [232, 272] on app-card-role "Brand Ambassador 13I 1A [DATE] 08:00-20:00 (12h) [PERSON_NAME] [PERSON_NAME] [P…" at bounding box center [218, 226] width 117 height 141
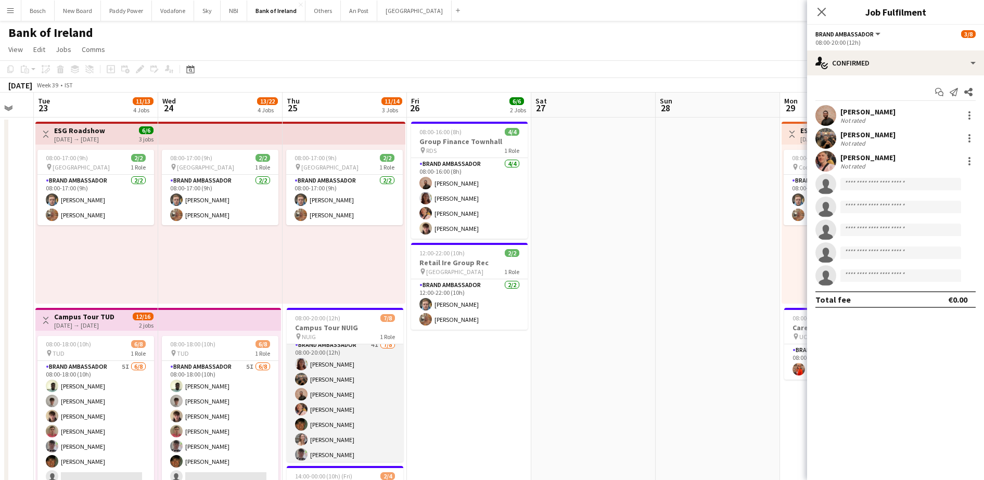
scroll to position [0, 0]
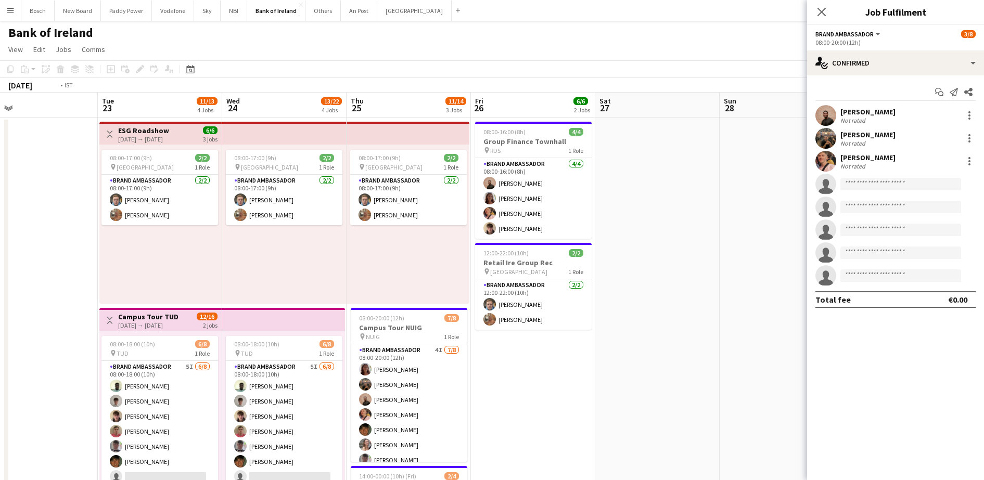
drag, startPoint x: 445, startPoint y: 407, endPoint x: 921, endPoint y: 373, distance: 476.9
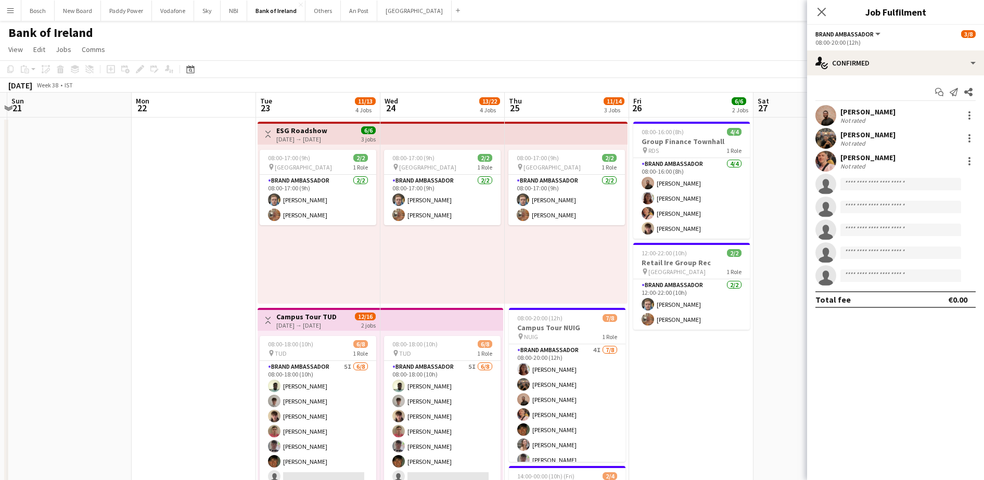
drag, startPoint x: 493, startPoint y: 351, endPoint x: 835, endPoint y: 329, distance: 342.6
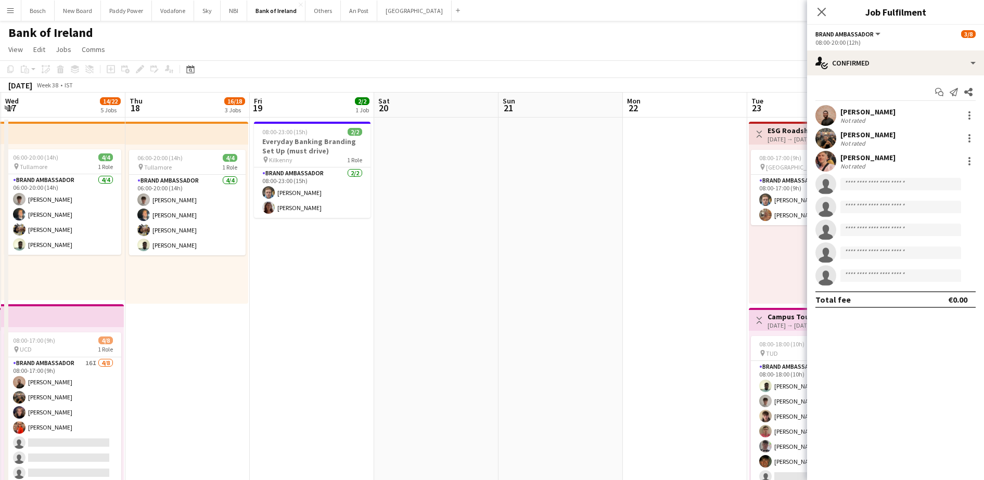
drag, startPoint x: 622, startPoint y: 274, endPoint x: 667, endPoint y: 272, distance: 44.8
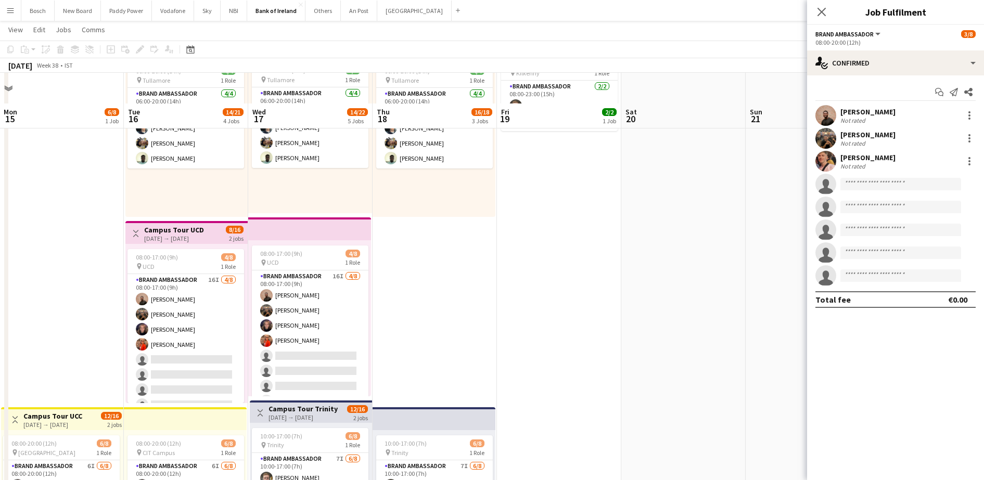
scroll to position [130, 0]
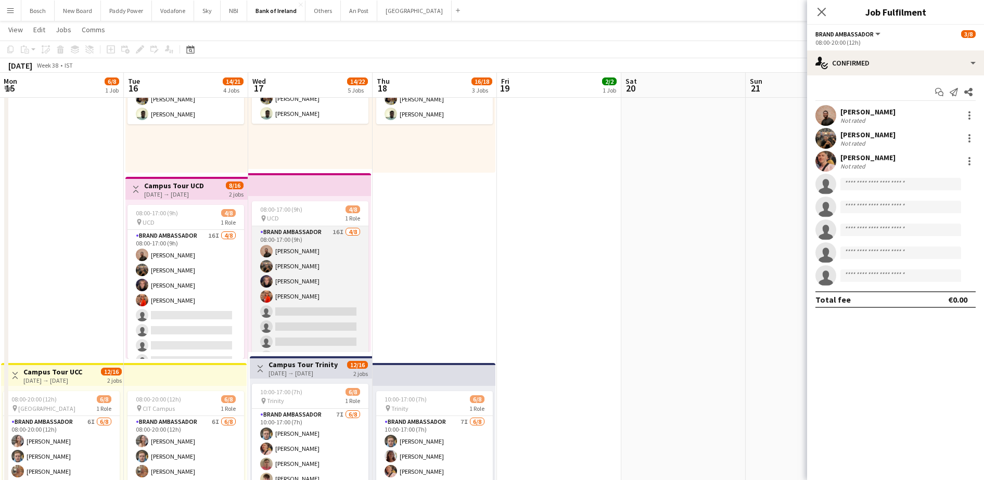
click at [336, 318] on app-card-role "Brand Ambassador 16I [DATE] 08:00-17:00 (9h) [PERSON_NAME] [PERSON_NAME] [PERSO…" at bounding box center [310, 296] width 117 height 141
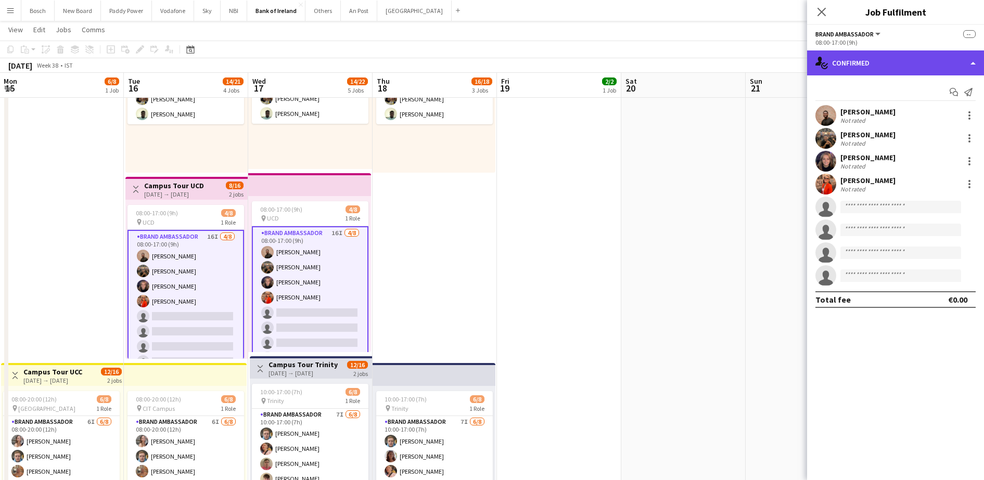
click at [893, 58] on div "single-neutral-actions-check-2 Confirmed" at bounding box center [895, 62] width 177 height 25
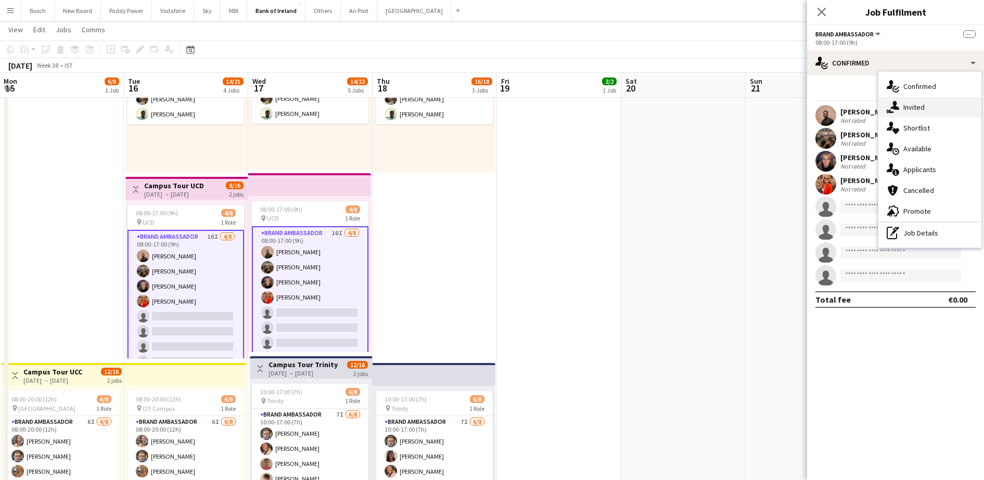
click at [924, 109] on div "single-neutral-actions-share-1 Invited" at bounding box center [929, 107] width 103 height 21
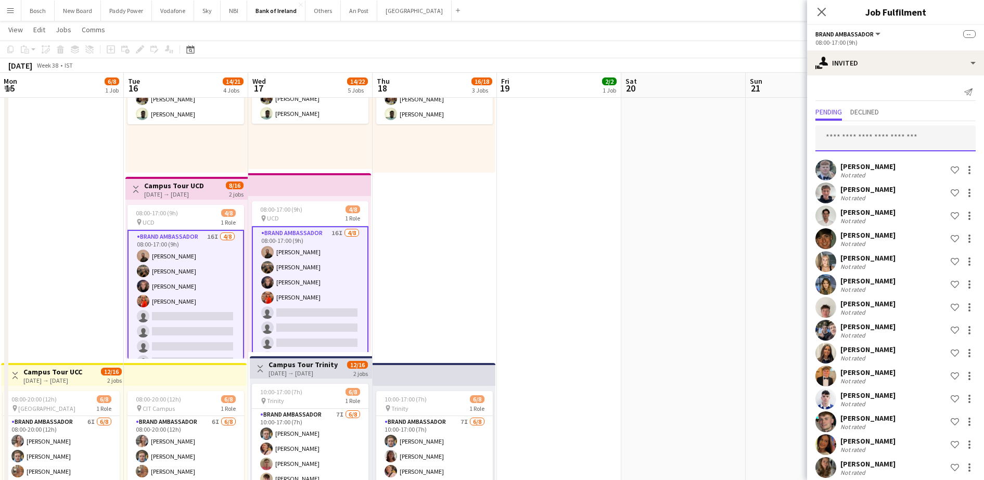
click at [894, 143] on input "text" at bounding box center [895, 138] width 160 height 26
type input "*"
type input "*******"
click at [733, 167] on app-date-cell at bounding box center [683, 390] width 124 height 808
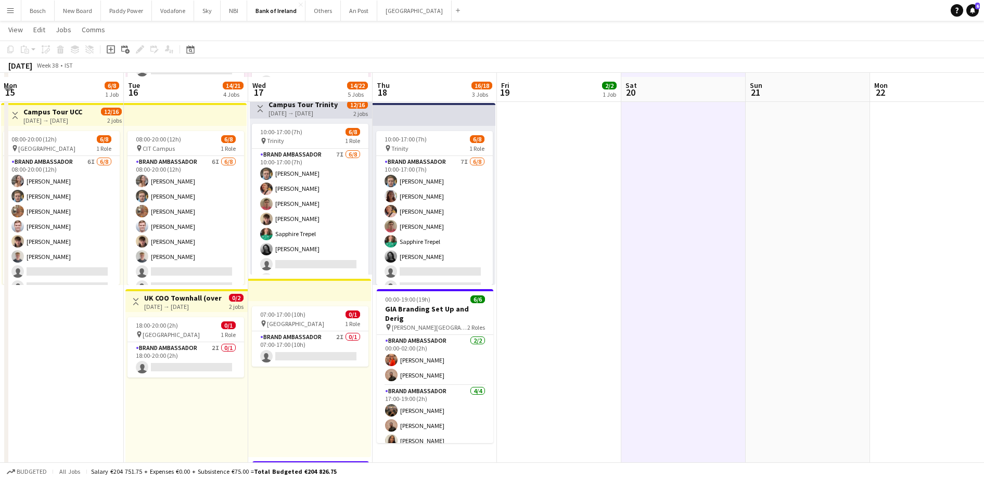
scroll to position [650, 0]
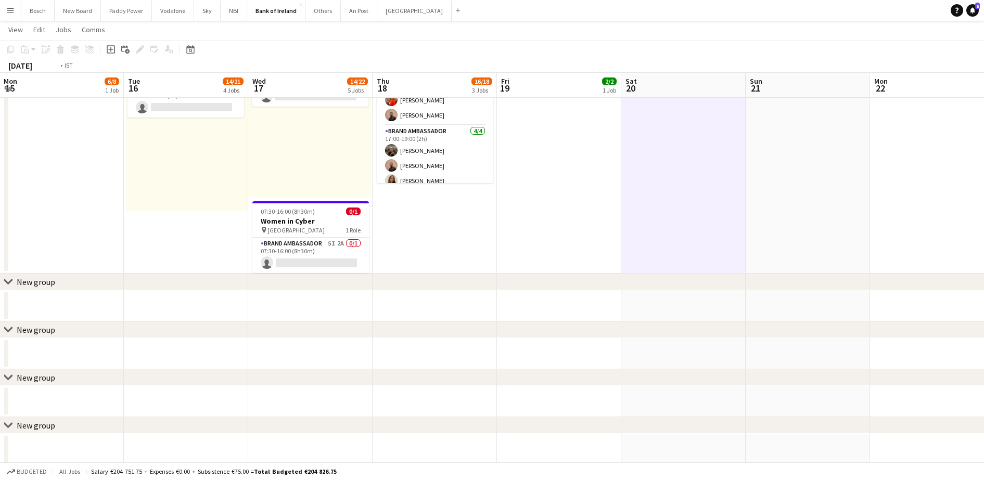
drag, startPoint x: 646, startPoint y: 272, endPoint x: 955, endPoint y: 247, distance: 310.7
click at [984, 240] on html "Menu Boards Boards Boards All jobs Status Workforce Workforce My Workforce Recr…" at bounding box center [492, 300] width 984 height 1901
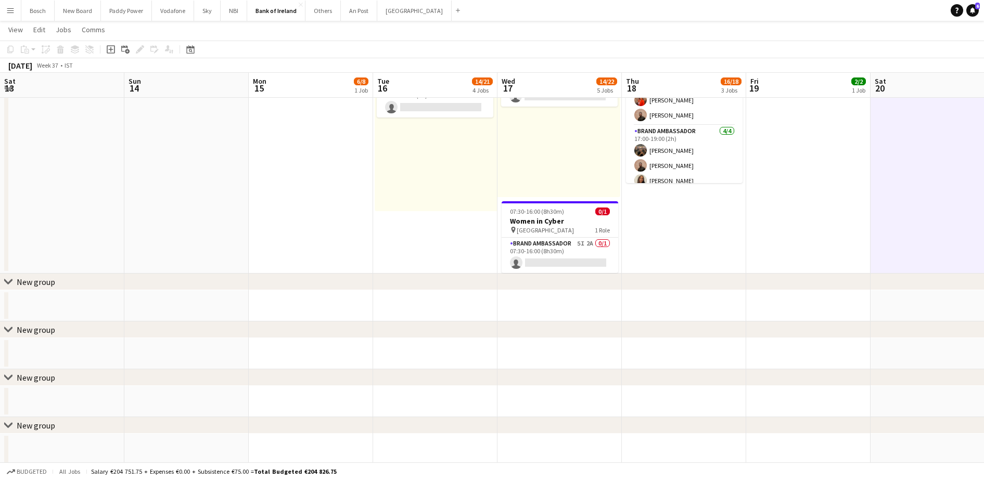
drag, startPoint x: 474, startPoint y: 246, endPoint x: 579, endPoint y: 238, distance: 105.4
click at [576, 240] on app-calendar-viewport "Thu 11 12/15 4 Jobs Fri 12 15/19 4 Jobs Sat 13 Sun 14 Mon 15 6/8 1 Job Tue 16 1…" at bounding box center [492, 311] width 984 height 1843
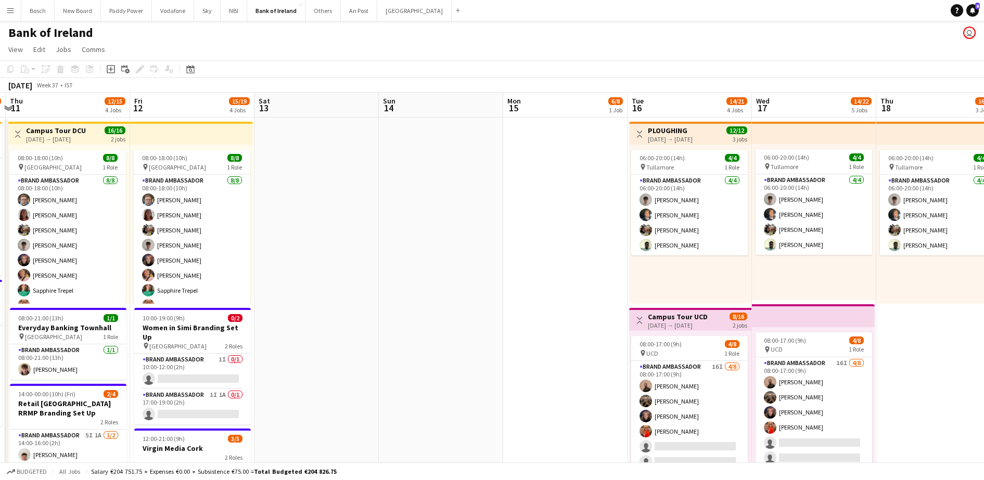
scroll to position [0, 242]
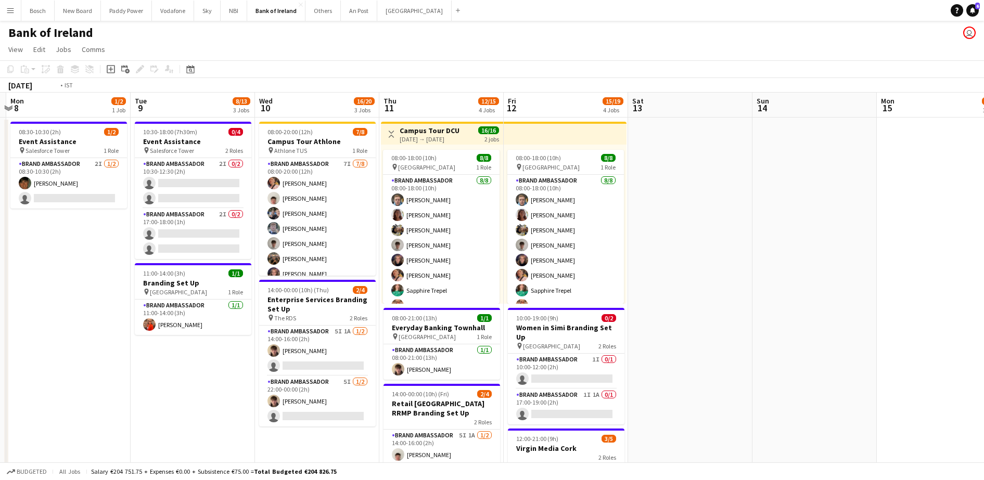
drag, startPoint x: 417, startPoint y: 256, endPoint x: 790, endPoint y: 235, distance: 374.2
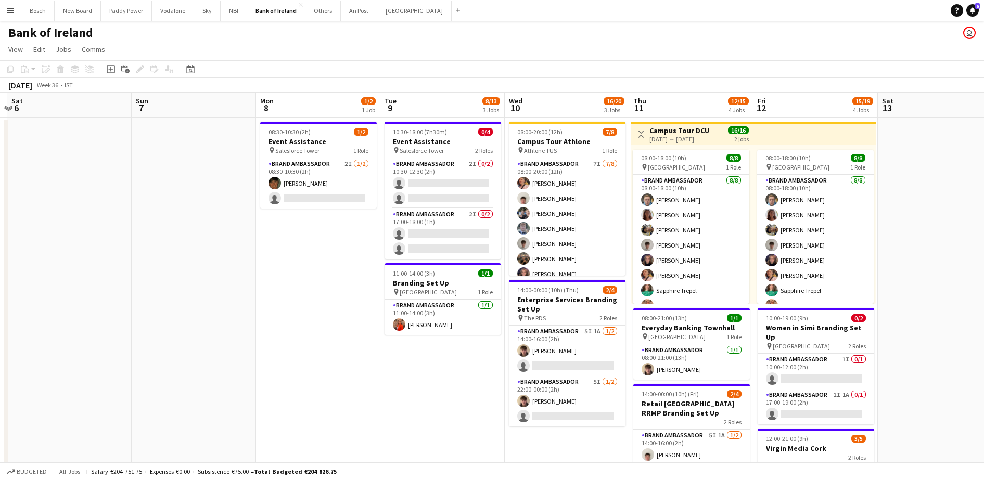
scroll to position [0, 223]
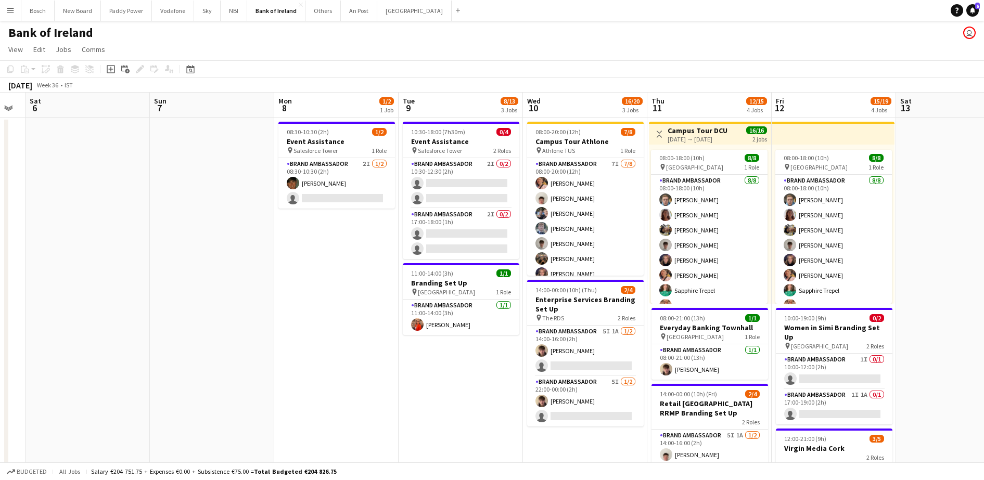
drag, startPoint x: 163, startPoint y: 398, endPoint x: 431, endPoint y: 411, distance: 268.3
click at [351, 182] on app-card-role "Brand Ambassador 2I [DATE] 08:30-10:30 (2h) [PERSON_NAME] single-neutral-actions" at bounding box center [336, 183] width 117 height 50
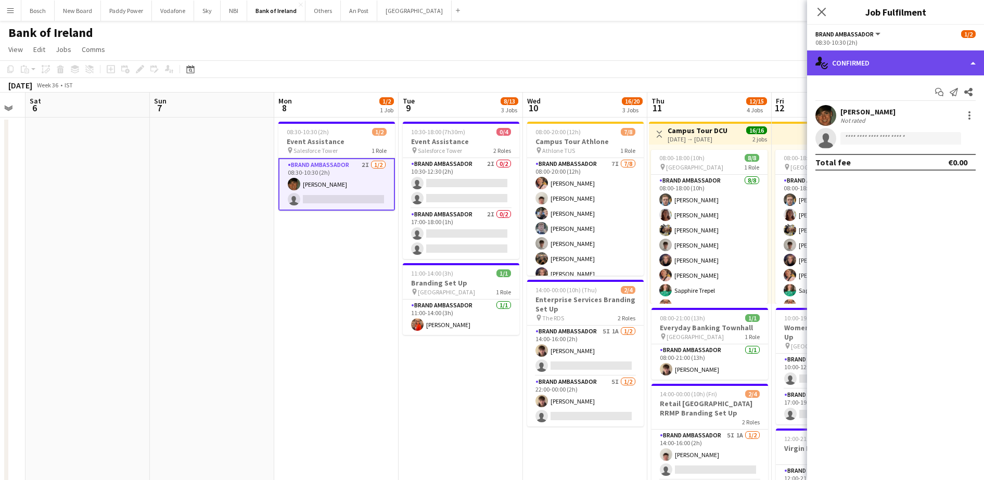
click at [946, 54] on div "single-neutral-actions-check-2 Confirmed" at bounding box center [895, 62] width 177 height 25
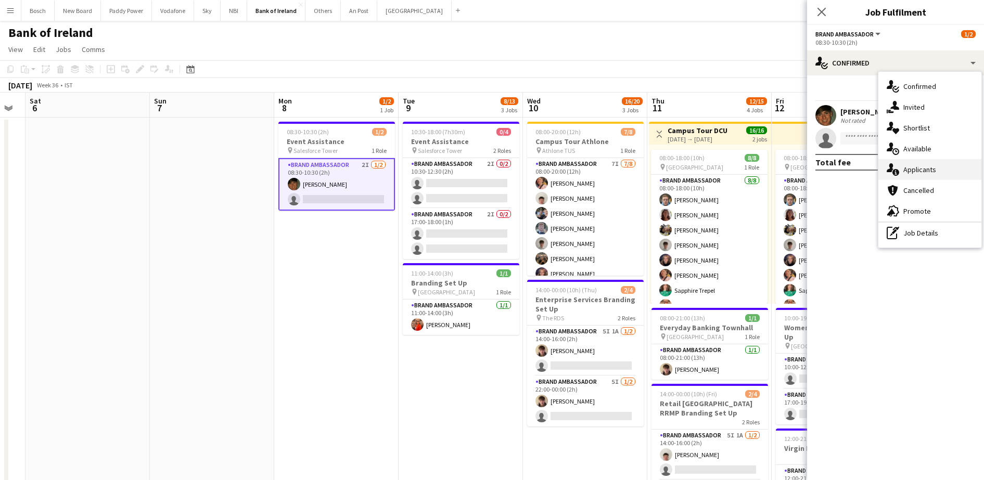
click at [921, 167] on div "single-neutral-actions-information Applicants" at bounding box center [929, 169] width 103 height 21
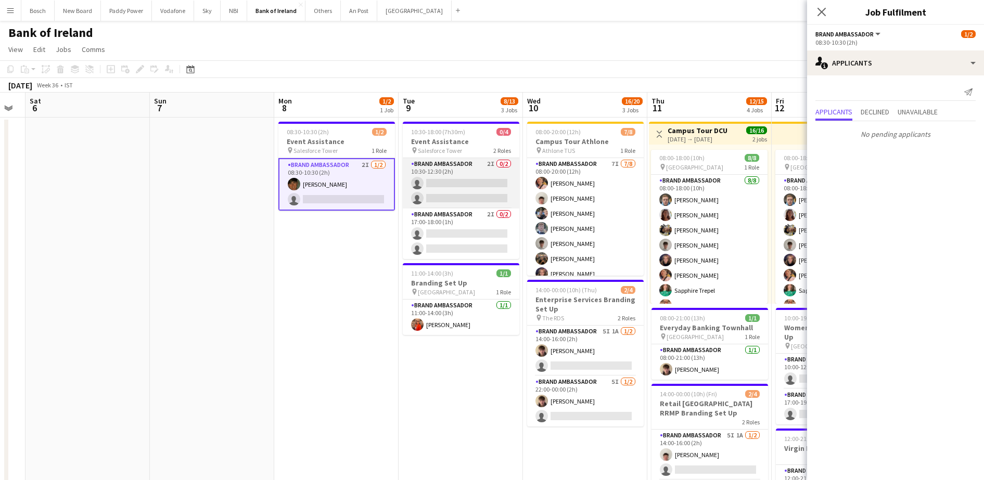
click at [449, 192] on app-card-role "Brand Ambassador 2I 0/2 10:30-12:30 (2h) single-neutral-actions single-neutral-…" at bounding box center [461, 183] width 117 height 50
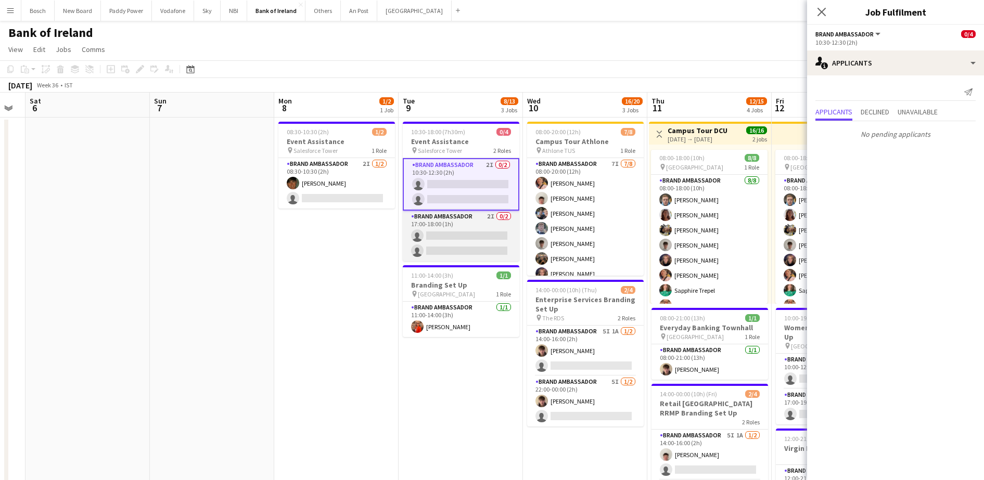
click at [461, 226] on app-card-role "Brand Ambassador 2I 0/2 17:00-18:00 (1h) single-neutral-actions single-neutral-…" at bounding box center [461, 236] width 117 height 50
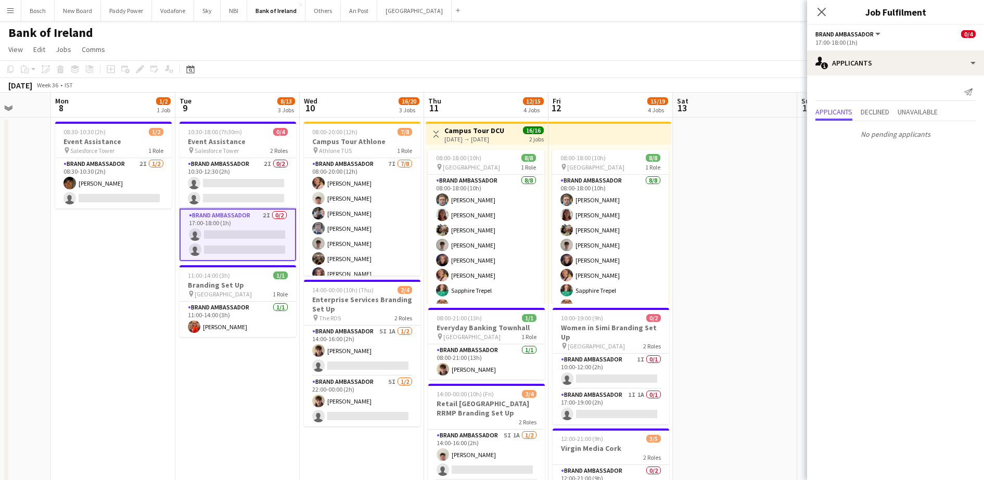
scroll to position [0, 323]
drag, startPoint x: 450, startPoint y: 379, endPoint x: 226, endPoint y: 344, distance: 226.5
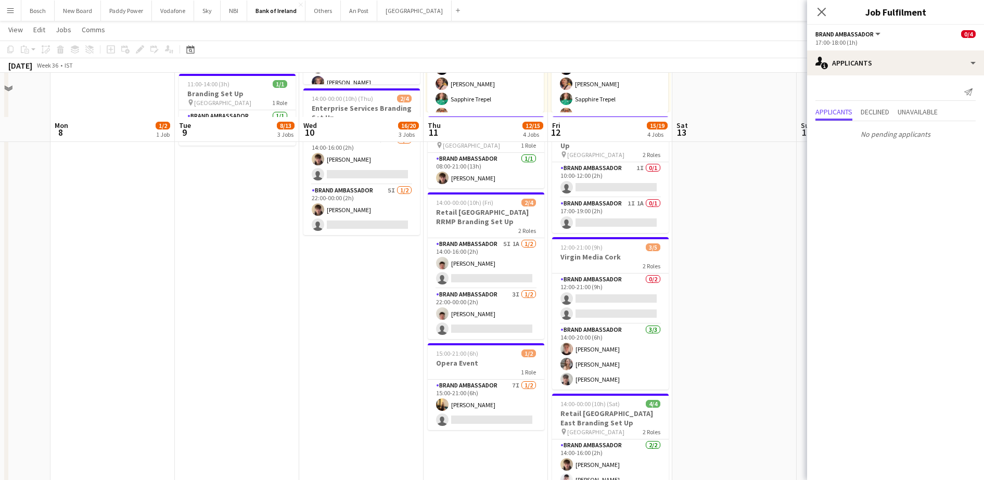
scroll to position [0, 0]
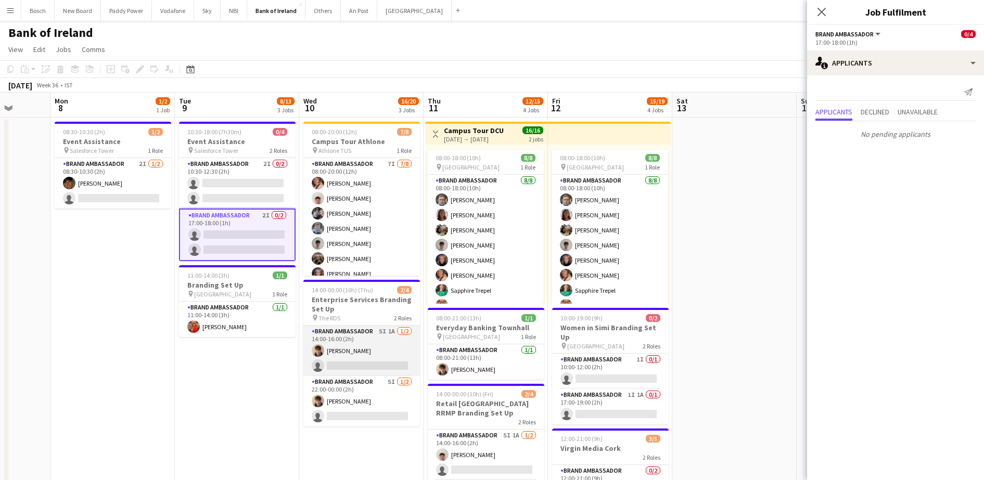
click at [362, 335] on app-card-role "Brand Ambassador 5I 1A [DATE] 14:00-16:00 (2h) [PERSON_NAME] single-neutral-act…" at bounding box center [361, 351] width 117 height 50
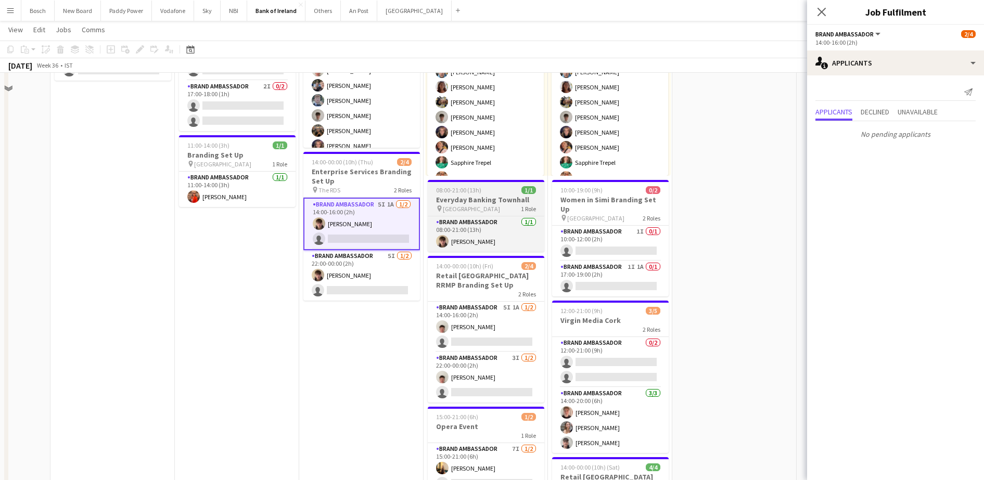
scroll to position [130, 0]
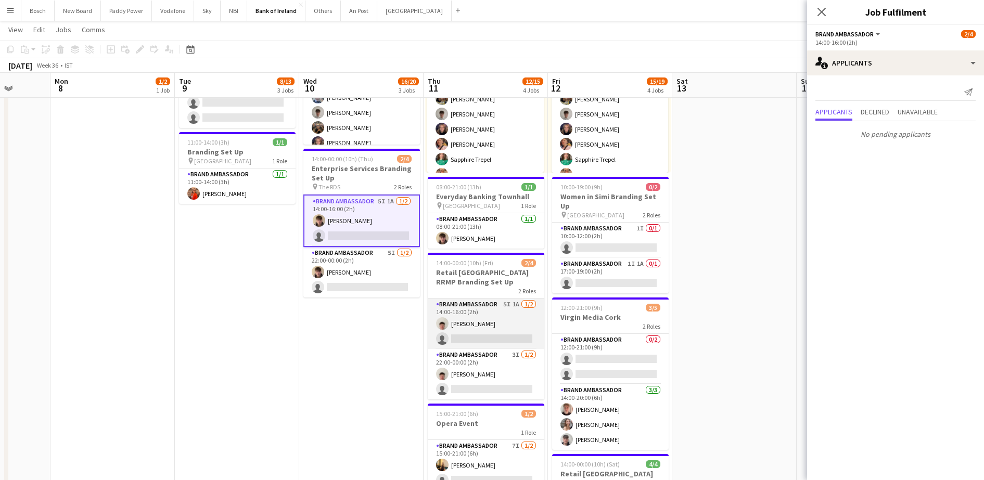
click at [509, 330] on app-card-role "Brand Ambassador 5I 1A [DATE] 14:00-16:00 (2h) [PERSON_NAME] single-neutral-act…" at bounding box center [486, 324] width 117 height 50
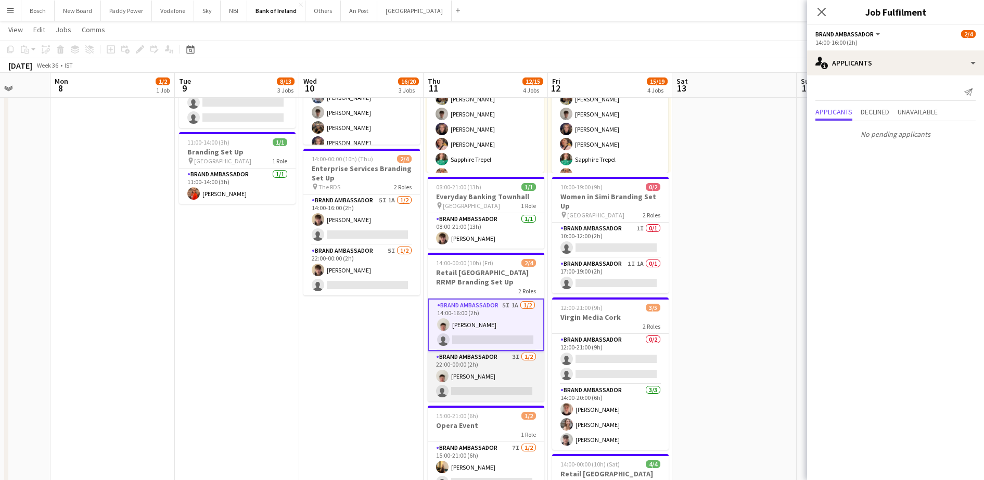
click at [488, 367] on app-card-role "Brand Ambassador 3I [DATE] 22:00-00:00 (2h) [PERSON_NAME] single-neutral-actions" at bounding box center [486, 376] width 117 height 50
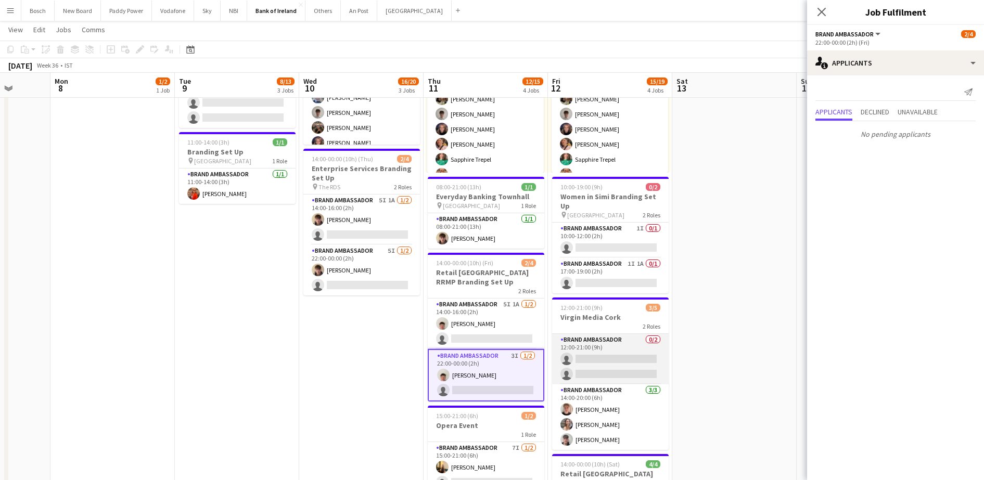
click at [584, 360] on app-card-role "Brand Ambassador 0/2 12:00-21:00 (9h) single-neutral-actions single-neutral-act…" at bounding box center [610, 359] width 117 height 50
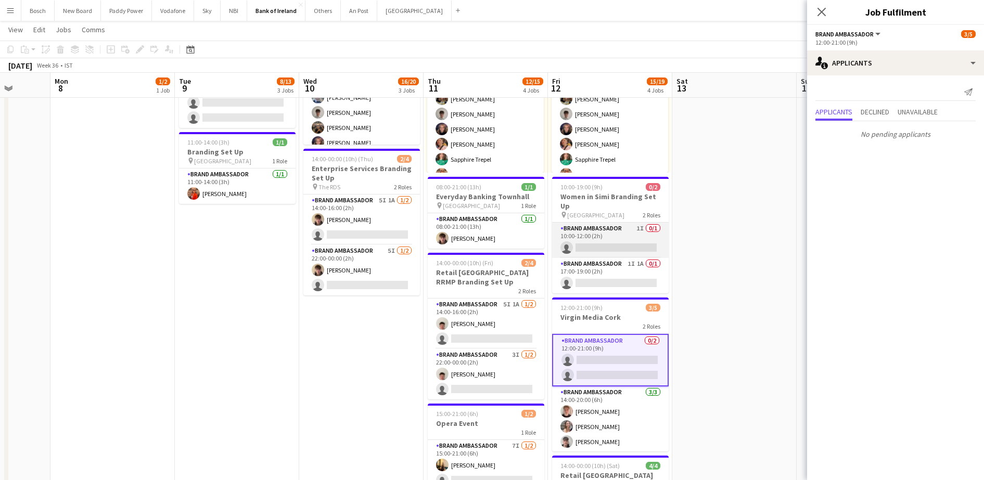
click at [599, 235] on app-card-role "Brand Ambassador 1I 0/1 10:00-12:00 (2h) single-neutral-actions" at bounding box center [610, 240] width 117 height 35
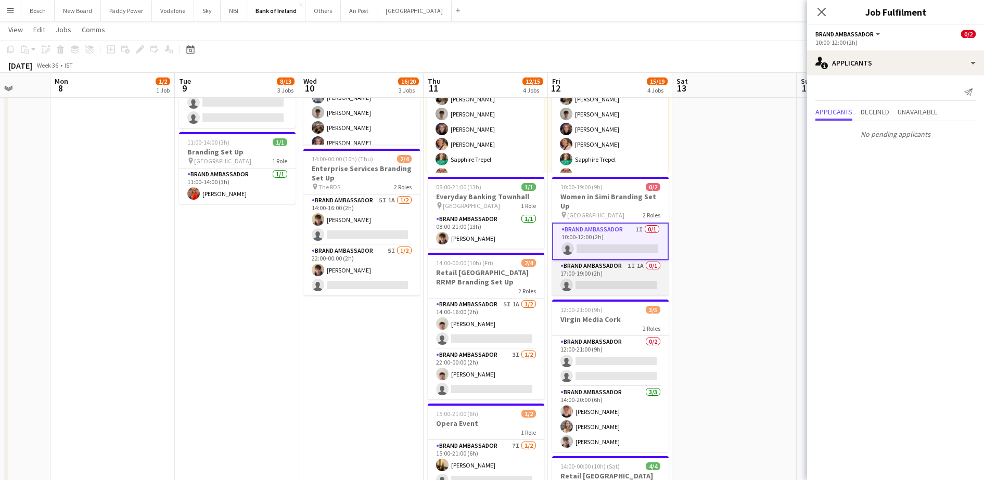
click at [597, 277] on app-card-role "Brand Ambassador 1I 1A 0/1 17:00-19:00 (2h) single-neutral-actions" at bounding box center [610, 277] width 117 height 35
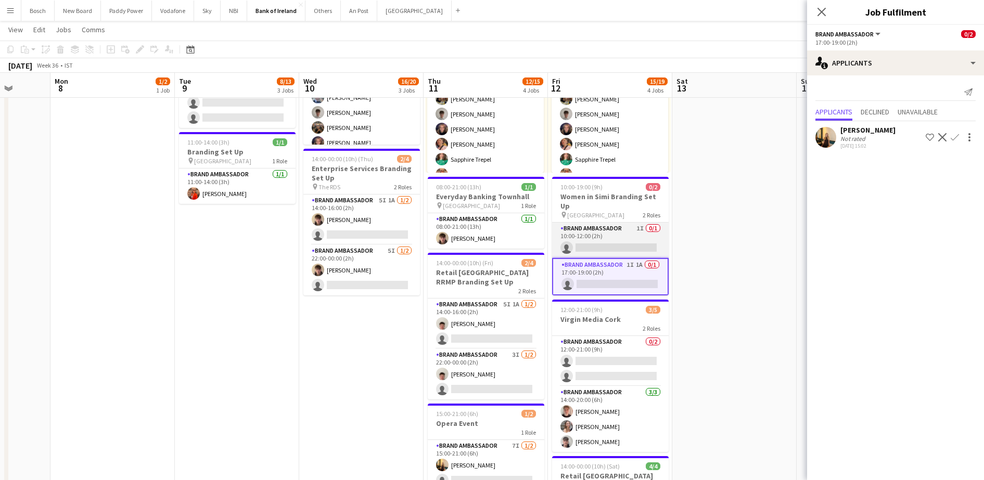
click at [612, 237] on app-card-role "Brand Ambassador 1I 0/1 10:00-12:00 (2h) single-neutral-actions" at bounding box center [610, 240] width 117 height 35
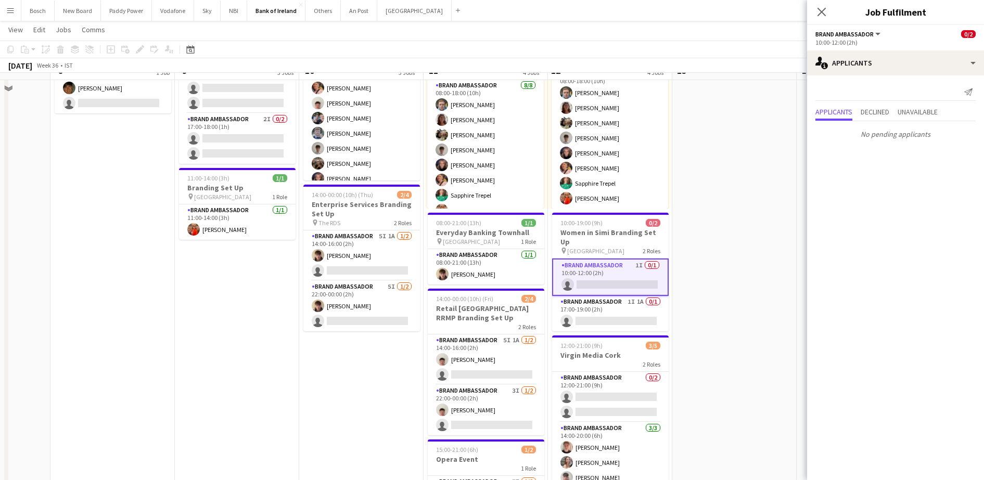
scroll to position [65, 0]
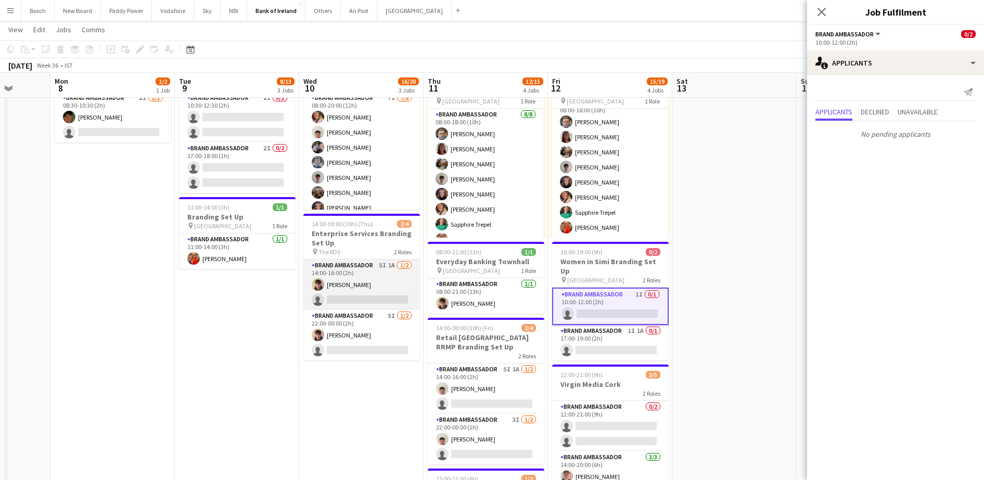
click at [335, 264] on app-card-role "Brand Ambassador 5I 1A [DATE] 14:00-16:00 (2h) [PERSON_NAME] single-neutral-act…" at bounding box center [361, 285] width 117 height 50
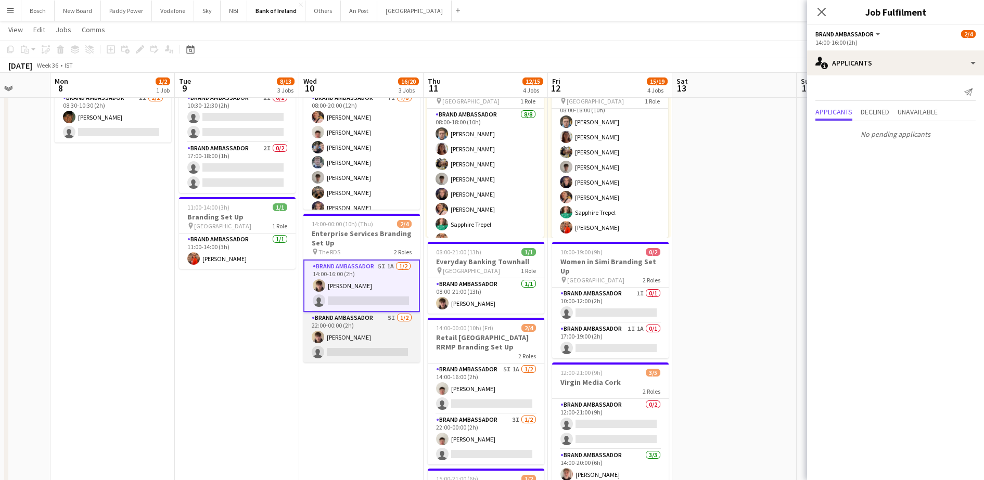
click at [342, 328] on app-card-role "Brand Ambassador 5I [DATE] 22:00-00:00 (2h) [PERSON_NAME] single-neutral-actions" at bounding box center [361, 337] width 117 height 50
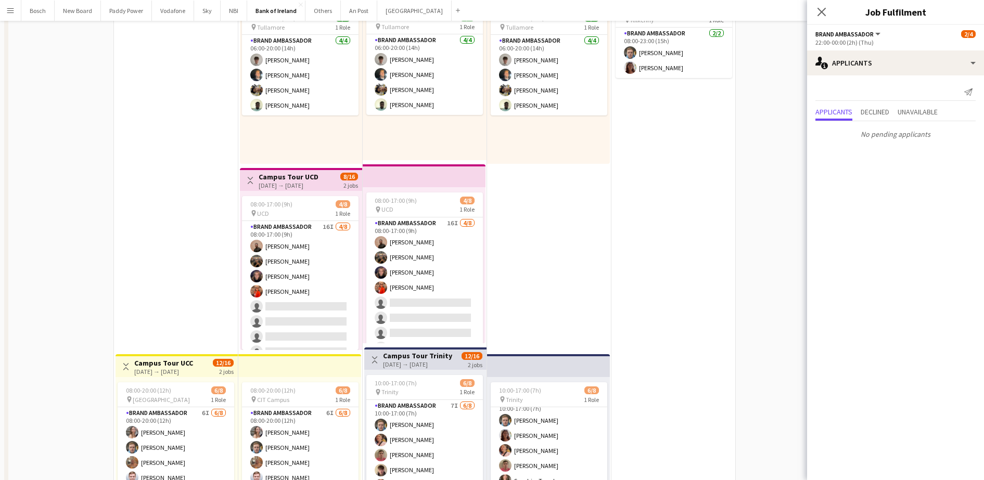
scroll to position [0, 0]
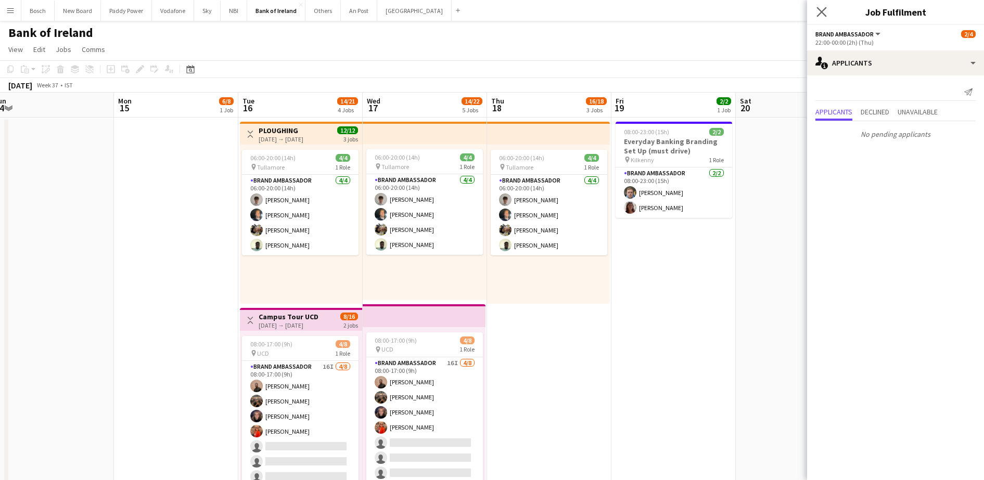
click at [827, 12] on app-icon "Close pop-in" at bounding box center [821, 12] width 15 height 15
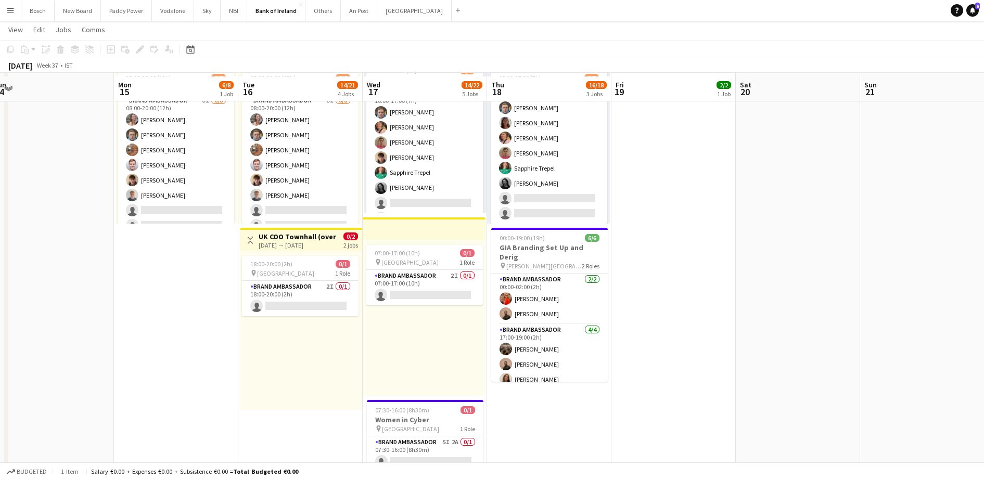
scroll to position [455, 0]
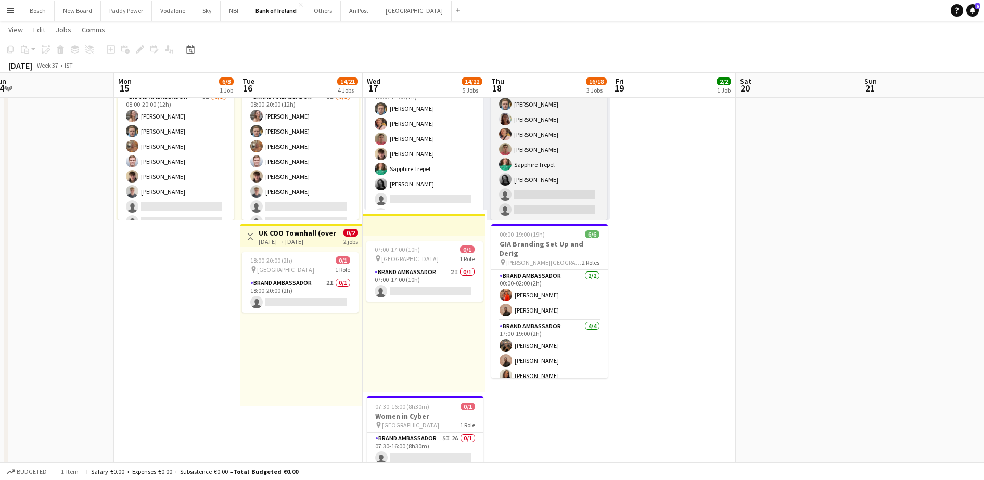
click at [567, 190] on app-card-role "Brand Ambassador 7I [DATE] 10:00-17:00 (7h) [PERSON_NAME] [PERSON_NAME] [PERSON…" at bounding box center [549, 149] width 117 height 141
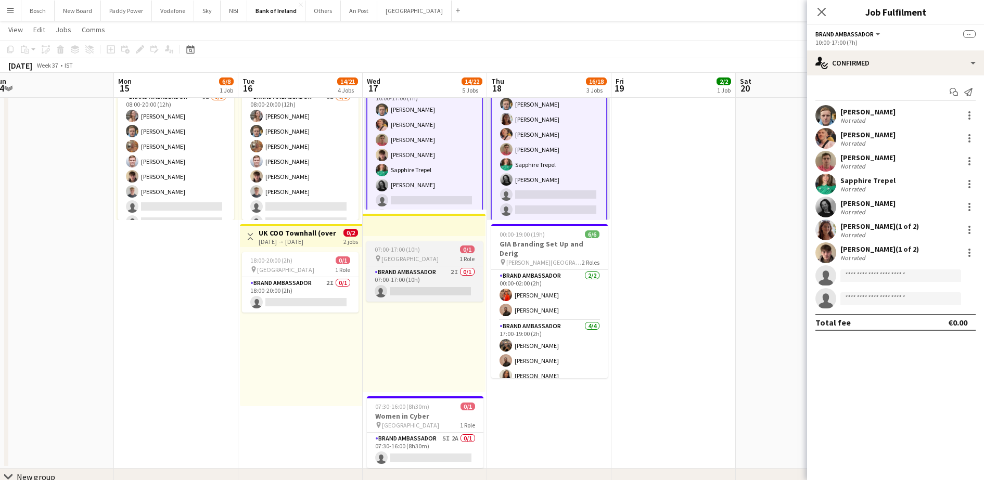
scroll to position [14, 0]
click at [405, 253] on span "07:00-17:00 (10h)" at bounding box center [397, 250] width 45 height 8
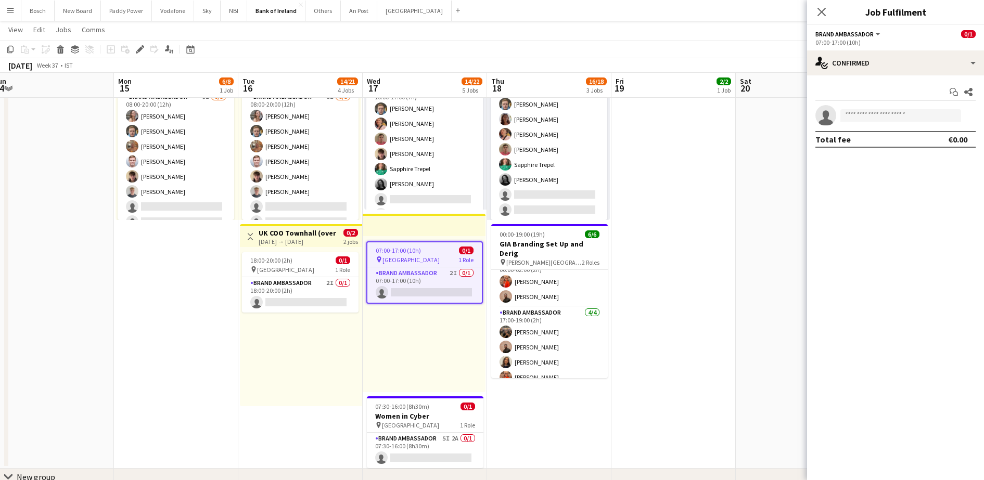
scroll to position [12, 0]
click at [265, 294] on app-card-role "Brand Ambassador 2I 0/1 18:00-20:00 (2h) single-neutral-actions" at bounding box center [300, 294] width 117 height 35
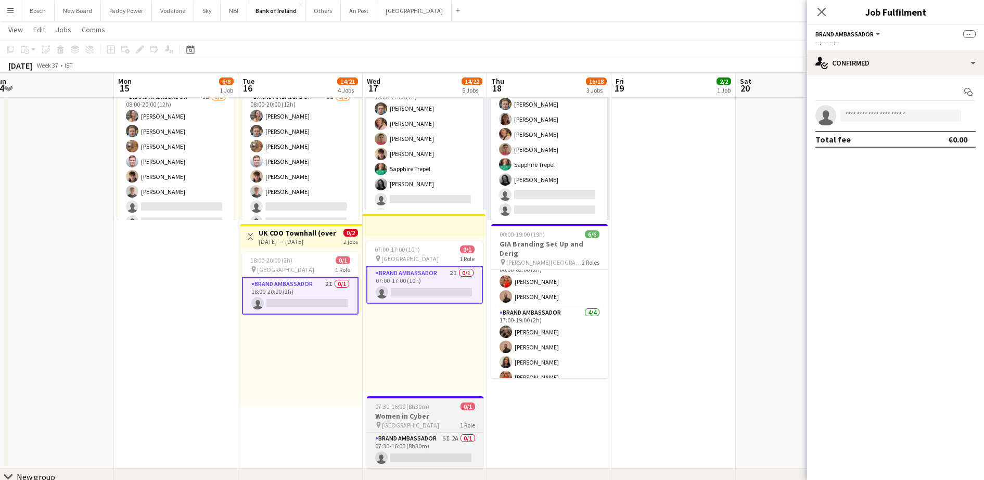
click at [418, 414] on h3 "Women in Cyber" at bounding box center [425, 416] width 117 height 9
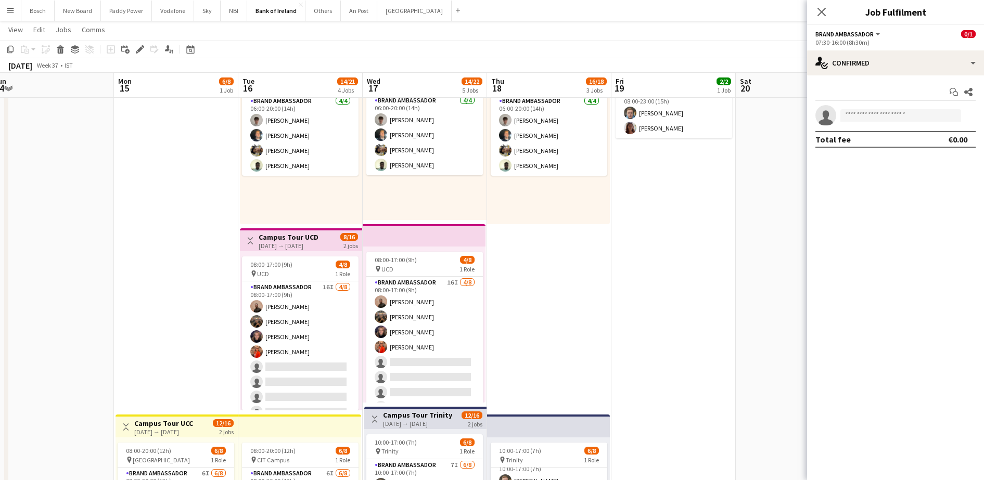
scroll to position [0, 0]
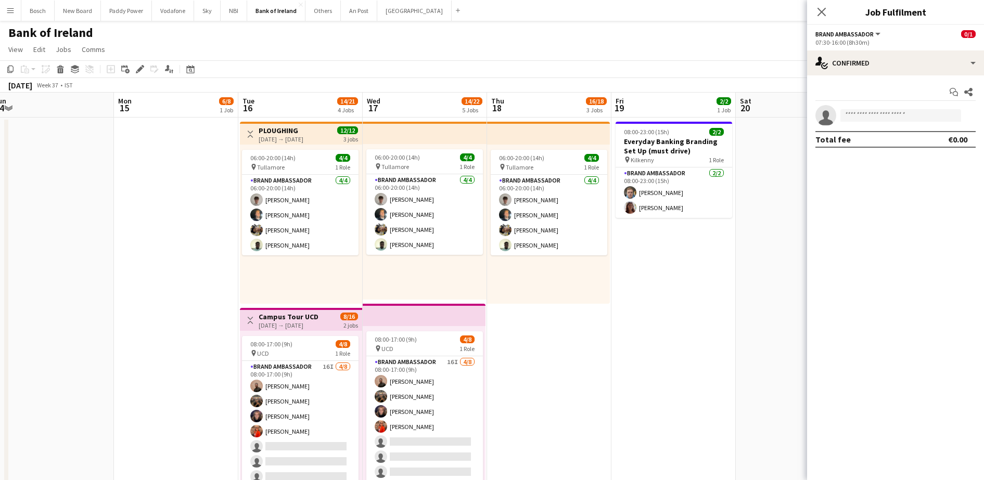
click at [699, 69] on app-toolbar "Copy Paste Paste Ctrl+V Paste with crew Ctrl+Shift+V Paste linked Job [GEOGRAPH…" at bounding box center [492, 69] width 984 height 18
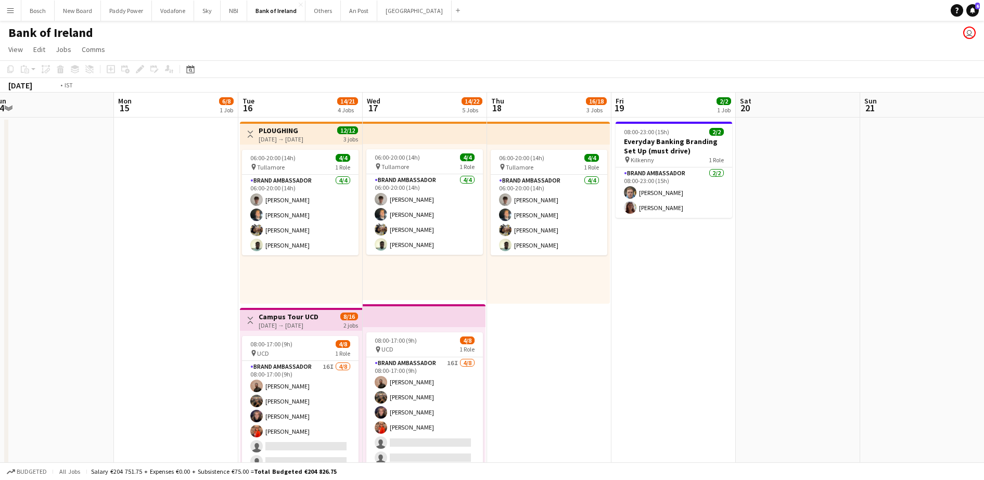
scroll to position [0, 344]
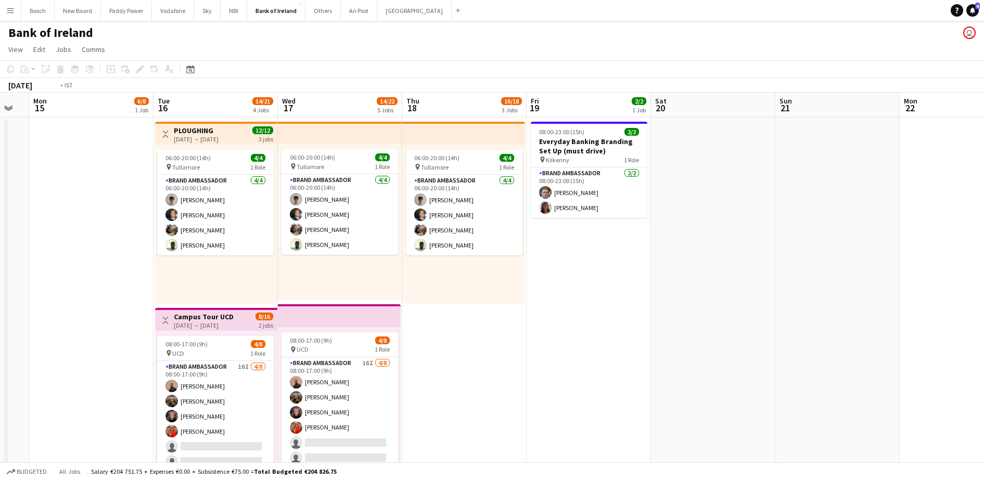
drag, startPoint x: 816, startPoint y: 358, endPoint x: 607, endPoint y: 364, distance: 209.3
